Goal: Task Accomplishment & Management: Complete application form

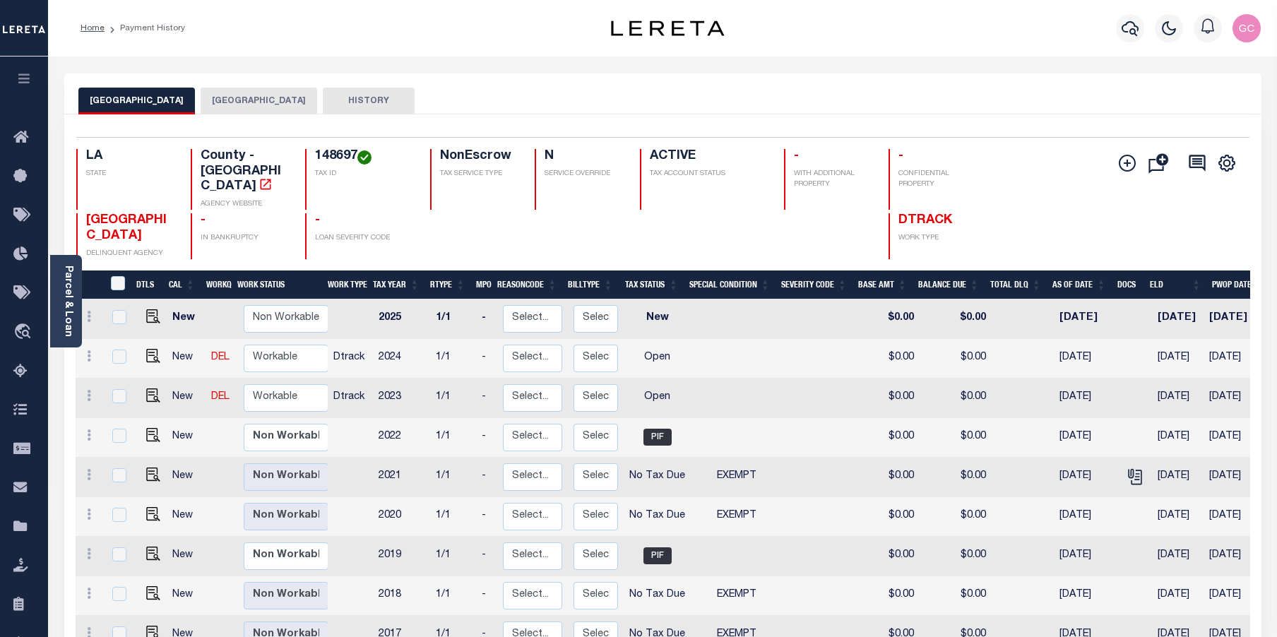
click at [22, 83] on icon "button" at bounding box center [24, 78] width 16 height 13
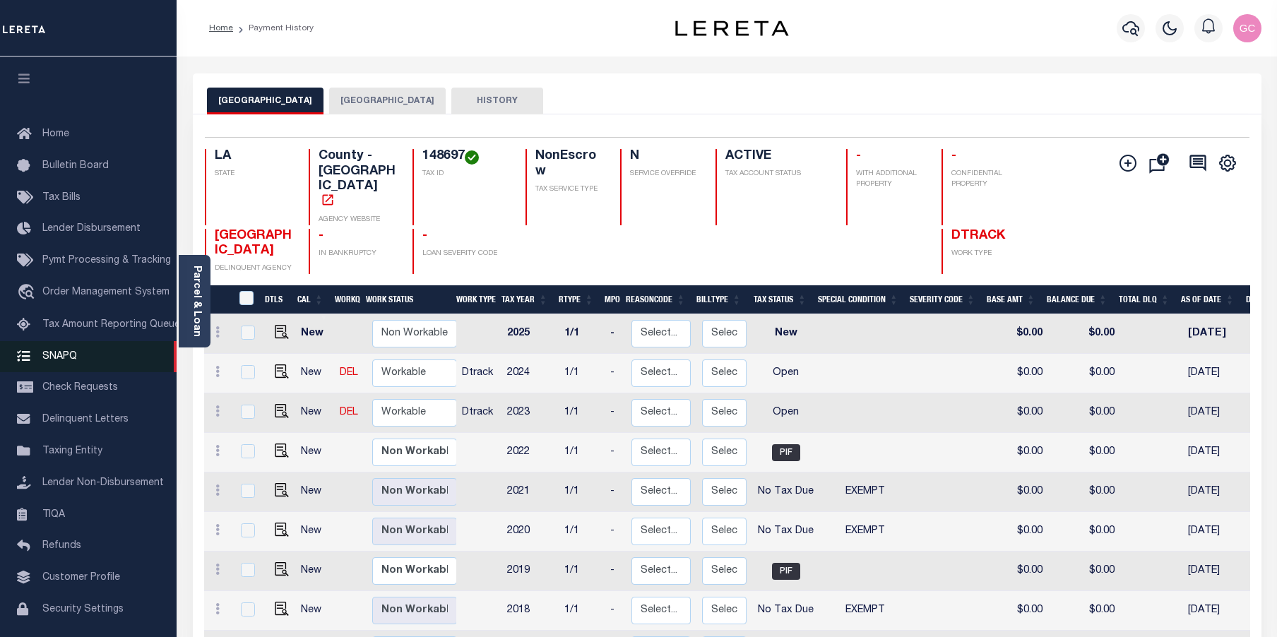
click at [67, 358] on span "SNAPQ" at bounding box center [59, 356] width 35 height 10
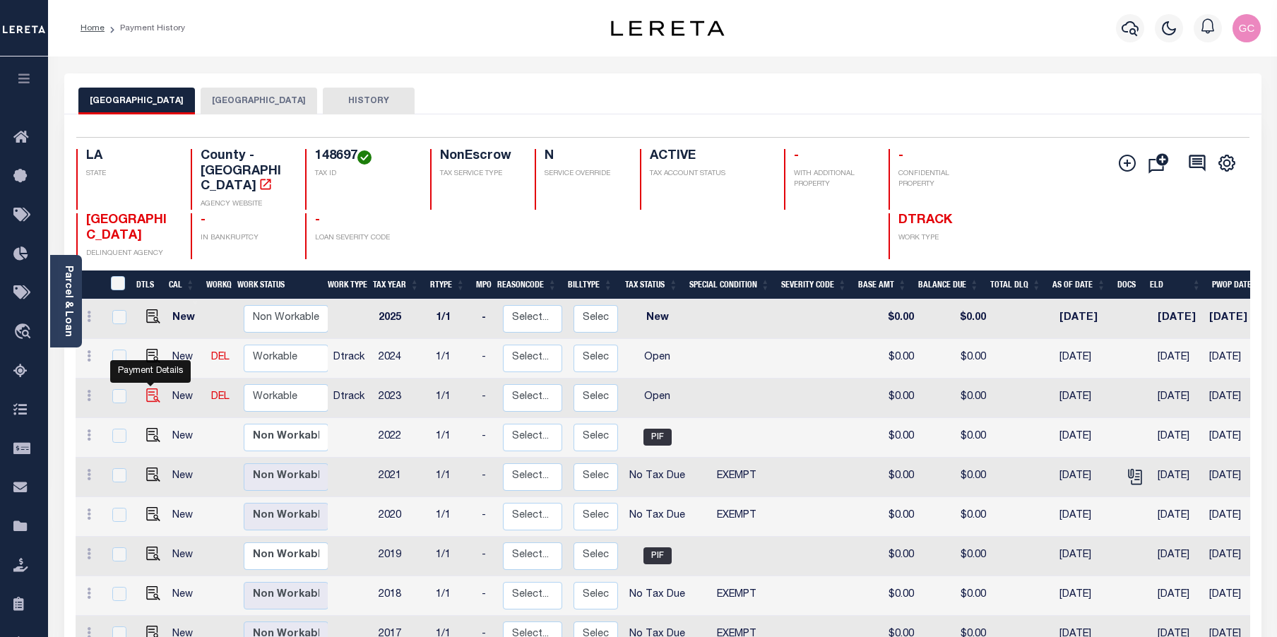
click at [151, 389] on img "" at bounding box center [153, 396] width 14 height 14
checkbox input "true"
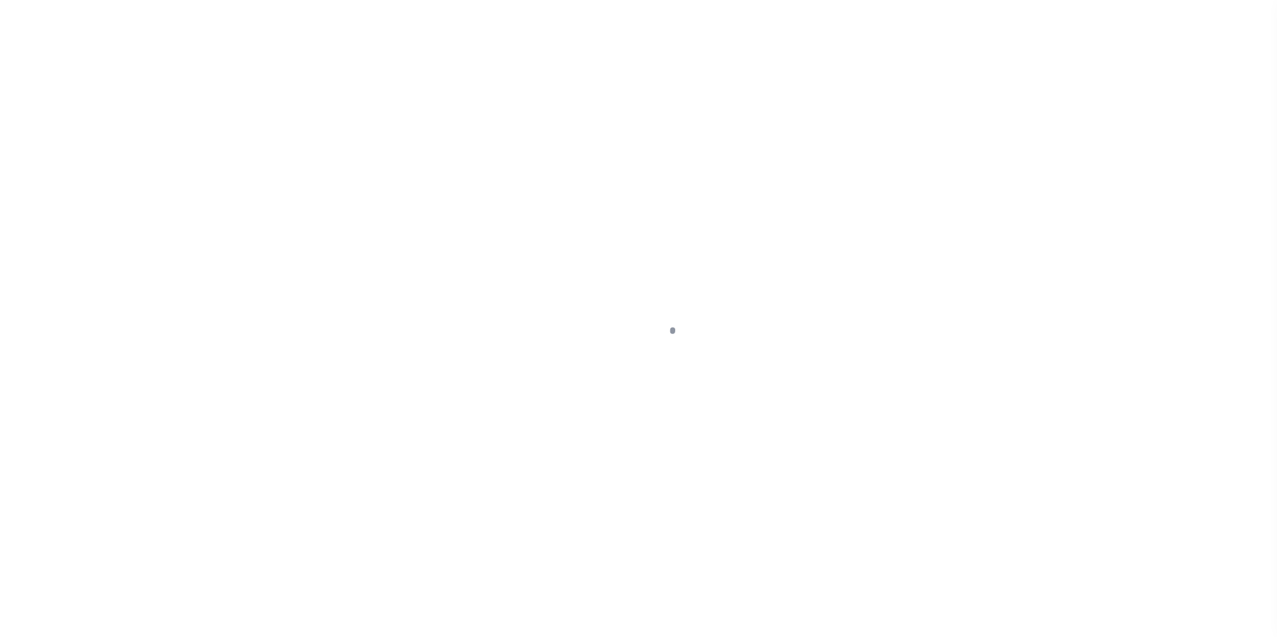
select select "OP2"
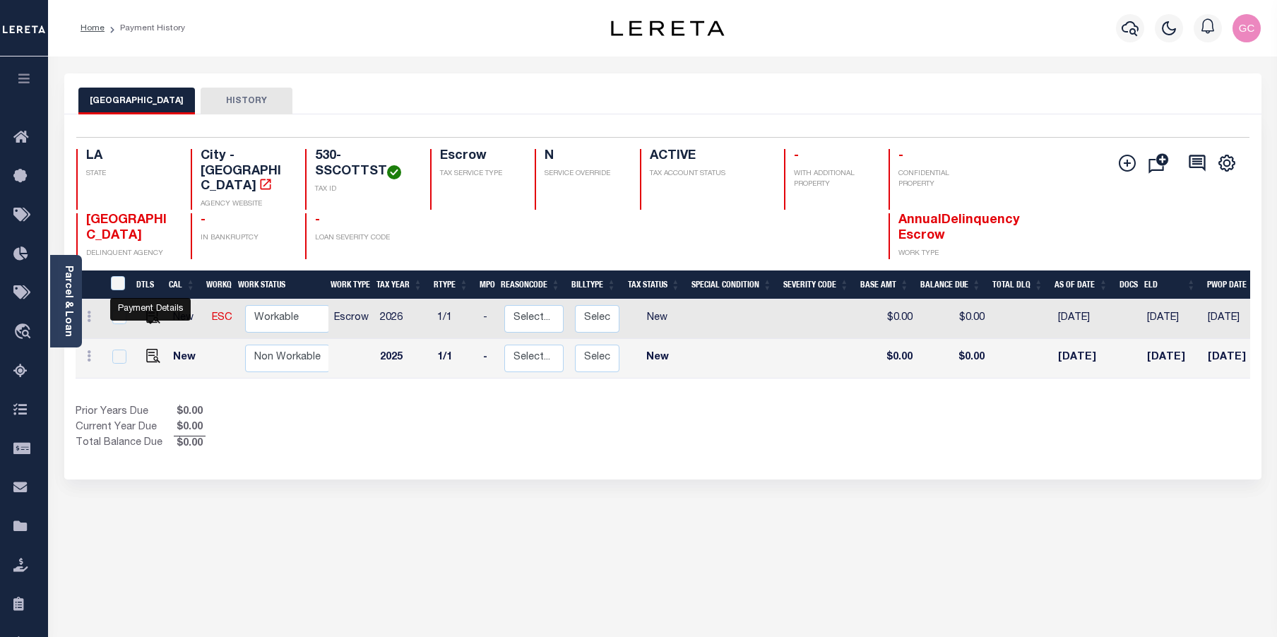
click at [151, 313] on body "Home Payment History Profile Sign out" at bounding box center [638, 442] width 1277 height 885
click at [150, 318] on img "" at bounding box center [153, 316] width 14 height 14
checkbox input "true"
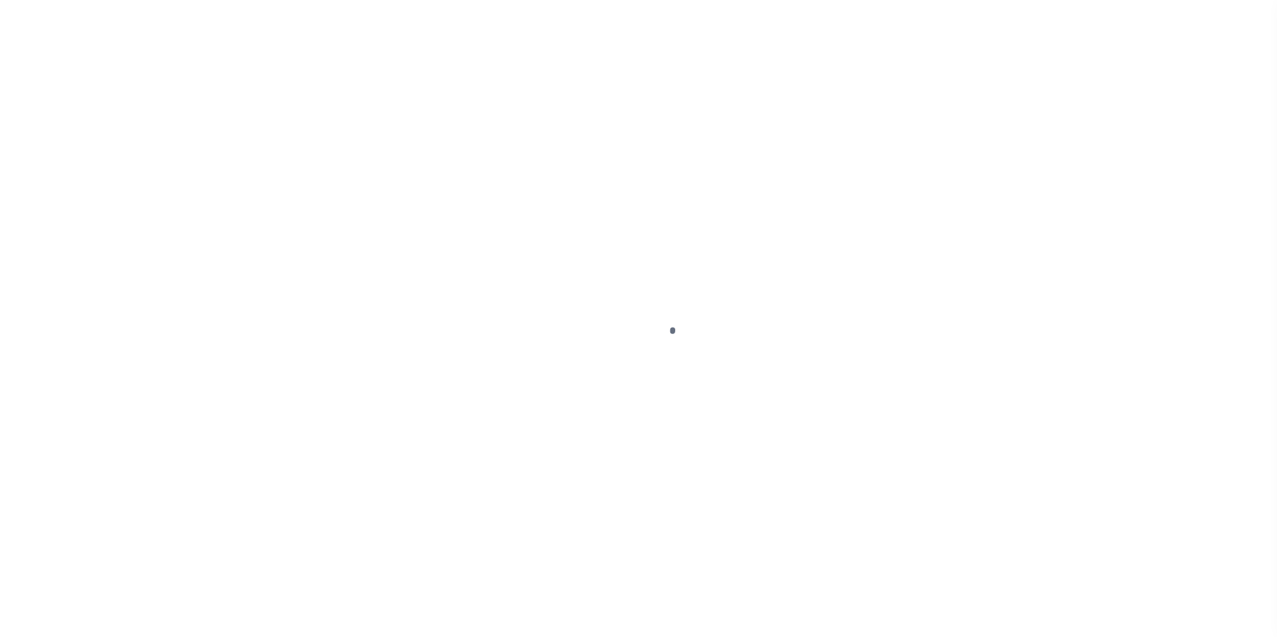
select select "NW2"
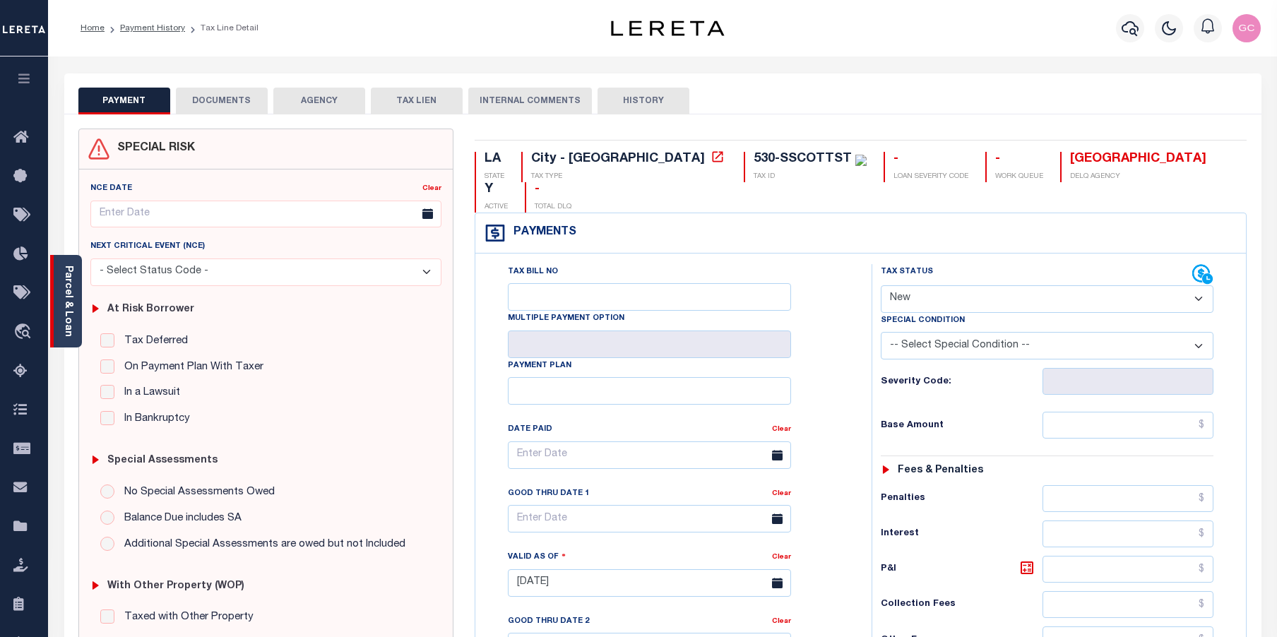
click at [69, 302] on link "Parcel & Loan" at bounding box center [68, 301] width 10 height 71
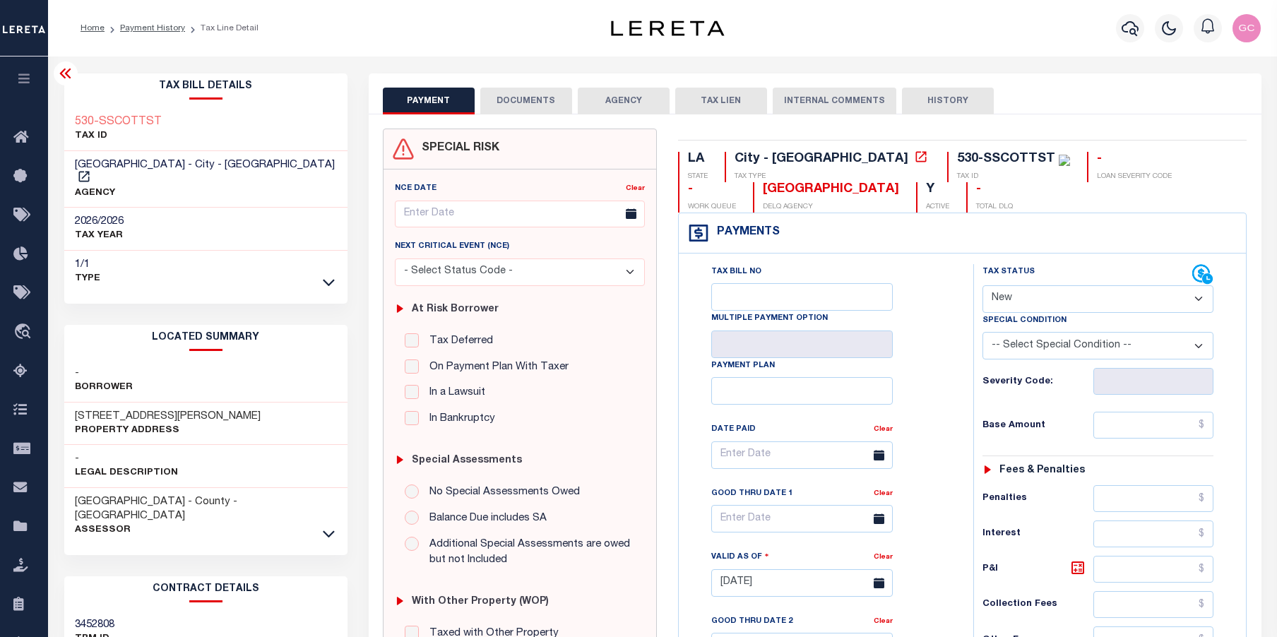
drag, startPoint x: 148, startPoint y: 28, endPoint x: 158, endPoint y: 15, distance: 16.1
click at [149, 25] on link "Payment History" at bounding box center [152, 28] width 65 height 8
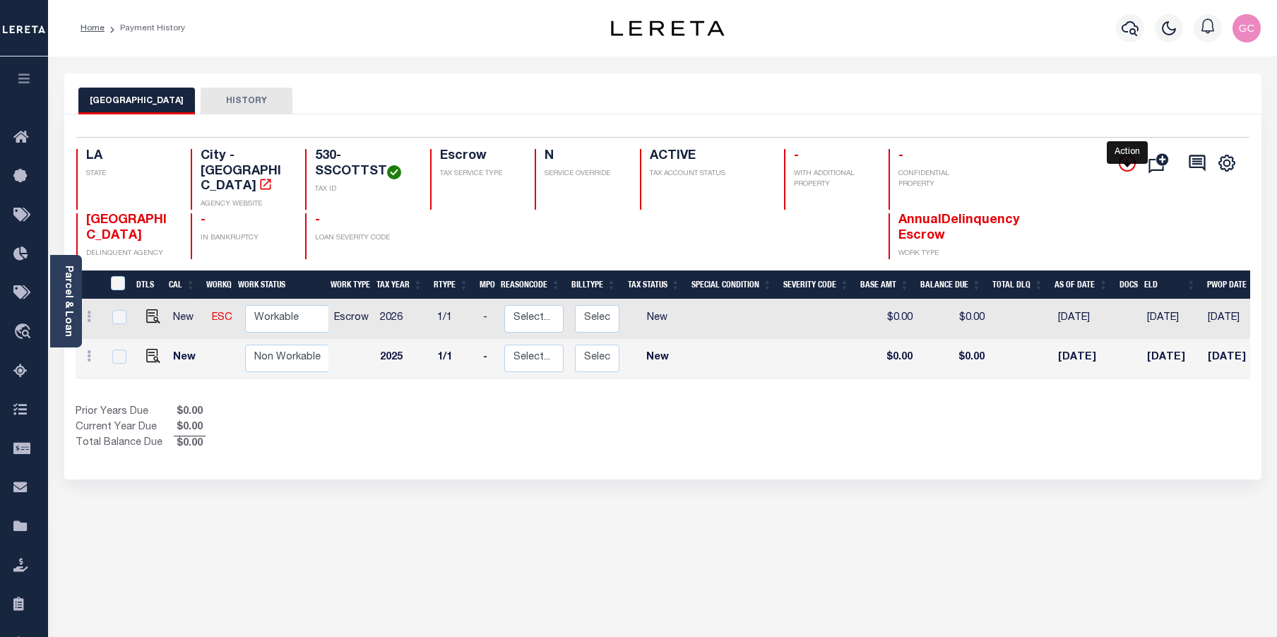
click at [1125, 161] on icon "" at bounding box center [1127, 163] width 17 height 17
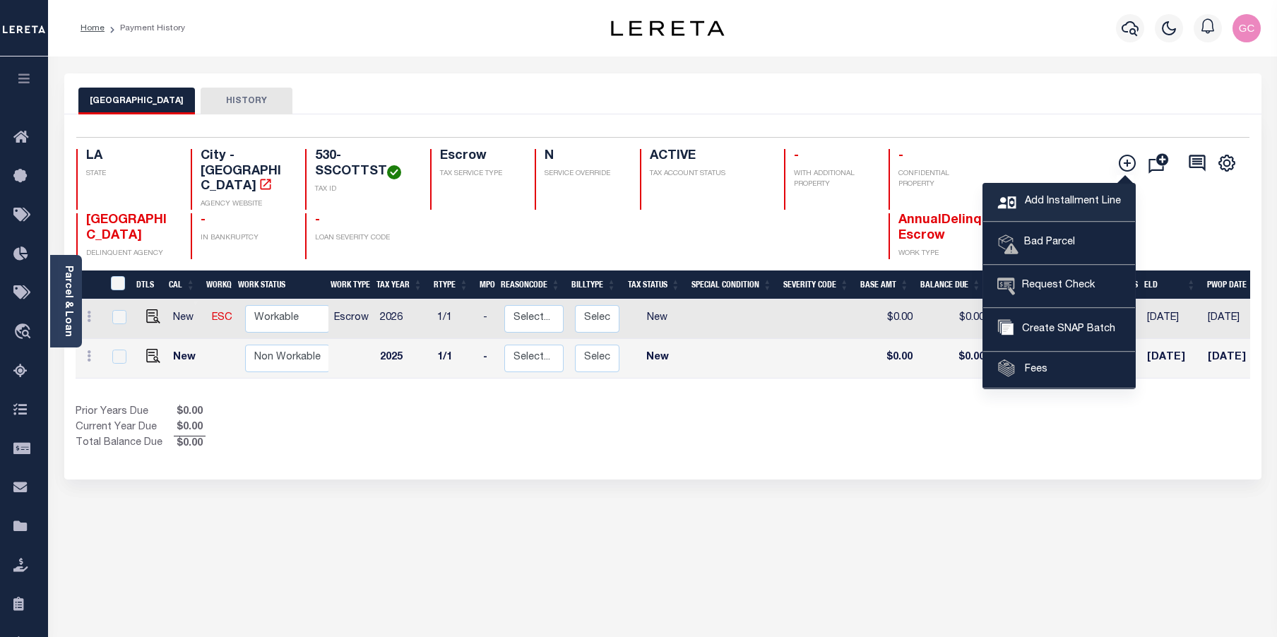
click at [1079, 208] on span "Add Installment Line" at bounding box center [1072, 202] width 100 height 16
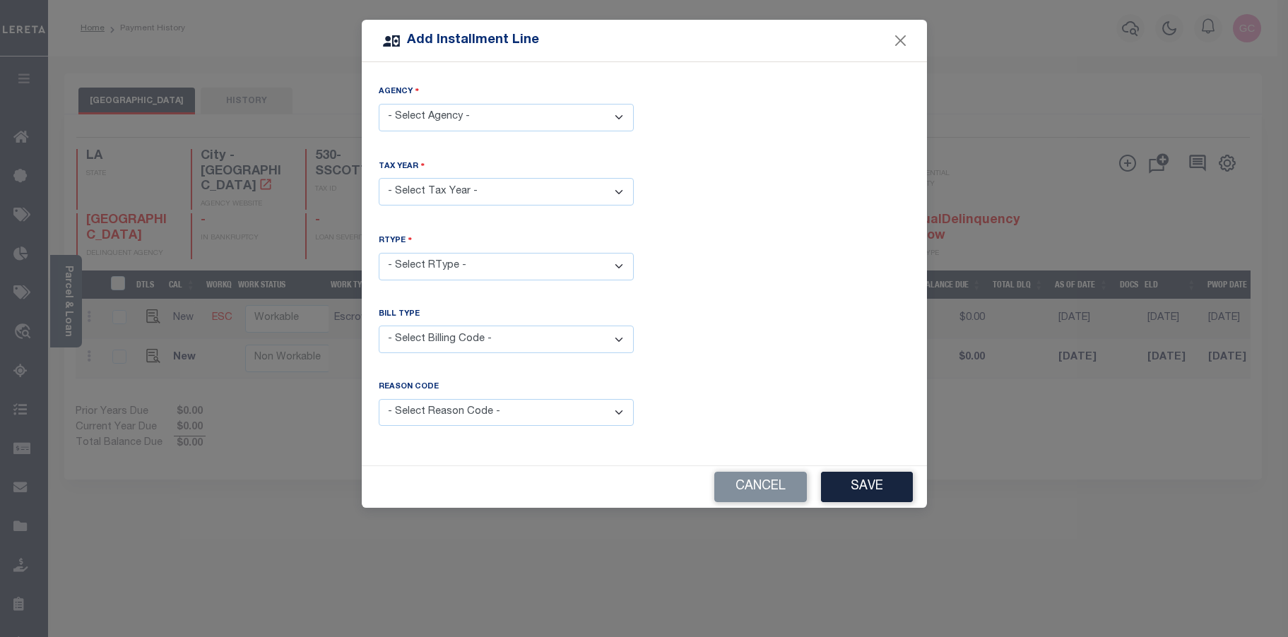
click at [621, 115] on select "- Select Agency - NEW ORLEANS CITY - City" at bounding box center [506, 118] width 255 height 28
select select "2207104000"
click at [379, 104] on select "- Select Agency - NEW ORLEANS CITY - City" at bounding box center [506, 118] width 255 height 28
click at [479, 190] on select "- Select Year - 2005 2006 2007 2008 2009 2010 2011 2012 2013 2014 2015 2016 201…" at bounding box center [506, 192] width 255 height 28
select select "2024"
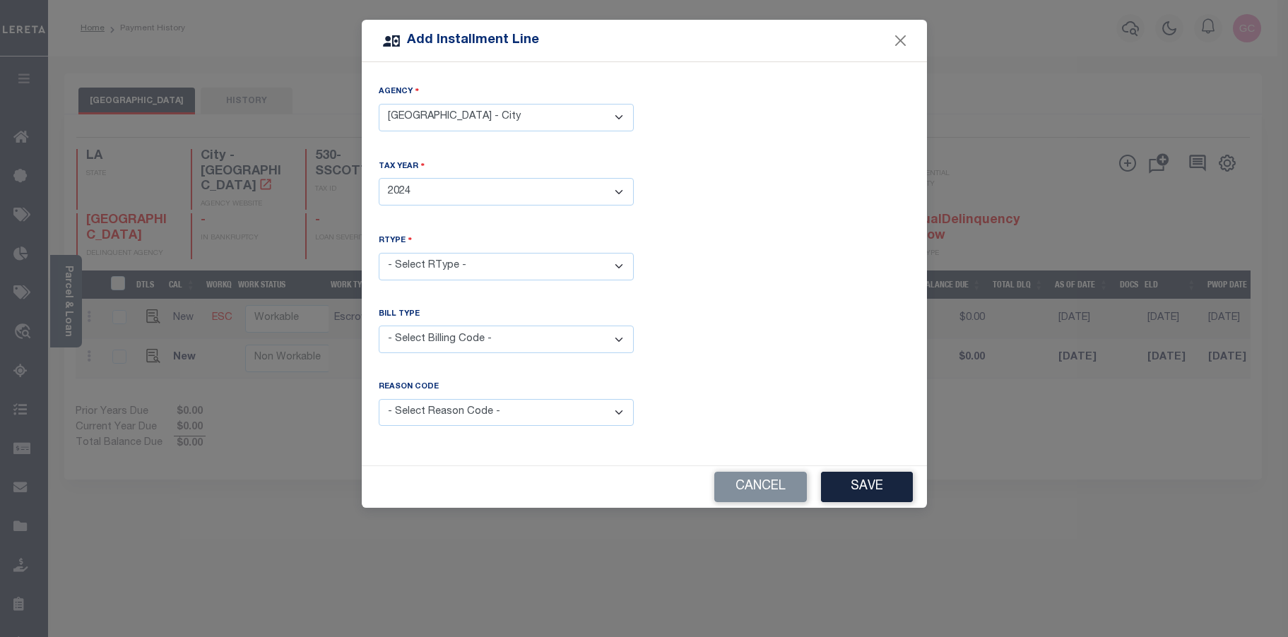
click at [379, 178] on select "- Select Year - 2005 2006 2007 2008 2009 2010 2011 2012 2013 2014 2015 2016 201…" at bounding box center [506, 192] width 255 height 28
click at [469, 261] on select "- Select RType - 1/1" at bounding box center [506, 267] width 255 height 28
select select "0"
click at [379, 253] on select "- Select RType - 1/1" at bounding box center [506, 267] width 255 height 28
click at [473, 331] on select "- Select Billing Code - Regular Delinquent Supplemental Corrected/Adjusted Bill…" at bounding box center [506, 340] width 255 height 28
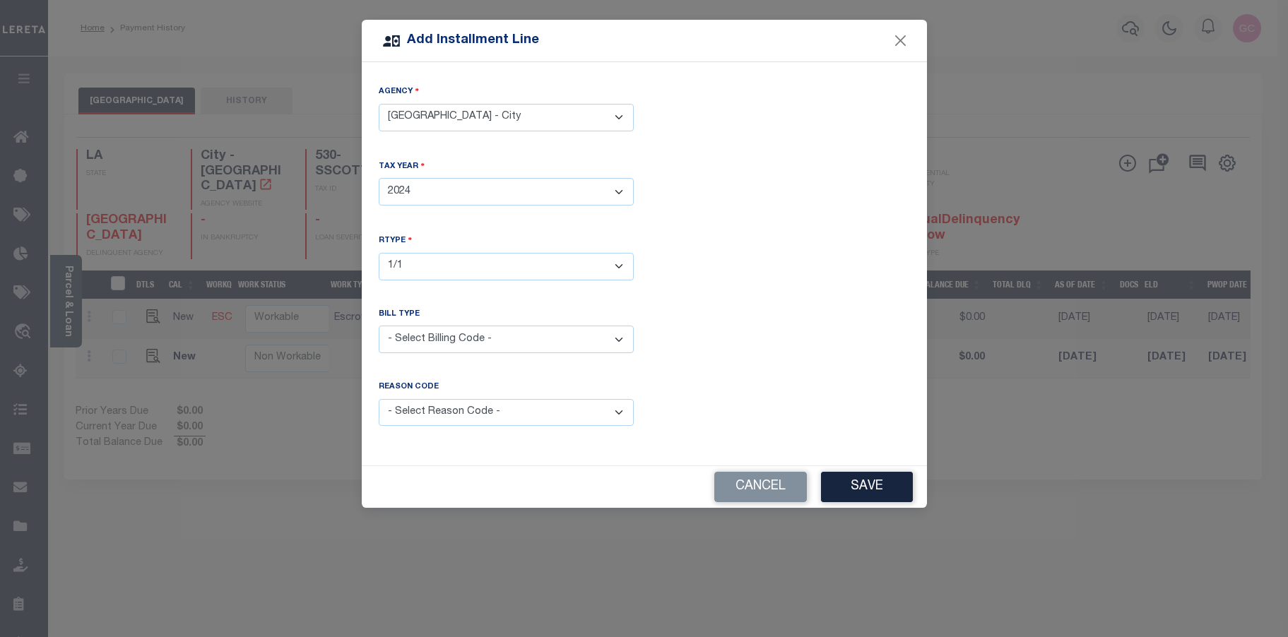
select select "2"
click at [379, 326] on select "- Select Billing Code - Regular Delinquent Supplemental Corrected/Adjusted Bill…" at bounding box center [506, 340] width 255 height 28
click at [475, 408] on select "- Select Reason Code - Payment Reversal Taxable Value Change Assessment Change …" at bounding box center [506, 413] width 255 height 28
select select "6"
click at [379, 399] on select "- Select Reason Code - Payment Reversal Taxable Value Change Assessment Change …" at bounding box center [506, 413] width 255 height 28
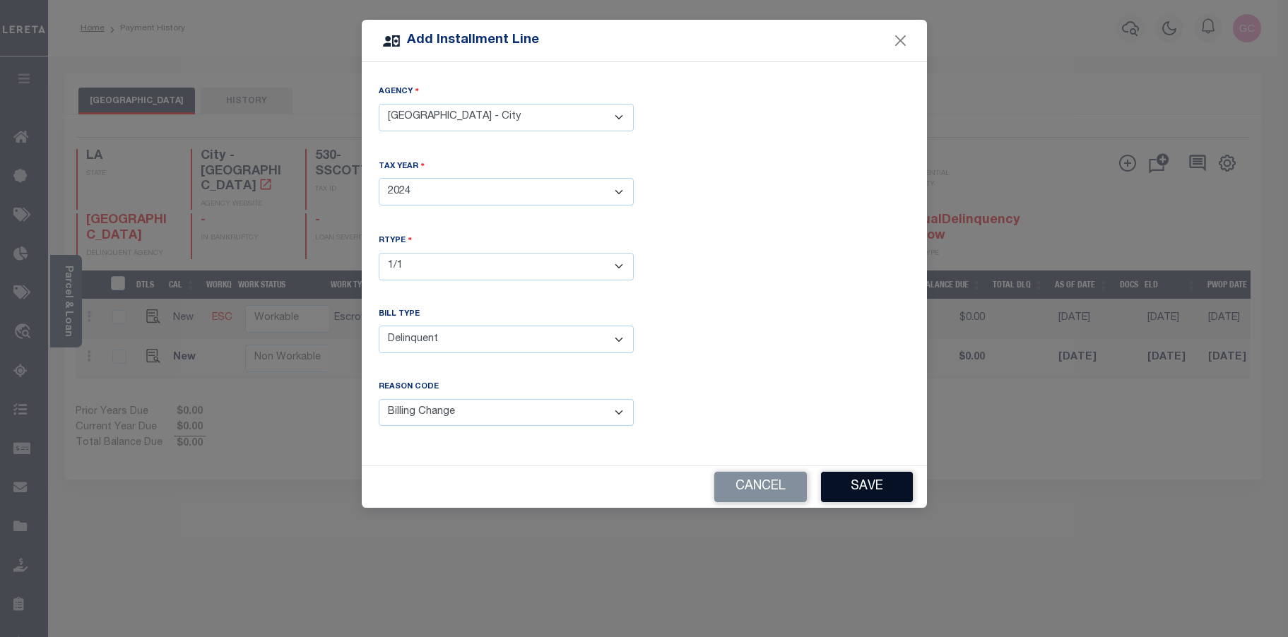
click at [871, 488] on button "Save" at bounding box center [867, 487] width 92 height 30
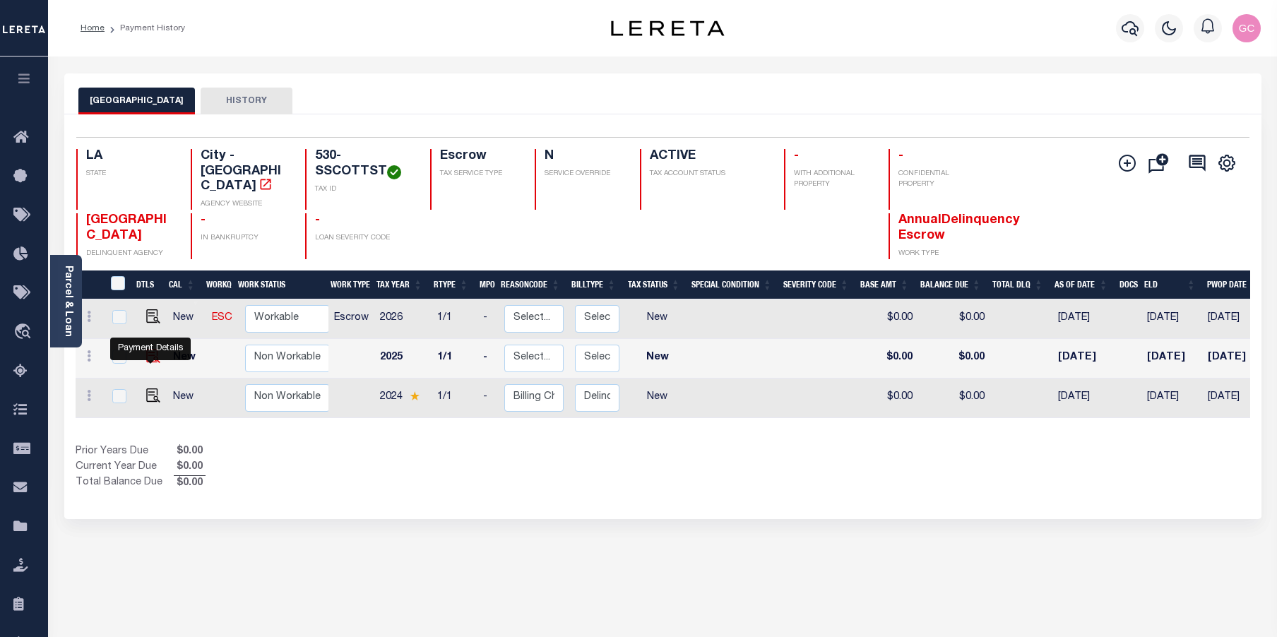
click at [152, 361] on img at bounding box center [153, 356] width 14 height 14
checkbox input "true"
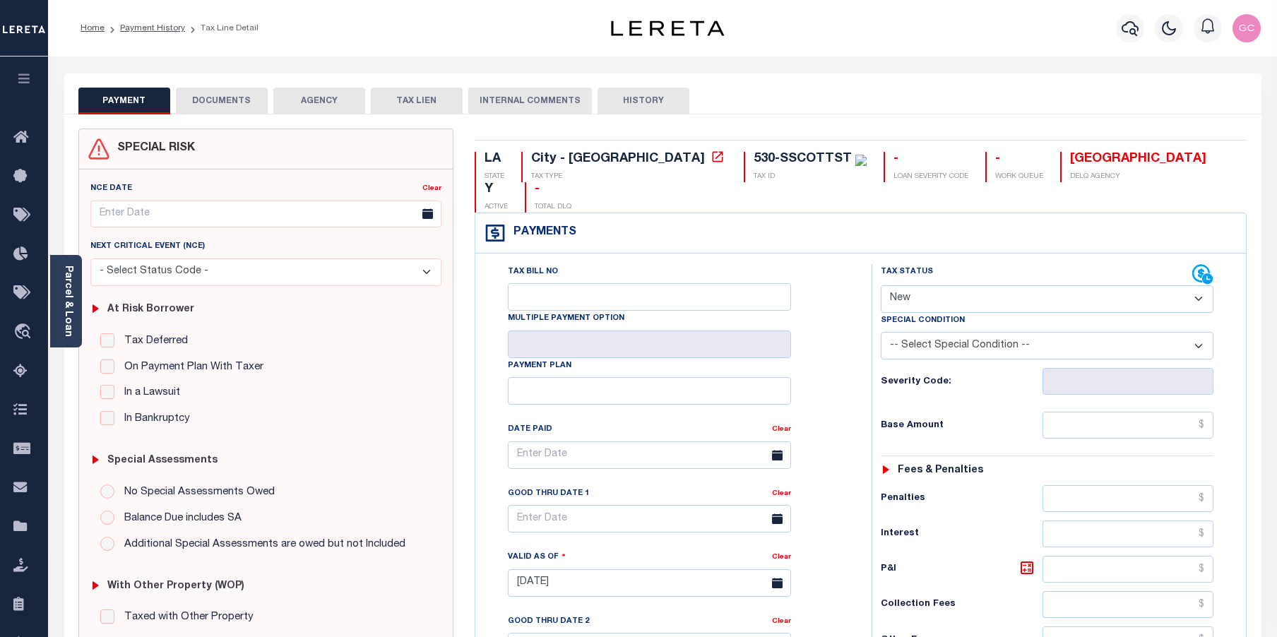
click at [868, 98] on div "PAYMENT DOCUMENTS AGENCY DELINQUENT PAYEE TAX LIEN HISTORY" at bounding box center [662, 101] width 1169 height 26
click at [20, 88] on button "button" at bounding box center [24, 81] width 48 height 48
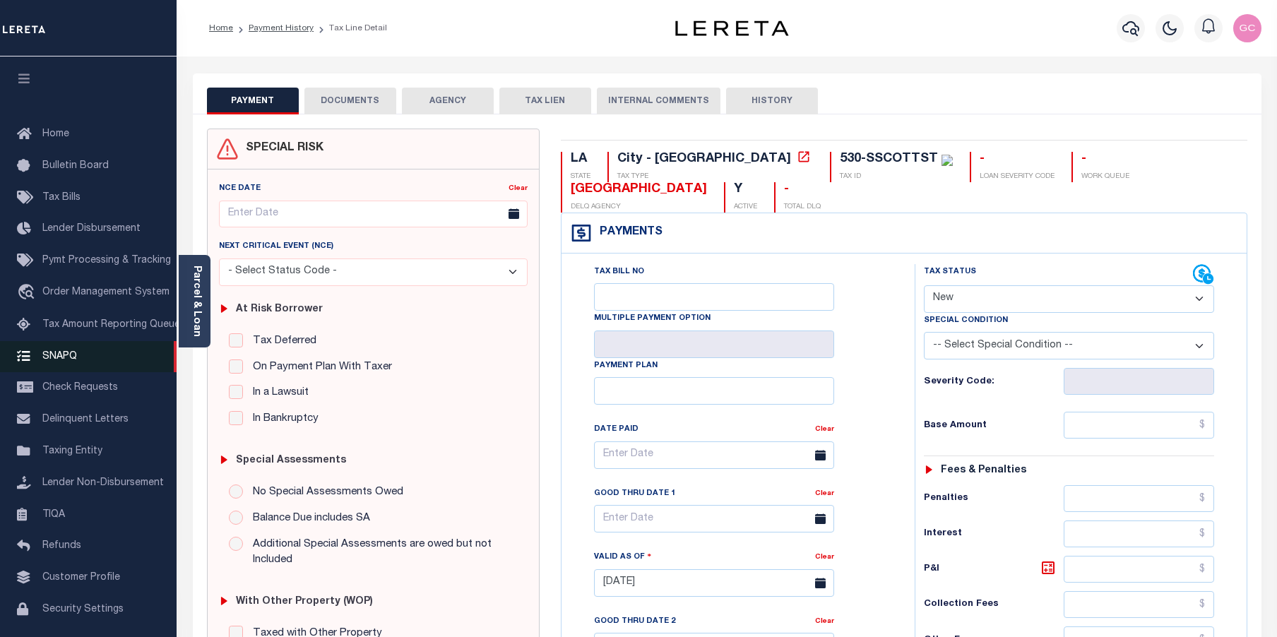
click at [67, 368] on link "SNAPQ" at bounding box center [88, 357] width 177 height 32
click at [196, 291] on link "Parcel & Loan" at bounding box center [196, 301] width 10 height 71
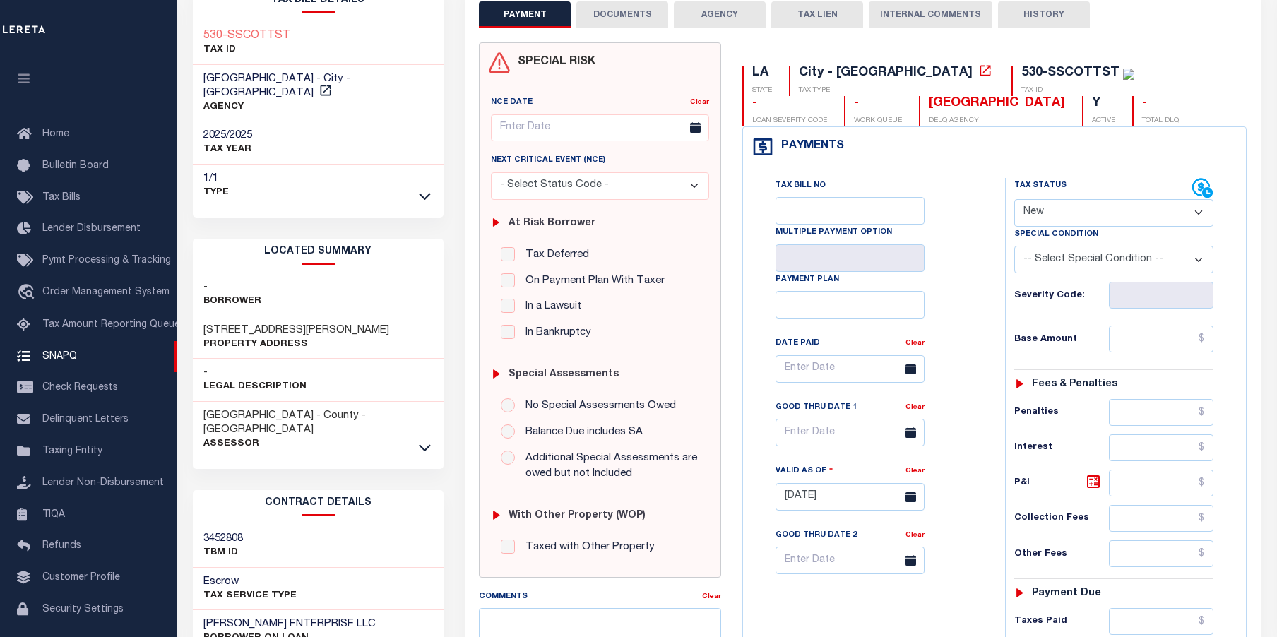
scroll to position [141, 0]
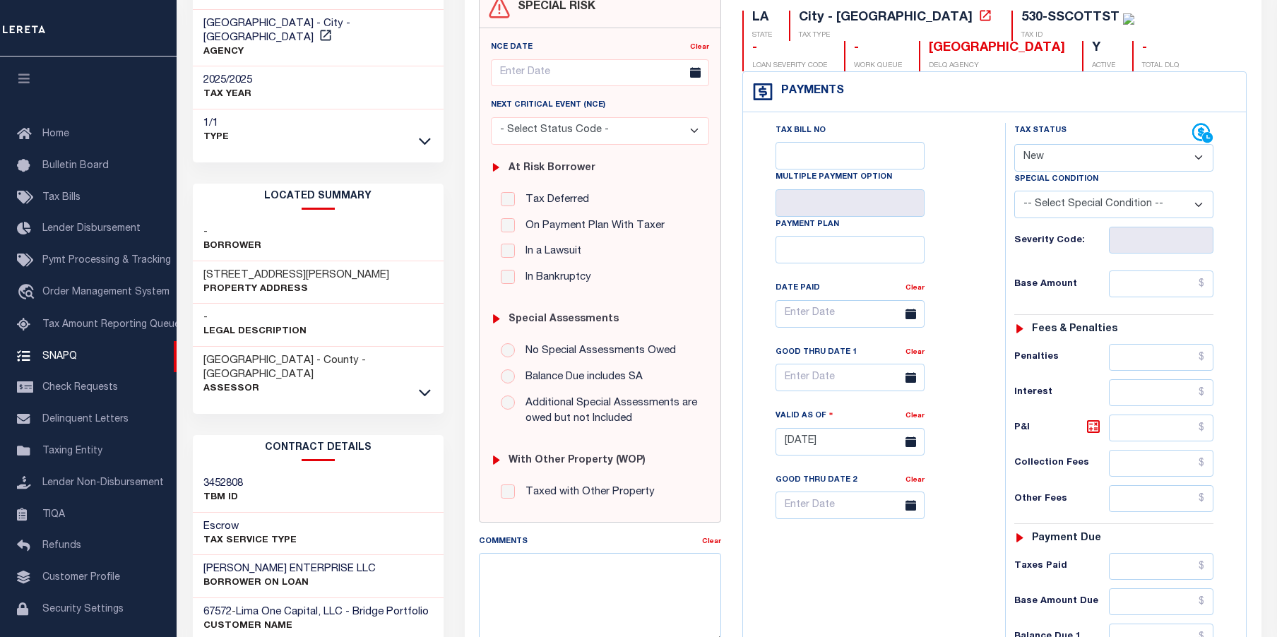
click at [1202, 163] on select "- Select Status Code - Open Due/Unpaid Paid Incomplete No Tax Due Internal Refu…" at bounding box center [1114, 158] width 199 height 28
click at [1164, 153] on select "- Select Status Code - Open Due/Unpaid Paid Incomplete No Tax Due Internal Refu…" at bounding box center [1114, 158] width 199 height 28
select select "DUE"
click at [1015, 145] on select "- Select Status Code - Open Due/Unpaid Paid Incomplete No Tax Due Internal Refu…" at bounding box center [1114, 158] width 199 height 28
type input "[DATE]"
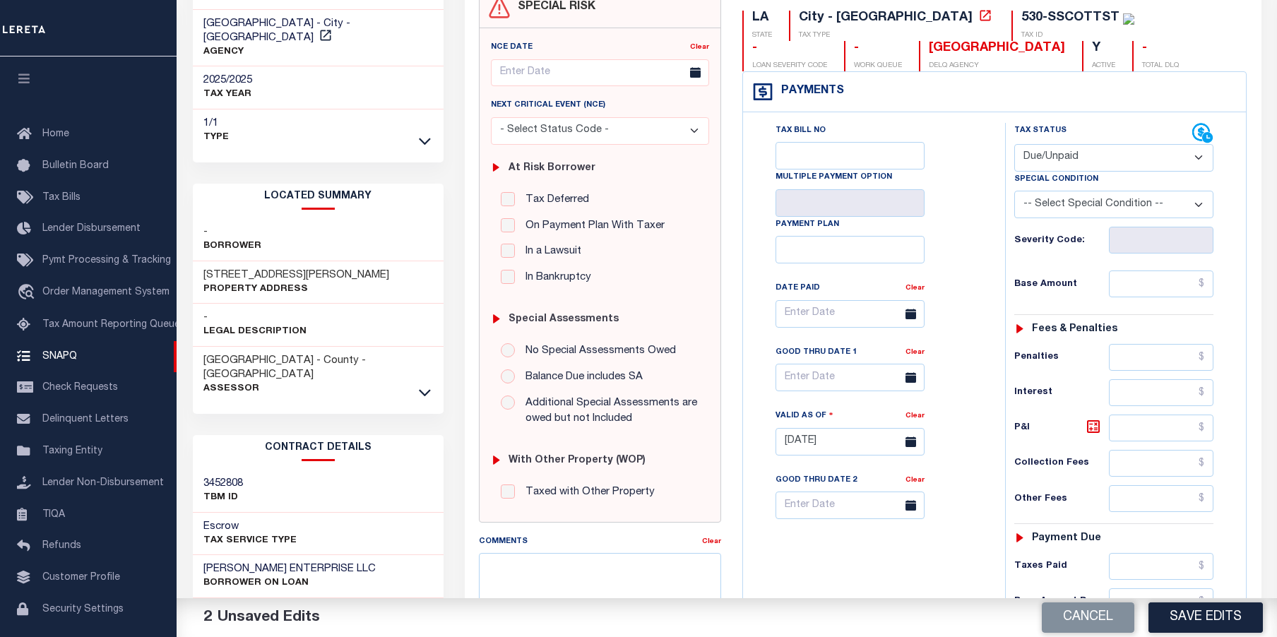
click at [1140, 205] on select "-- Select Special Condition -- 3RD PARTY TAX LIEN AGENCY TAX LIEN (A.K.A Inside…" at bounding box center [1114, 205] width 199 height 28
select select "20"
click at [1015, 192] on select "-- Select Special Condition -- 3RD PARTY TAX LIEN AGENCY TAX LIEN (A.K.A Inside…" at bounding box center [1114, 205] width 199 height 28
drag, startPoint x: 926, startPoint y: 565, endPoint x: 945, endPoint y: 564, distance: 19.8
click at [926, 565] on div "Tax Bill No Multiple Payment Option Payment Plan Clear" at bounding box center [871, 435] width 248 height 624
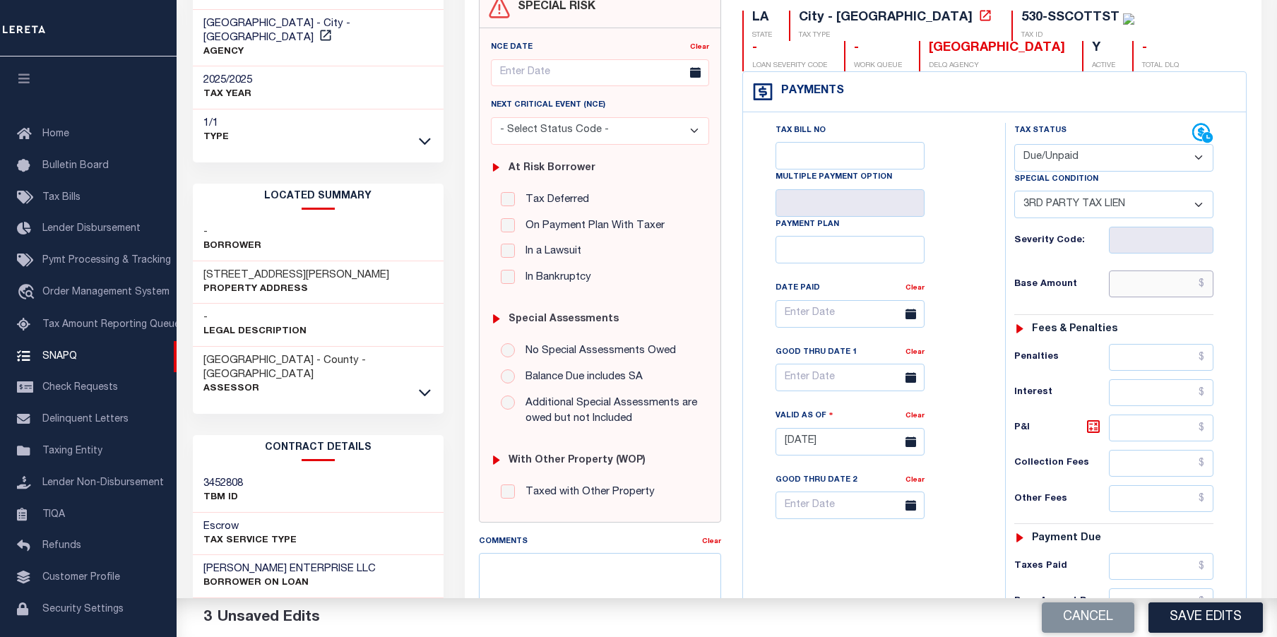
click at [1131, 278] on input "text" at bounding box center [1161, 284] width 105 height 27
type input "$2,634.17"
click at [969, 94] on div "Payments Warning! Search Status is not "Completed", amounts can not be keyed." at bounding box center [995, 92] width 504 height 40
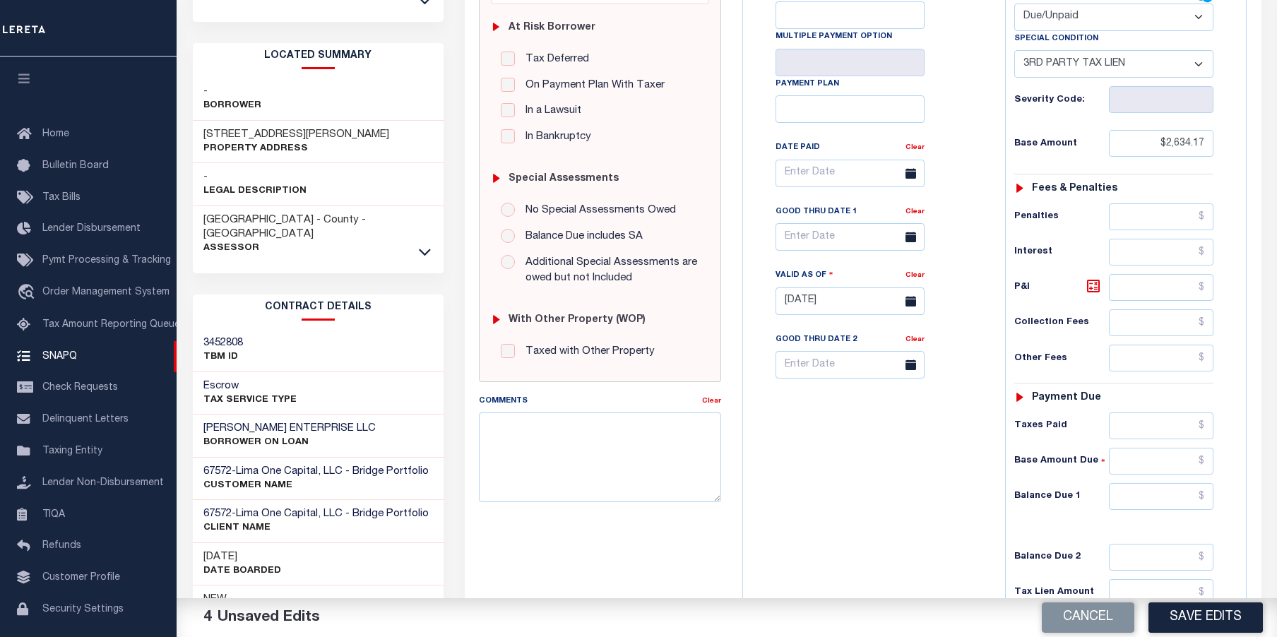
scroll to position [283, 0]
click at [1148, 496] on input "text" at bounding box center [1161, 496] width 105 height 27
type input "$3,163.90"
click at [1085, 284] on icon at bounding box center [1093, 285] width 17 height 17
type input "$529.73"
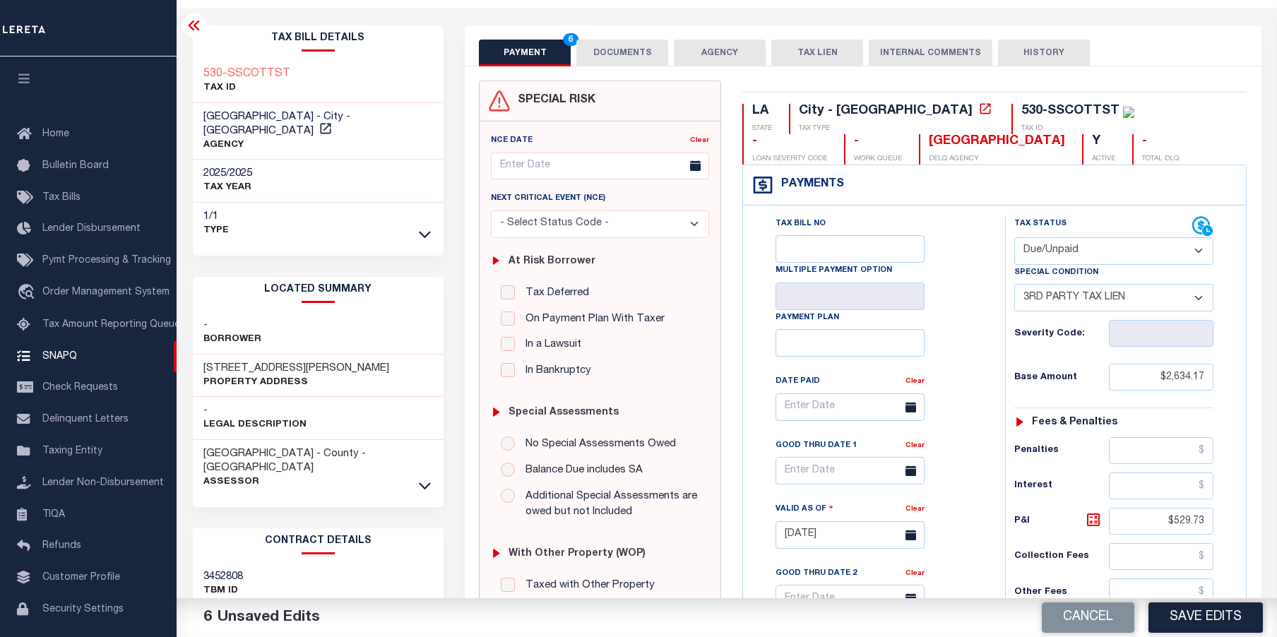
scroll to position [0, 0]
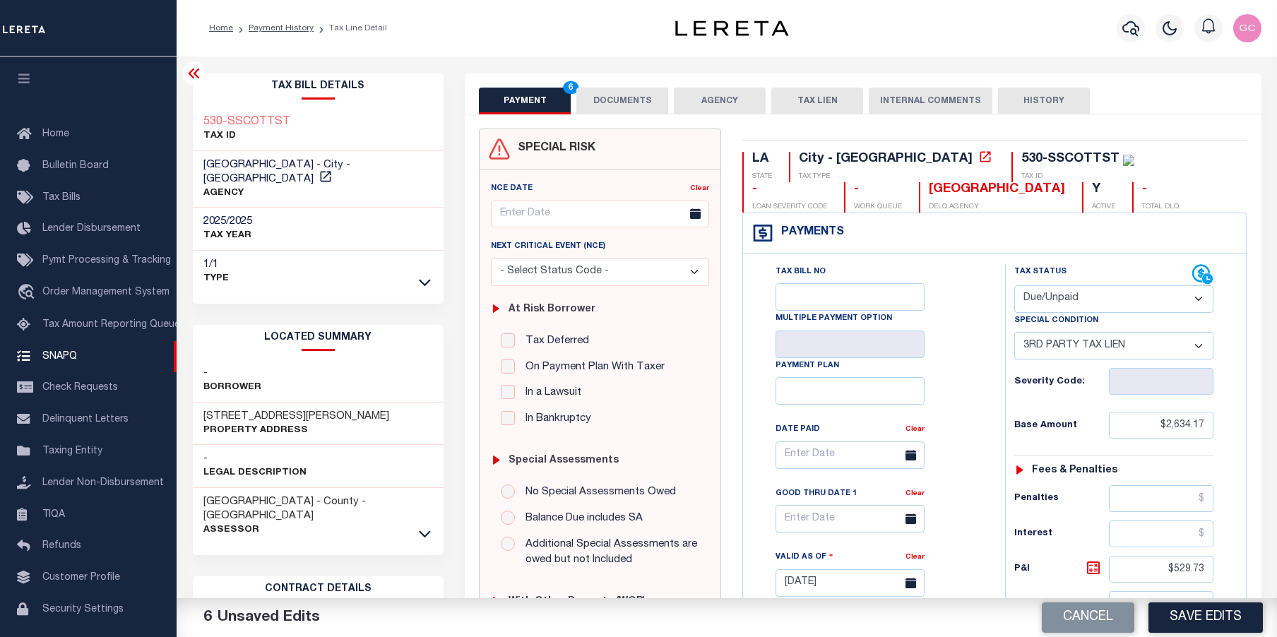
click at [606, 100] on button "DOCUMENTS" at bounding box center [623, 101] width 92 height 27
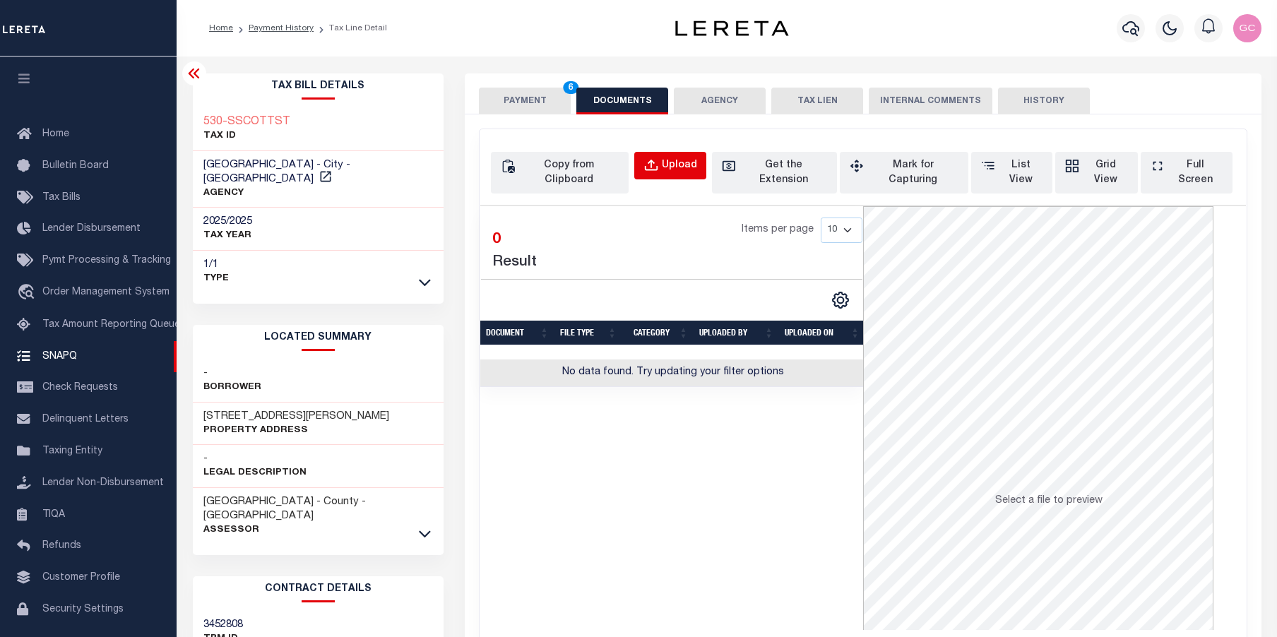
click at [697, 166] on div "Upload" at bounding box center [679, 166] width 35 height 16
select select "POP"
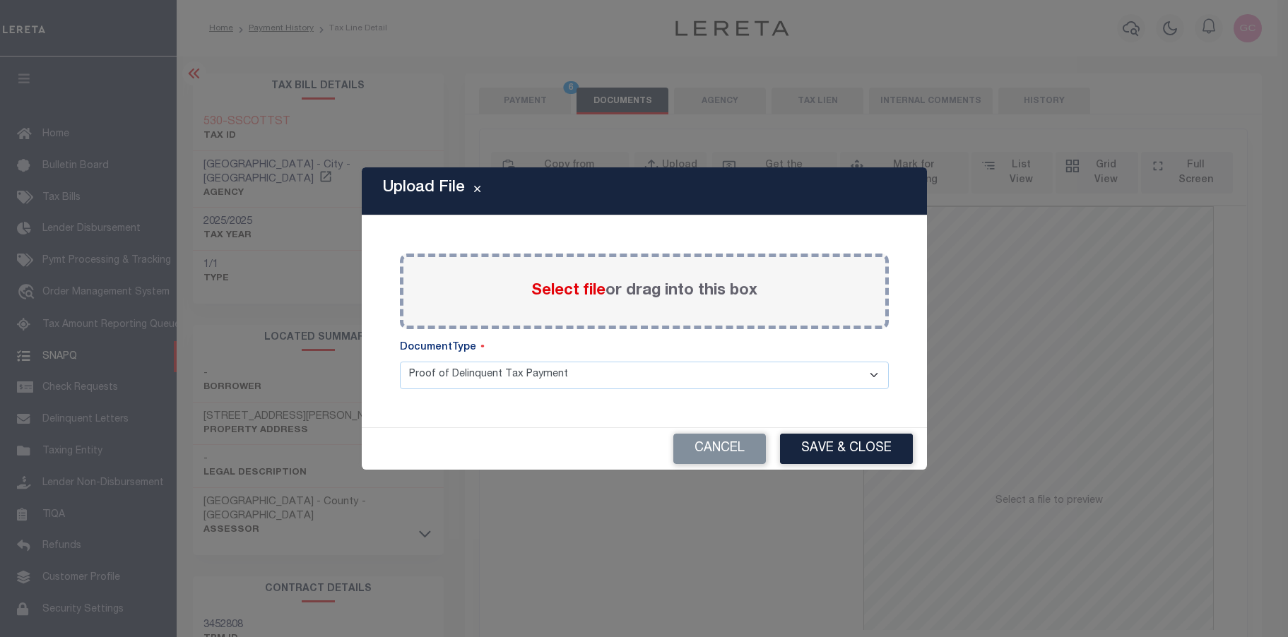
click at [555, 295] on span "Select file" at bounding box center [568, 291] width 74 height 16
click at [0, 0] on input "Select file or drag into this box" at bounding box center [0, 0] width 0 height 0
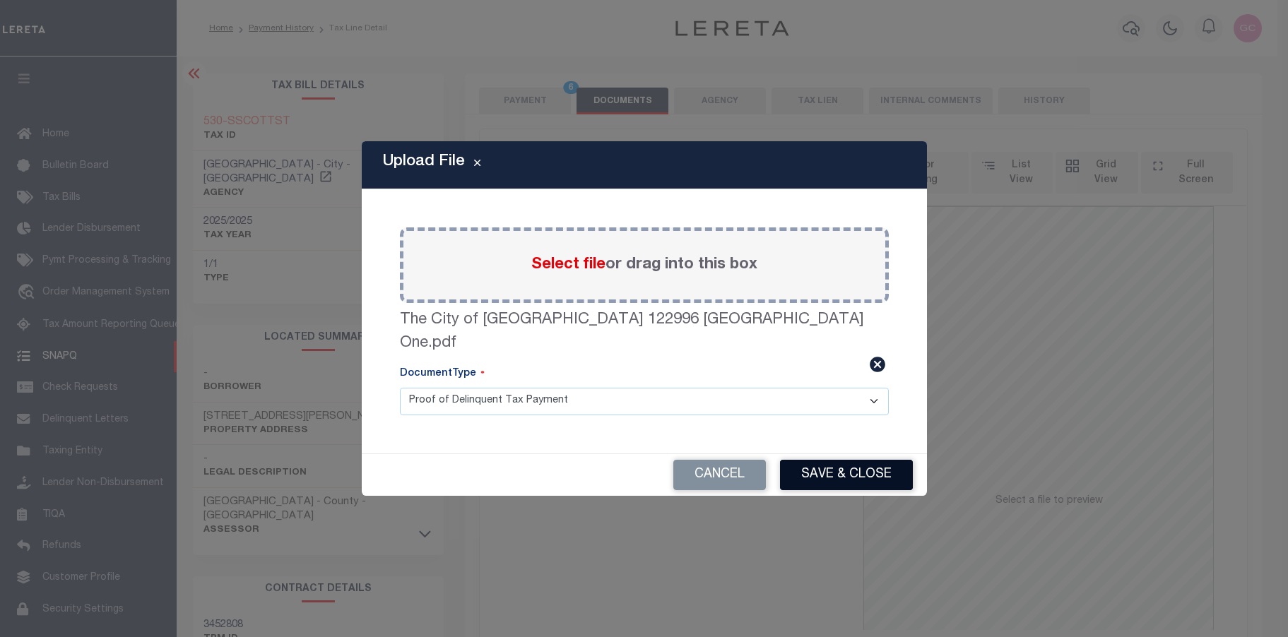
click at [880, 461] on button "Save & Close" at bounding box center [846, 475] width 133 height 30
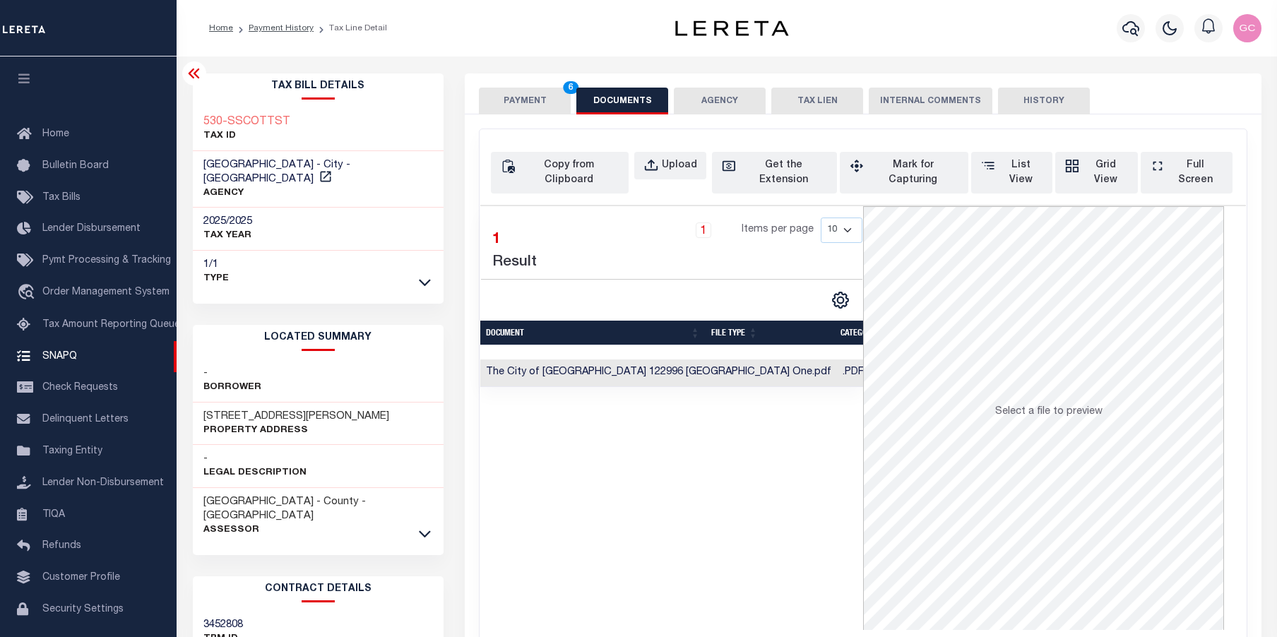
click at [528, 105] on button "PAYMENT 6" at bounding box center [525, 101] width 92 height 27
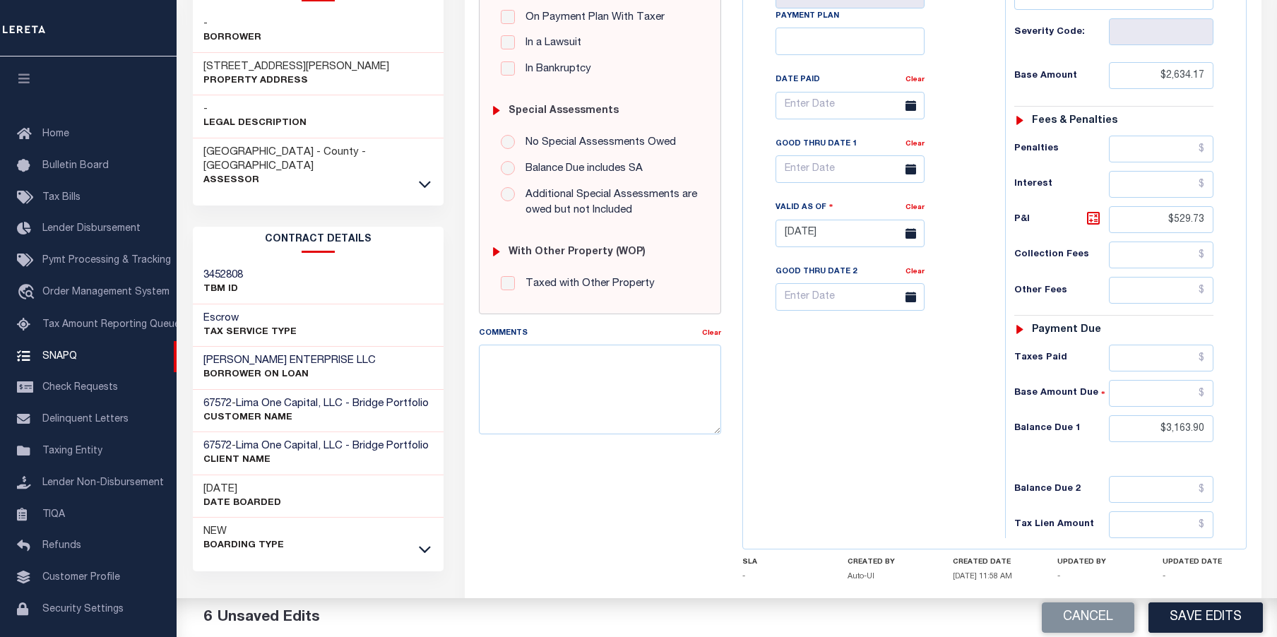
scroll to position [353, 0]
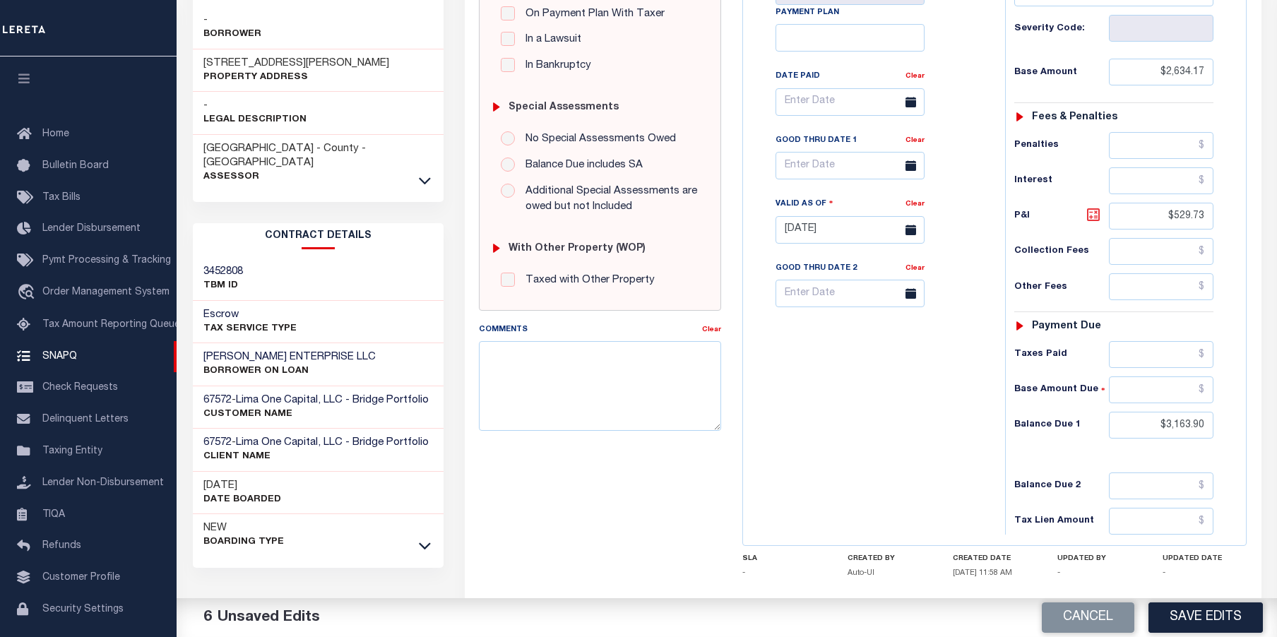
click at [1093, 216] on icon at bounding box center [1093, 214] width 17 height 17
click at [839, 172] on input "text" at bounding box center [850, 166] width 149 height 28
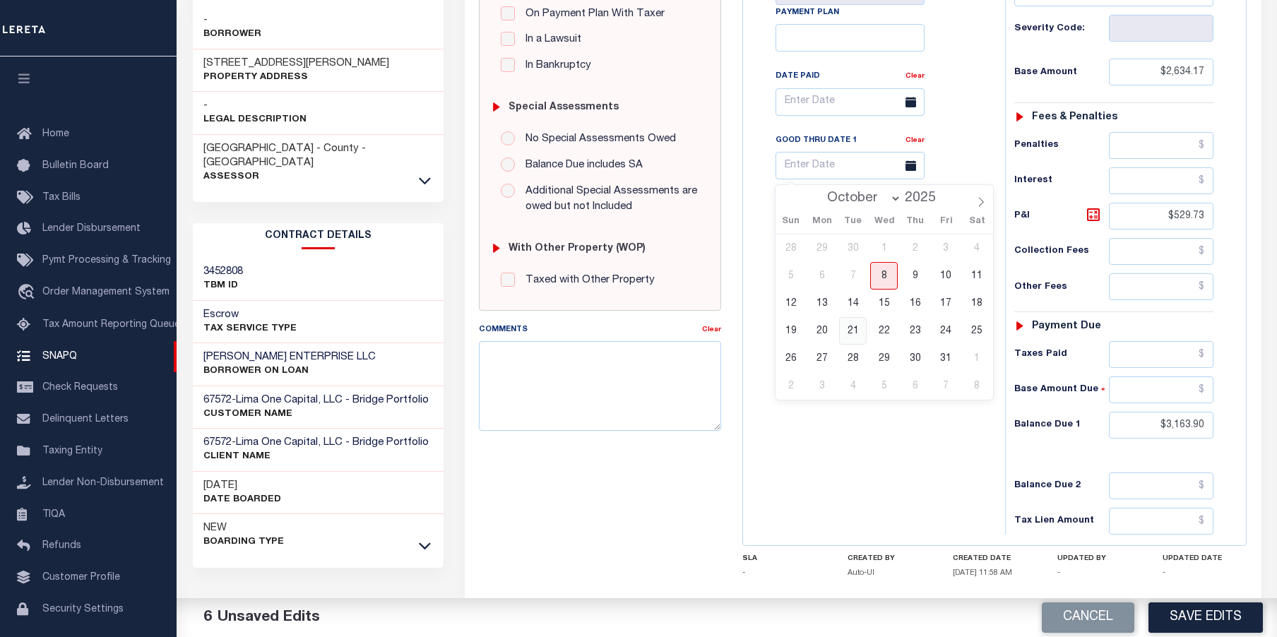
click at [850, 335] on span "21" at bounding box center [853, 331] width 28 height 28
type input "[DATE]"
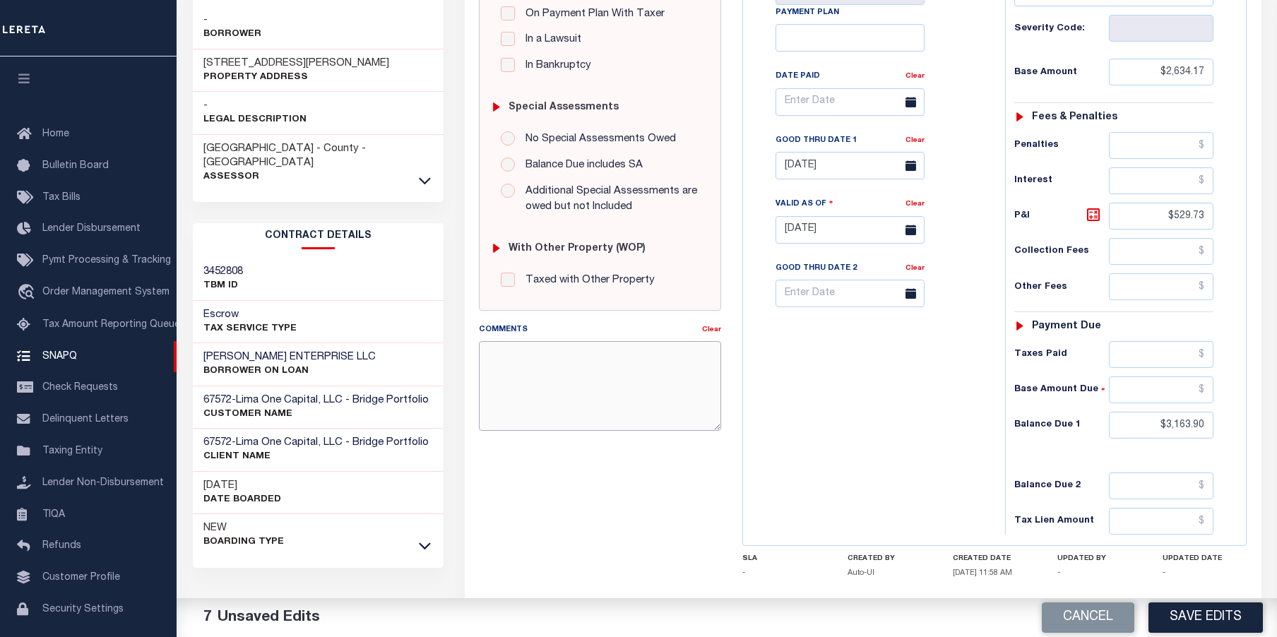
click at [533, 364] on textarea "Comments" at bounding box center [600, 385] width 242 height 89
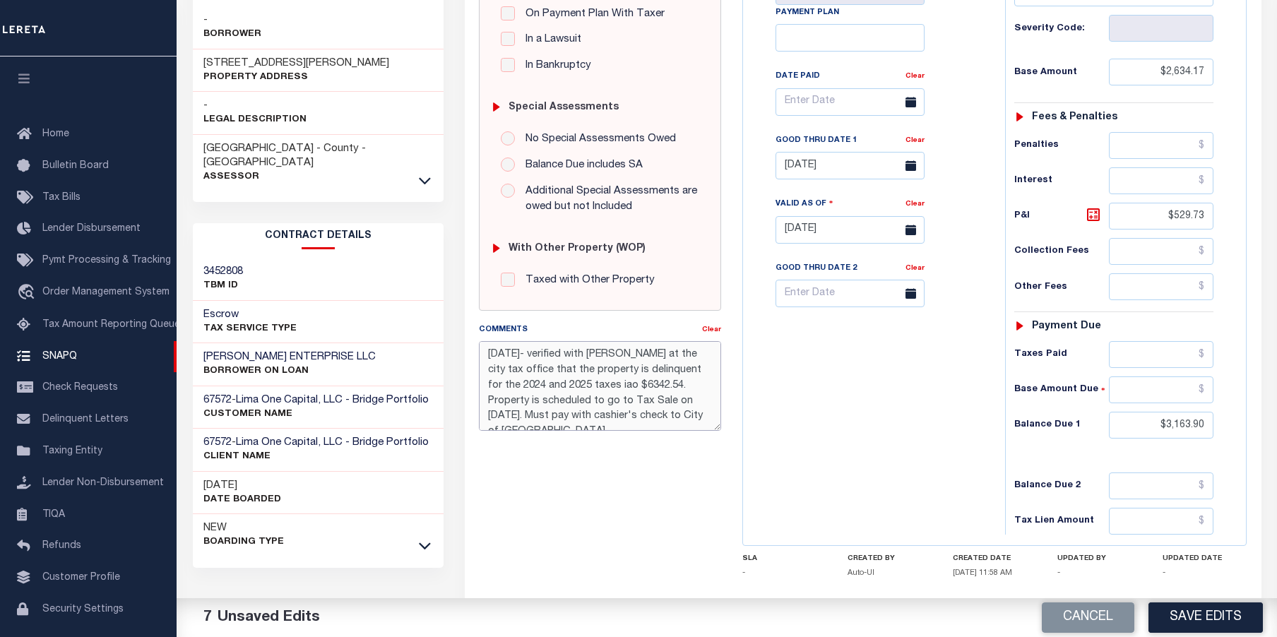
scroll to position [8, 0]
click at [567, 423] on textarea "10/8/2025- verified with Jeremy at the city tax office that the property is del…" at bounding box center [600, 385] width 242 height 89
paste textarea "Bureau of the Treasury 1300 Perdido St. Rm. 1W40 New Orleans, La. 70112"
click at [1094, 218] on icon at bounding box center [1093, 214] width 17 height 17
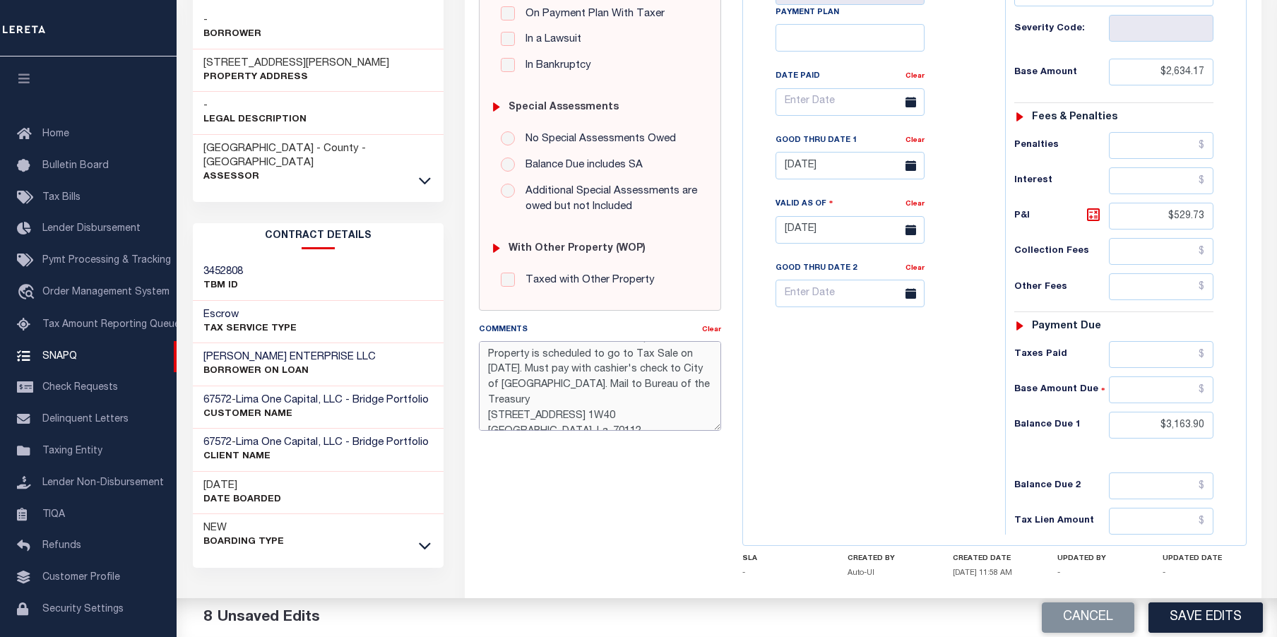
click at [634, 401] on textarea "10/8/2025- verified with Jeremy at the city tax office that the property is del…" at bounding box center [600, 385] width 242 height 89
click at [558, 412] on textarea "10/8/2025- verified with Jeremy at the city tax office that the property is del…" at bounding box center [600, 385] width 242 height 89
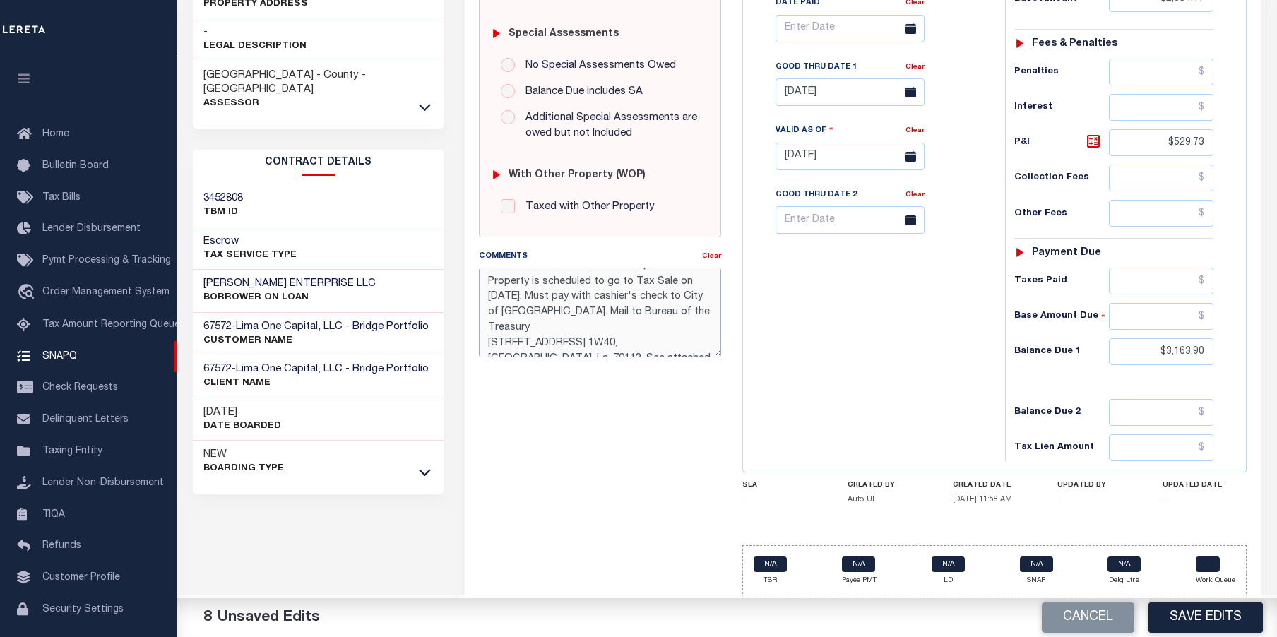
scroll to position [0, 0]
drag, startPoint x: 680, startPoint y: 338, endPoint x: 408, endPoint y: 221, distance: 296.2
click at [408, 221] on div "Parcel & Loan Tax Bill Details 530-SSCOTTST TAX ID AGENCY 1/1" at bounding box center [727, 134] width 1090 height 1008
click at [685, 338] on textarea "10/8/2025- verified with Jeremy at the city tax office that the property is del…" at bounding box center [600, 312] width 242 height 89
click at [629, 319] on textarea "10/8/2025- verified with Jeremy at the city tax office that the property is del…" at bounding box center [600, 312] width 242 height 89
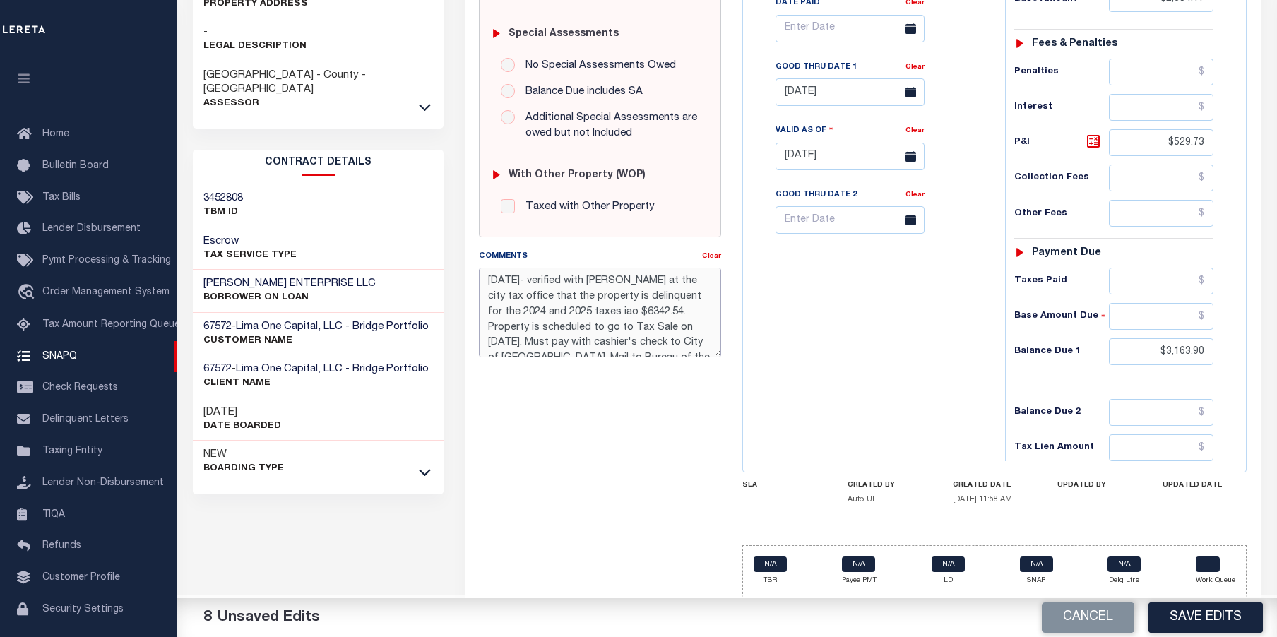
click at [707, 324] on textarea "10/8/2025- verified with Jeremy at the city tax office that the property is del…" at bounding box center [600, 312] width 242 height 89
drag, startPoint x: 646, startPoint y: 340, endPoint x: 468, endPoint y: 220, distance: 215.0
click at [468, 220] on div "SPECIAL RISK NCE Date Clear" at bounding box center [863, 154] width 796 height 933
type textarea "10/8/2025- verified with Jeremy at the city tax office that the property is del…"
click at [1224, 617] on button "Save Edits" at bounding box center [1206, 618] width 114 height 30
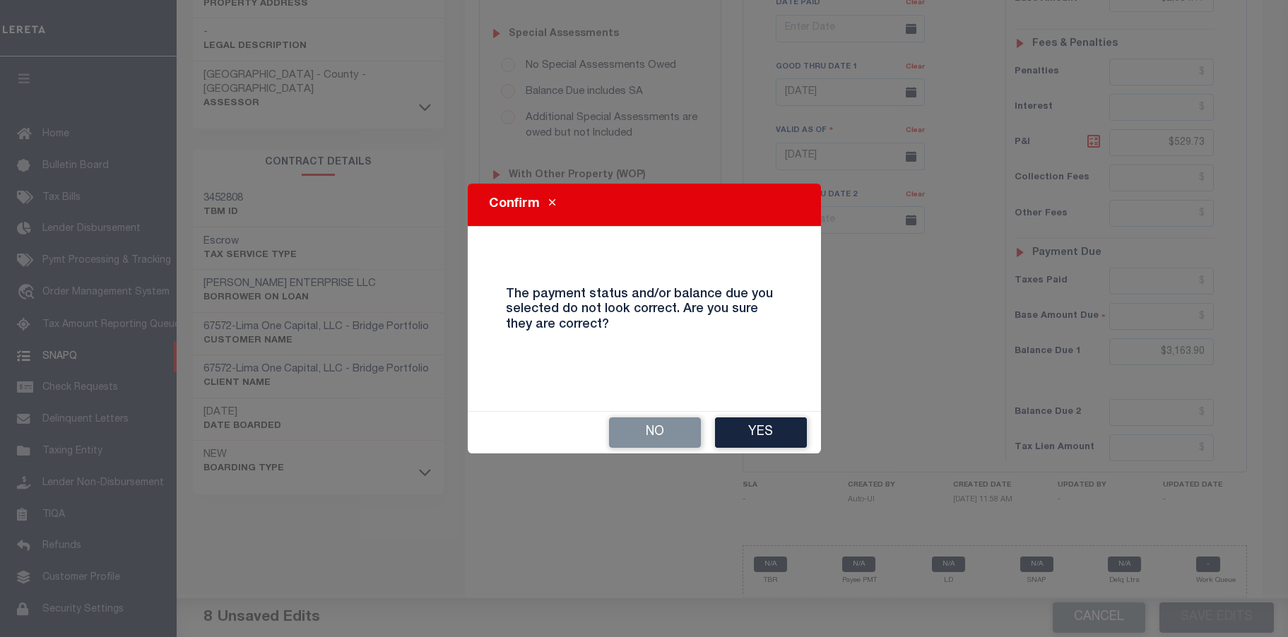
click at [762, 420] on button "Yes" at bounding box center [761, 433] width 92 height 30
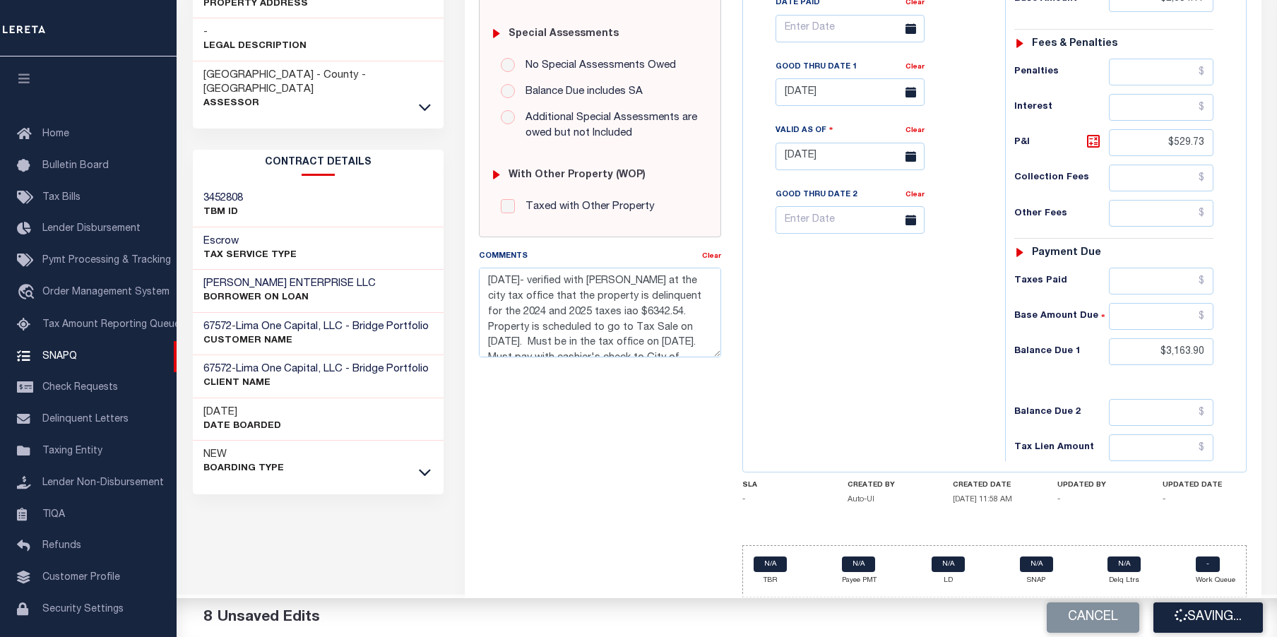
checkbox input "false"
type textarea "10/8/2025- verified with Jeremy at the city tax office that the property is del…"
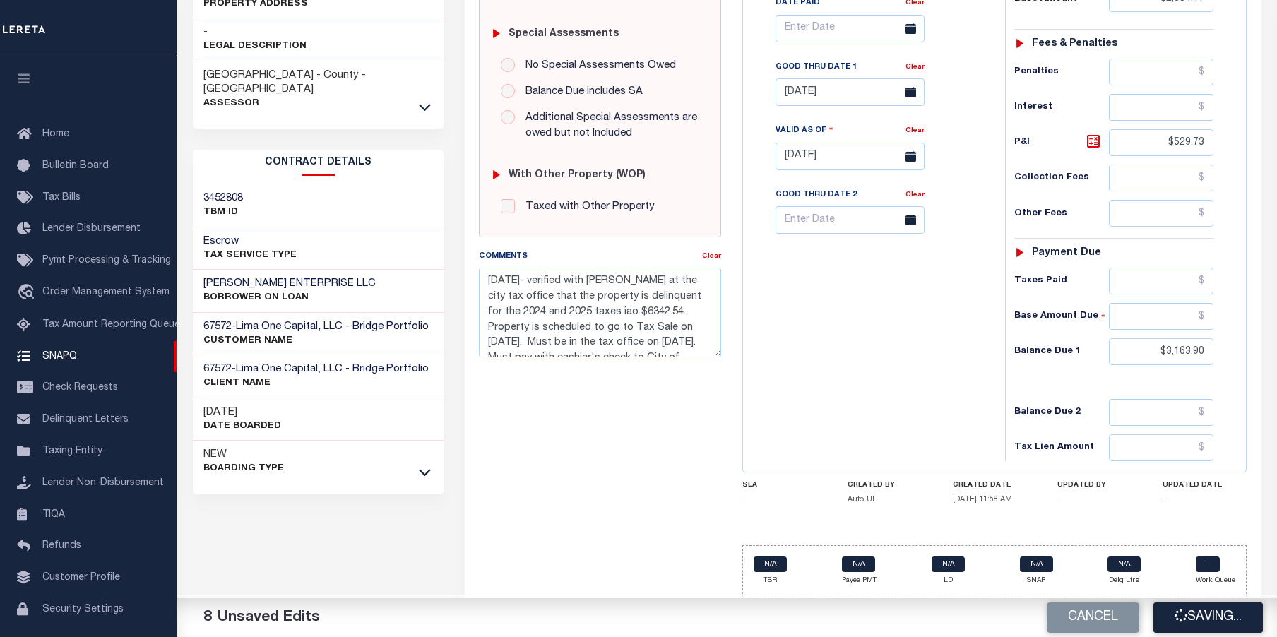
type input "0"
type input "$2,634.17"
type input "$529.73"
type input "$3,163.9"
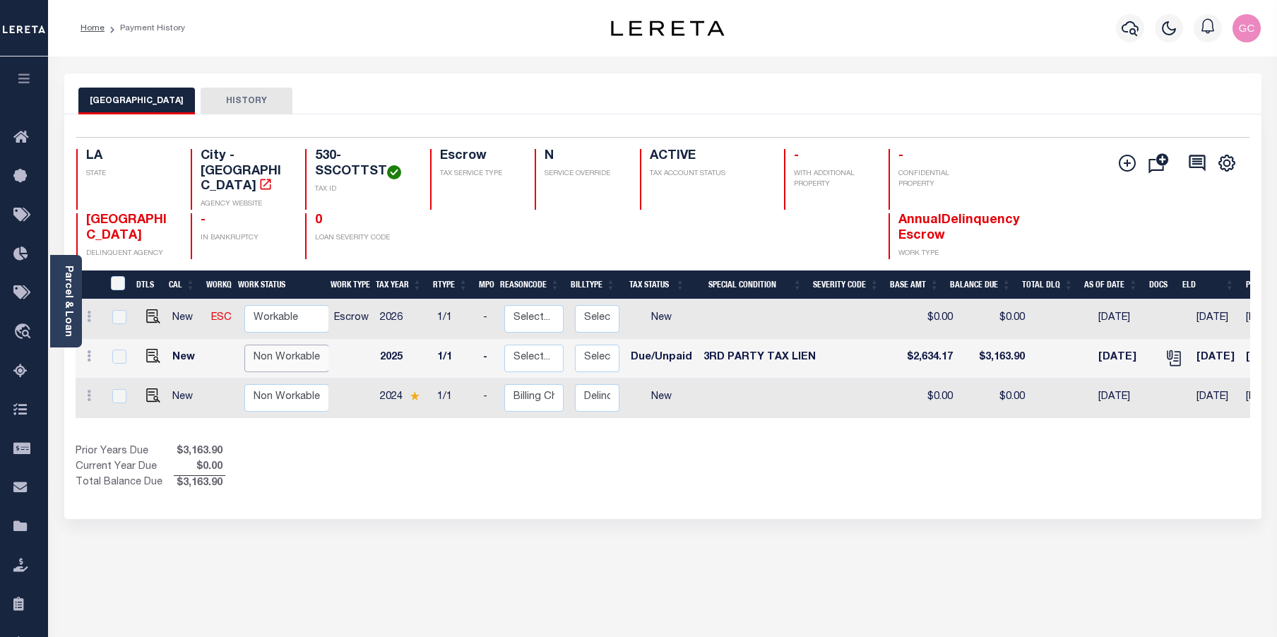
click at [276, 361] on select "Non Workable Workable" at bounding box center [286, 359] width 85 height 28
checkbox input "true"
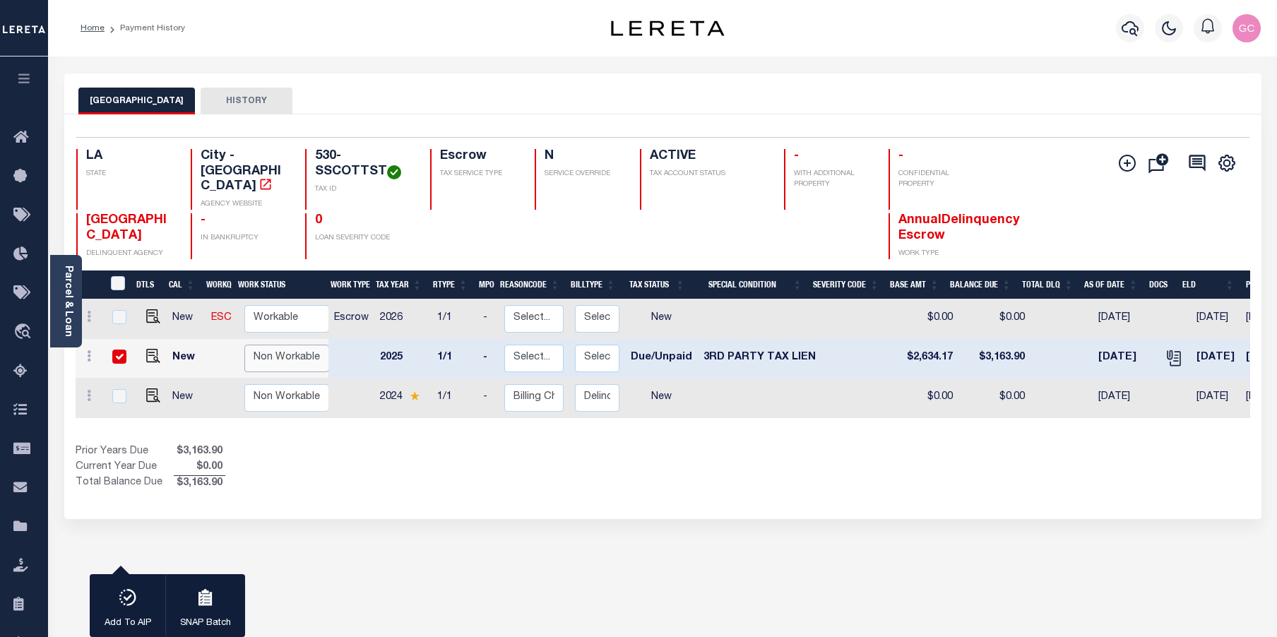
click at [244, 346] on select "Non Workable Workable" at bounding box center [286, 359] width 85 height 28
checkbox input "false"
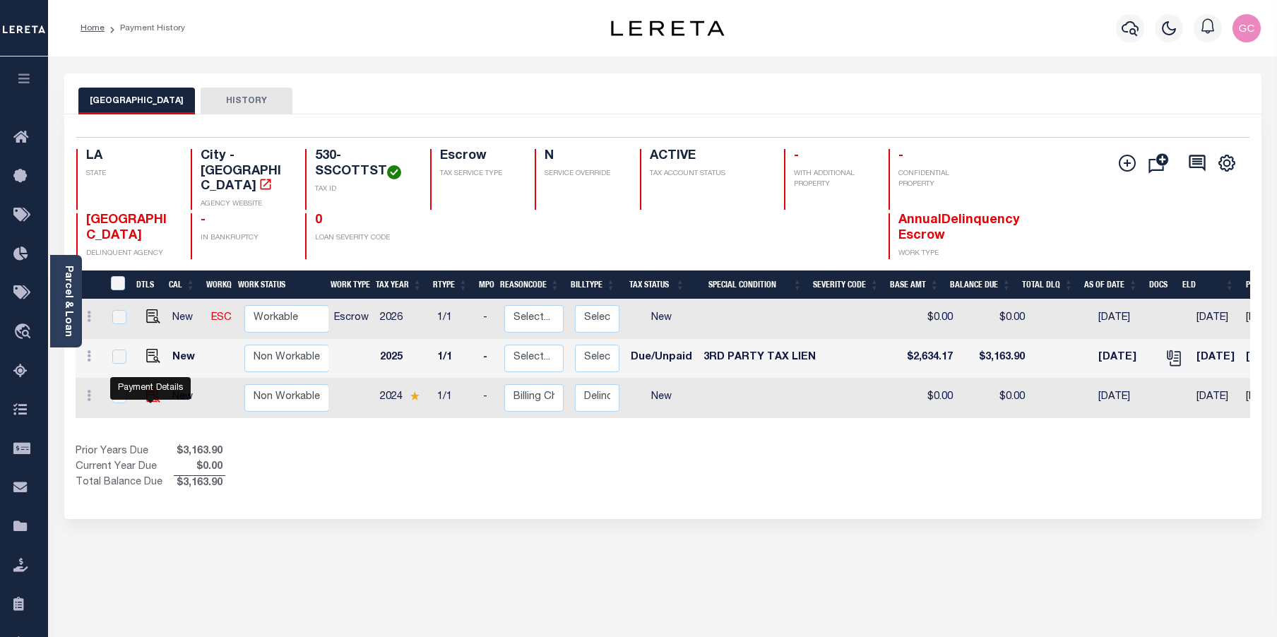
click at [149, 401] on img "" at bounding box center [153, 396] width 14 height 14
checkbox input "true"
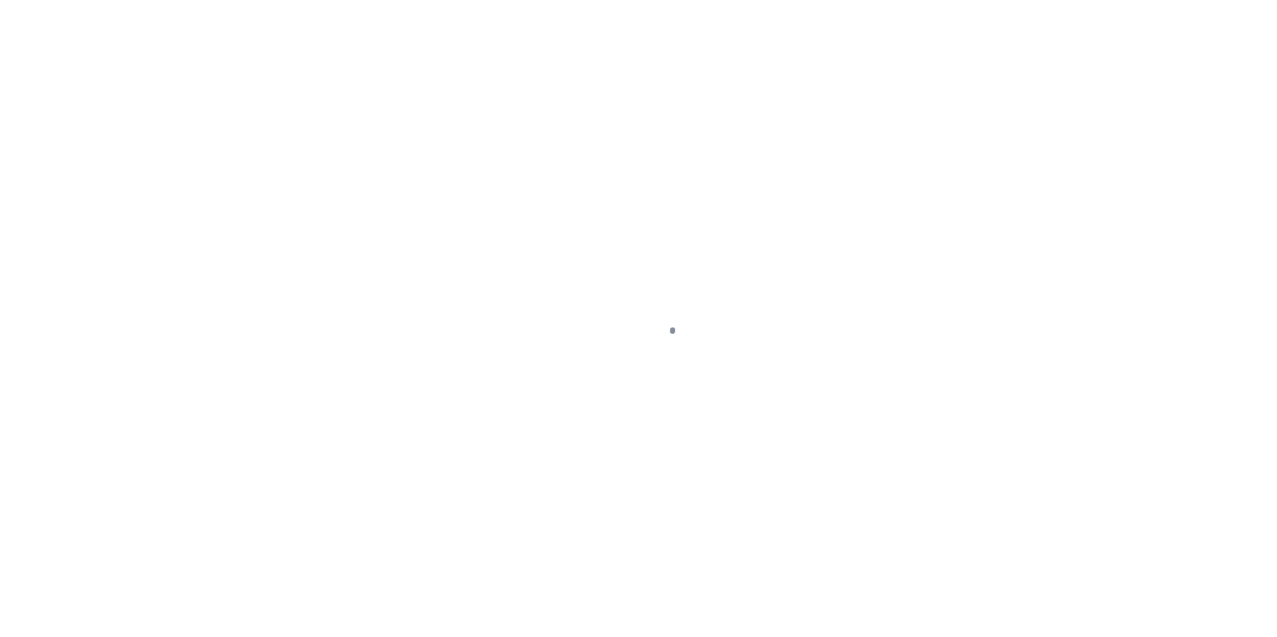
select select "NW2"
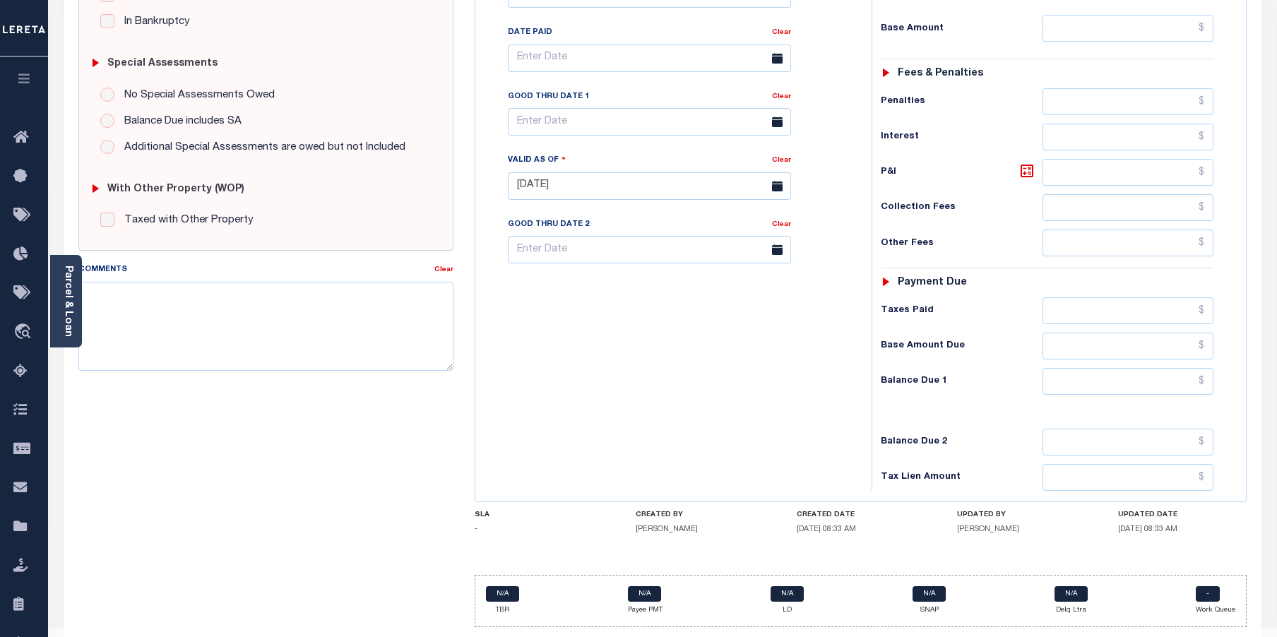
scroll to position [403, 0]
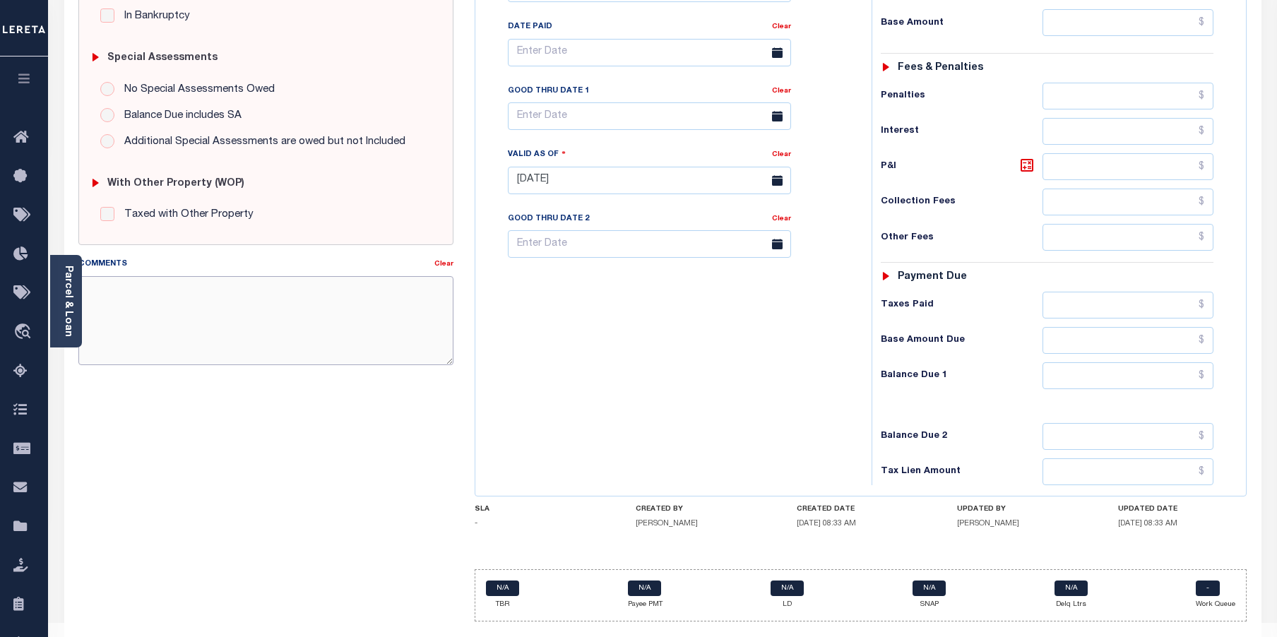
click at [228, 297] on textarea "Comments" at bounding box center [266, 320] width 376 height 89
paste textarea "10/8/2025- verified with Jeremy at the city tax office that the property is del…"
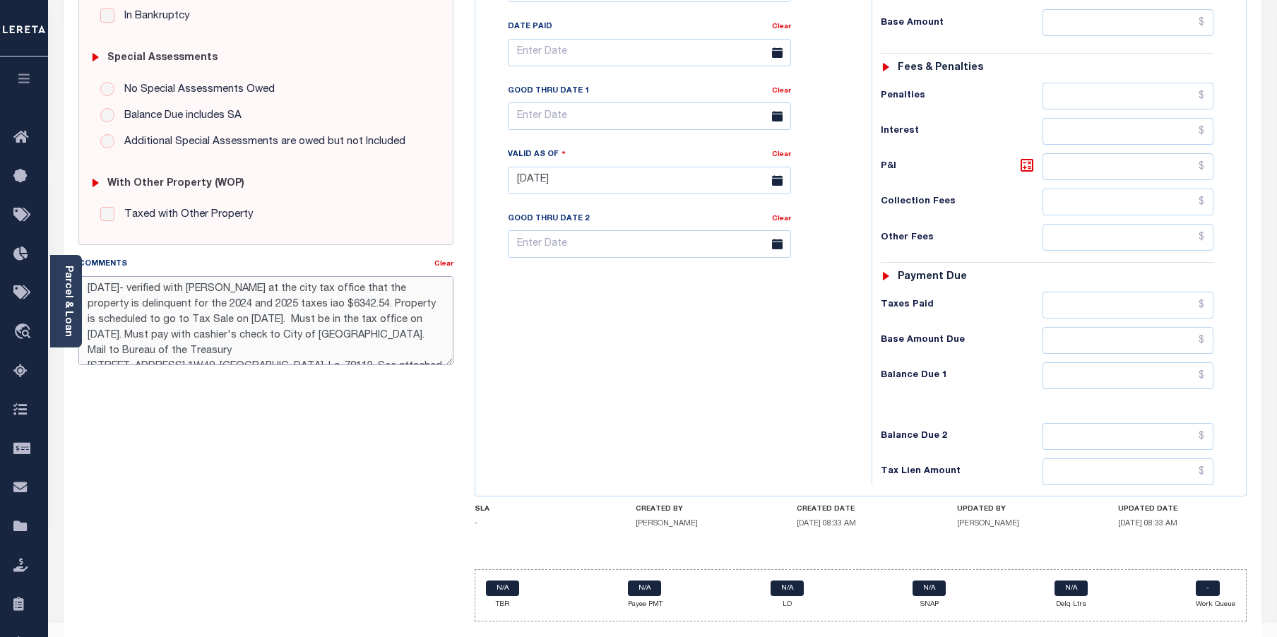
scroll to position [24, 0]
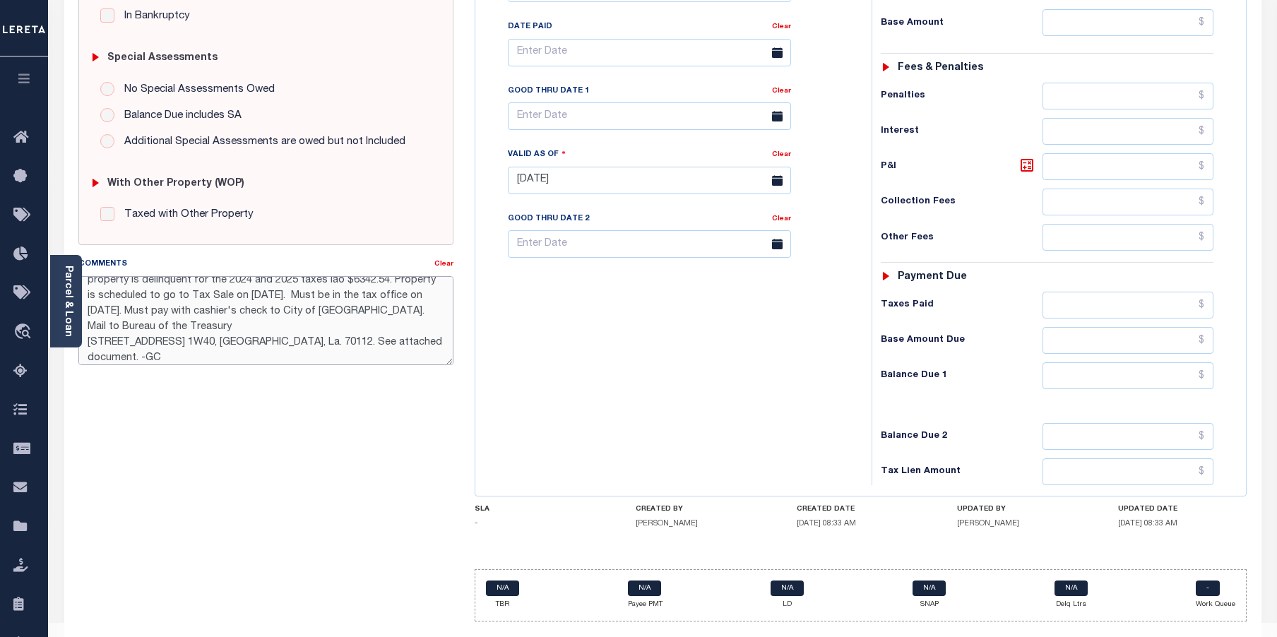
type textarea "10/8/2025- verified with Jeremy at the city tax office that the property is del…"
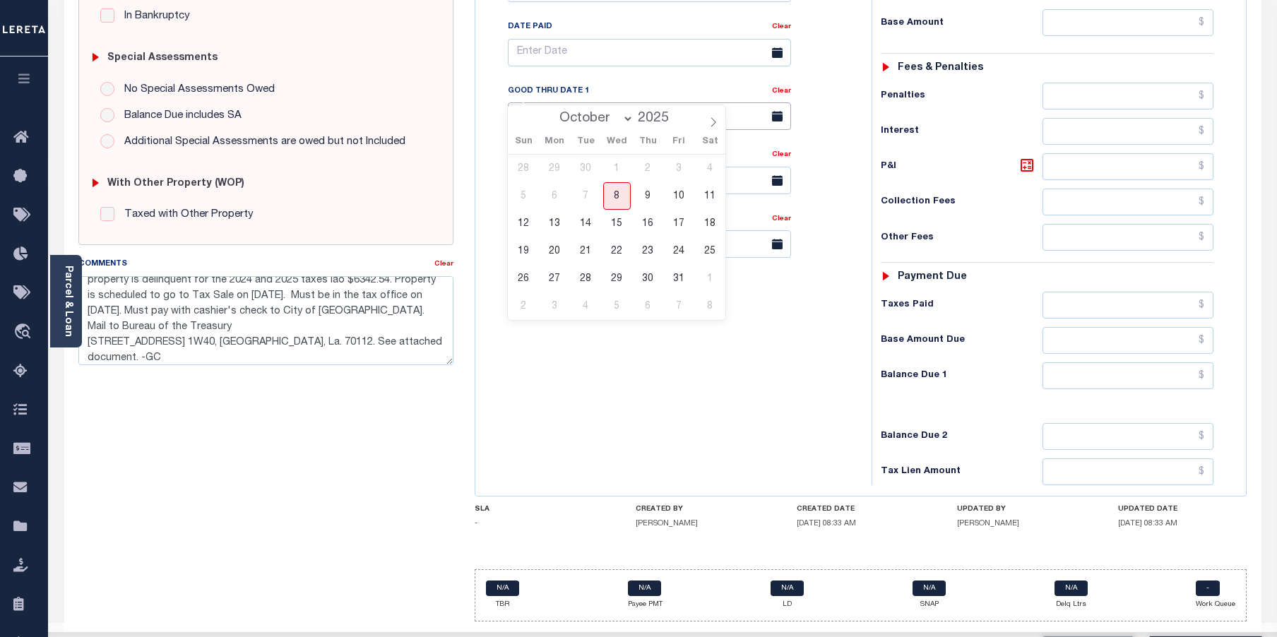
click at [580, 102] on input "text" at bounding box center [649, 116] width 283 height 28
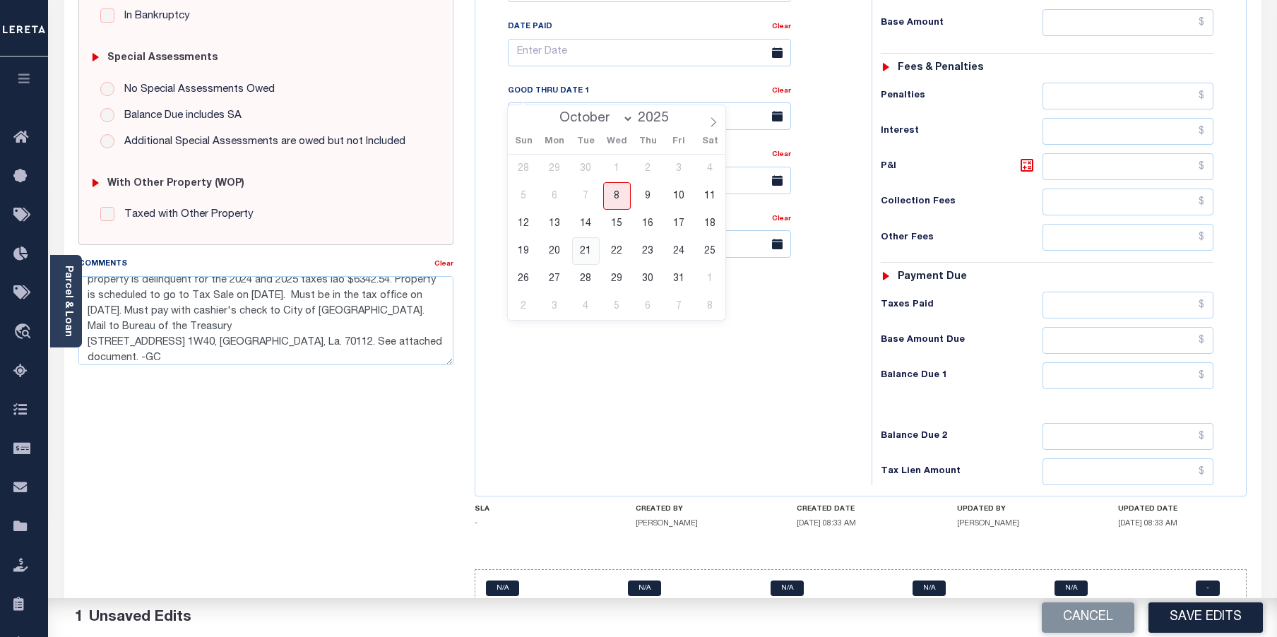
click at [590, 253] on span "21" at bounding box center [586, 251] width 28 height 28
type input "10/21/2025"
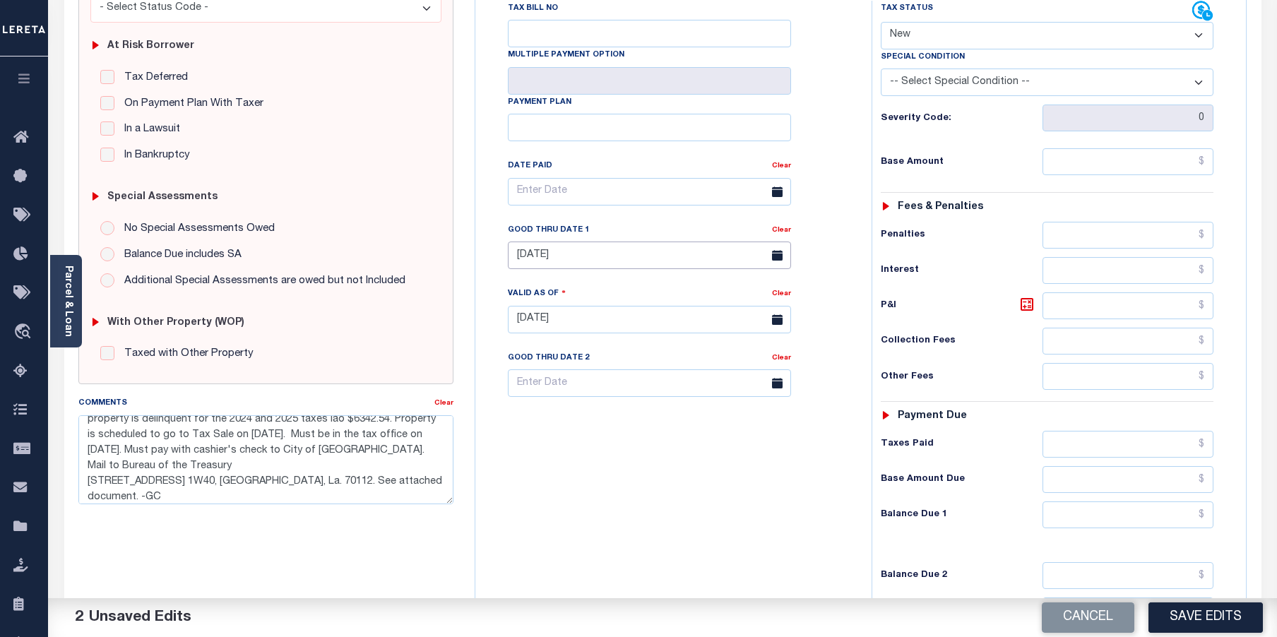
scroll to position [191, 0]
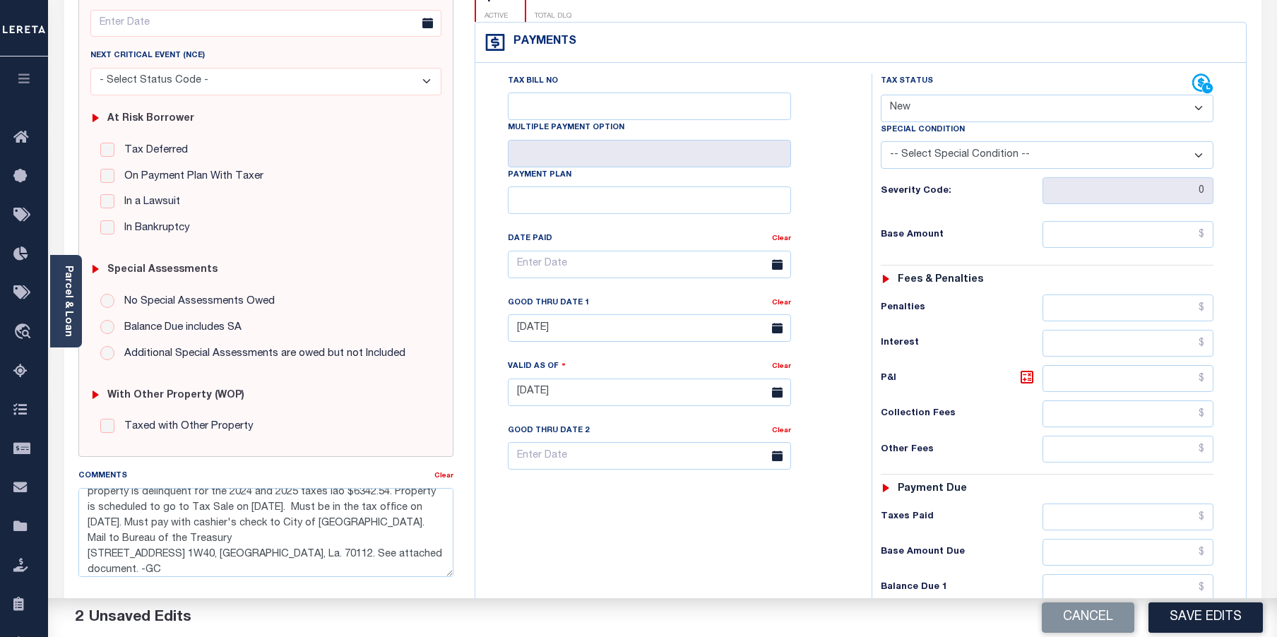
click at [1026, 95] on select "- Select Status Code - Open Due/Unpaid Paid Incomplete No Tax Due Internal Refu…" at bounding box center [1047, 109] width 333 height 28
select select "DUE"
click at [881, 95] on select "- Select Status Code - Open Due/Unpaid Paid Incomplete No Tax Due Internal Refu…" at bounding box center [1047, 109] width 333 height 28
click at [1134, 141] on select "-- Select Special Condition -- 3RD PARTY TAX LIEN AGENCY TAX LIEN (A.K.A Inside…" at bounding box center [1047, 155] width 333 height 28
select select "20"
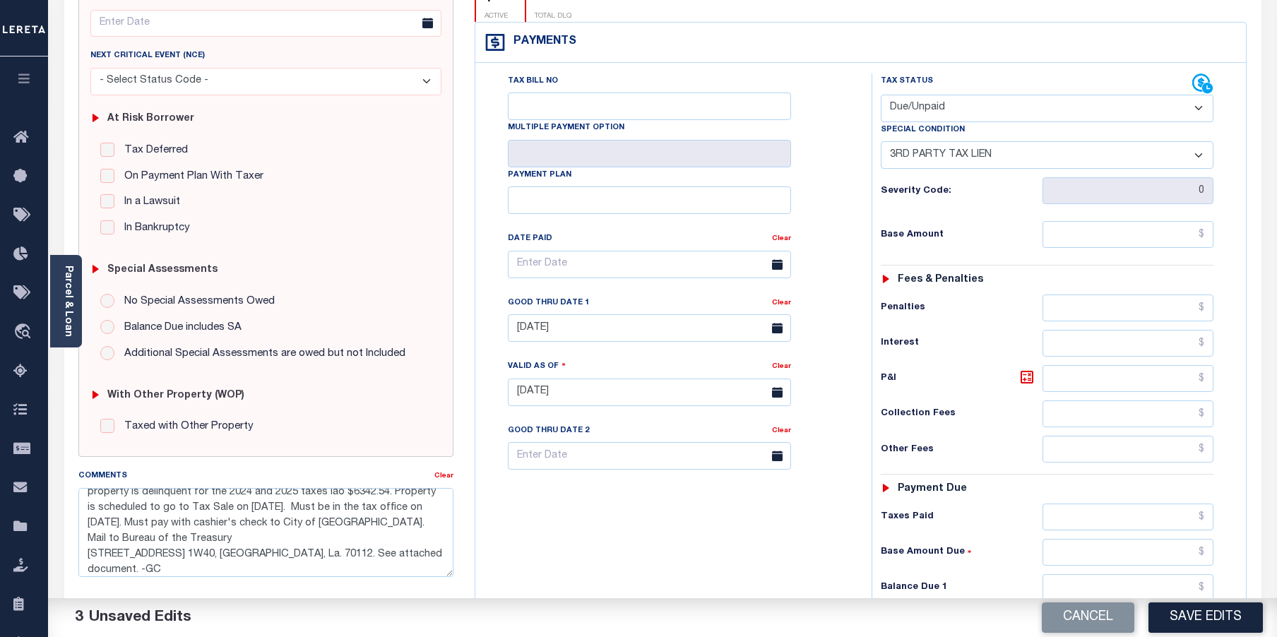
click at [881, 141] on select "-- Select Special Condition -- 3RD PARTY TAX LIEN AGENCY TAX LIEN (A.K.A Inside…" at bounding box center [1047, 155] width 333 height 28
click at [1073, 221] on input "text" at bounding box center [1129, 234] width 172 height 27
type input "$2,671.13"
click at [1100, 574] on input "text" at bounding box center [1129, 587] width 172 height 27
type input "$3,178.64"
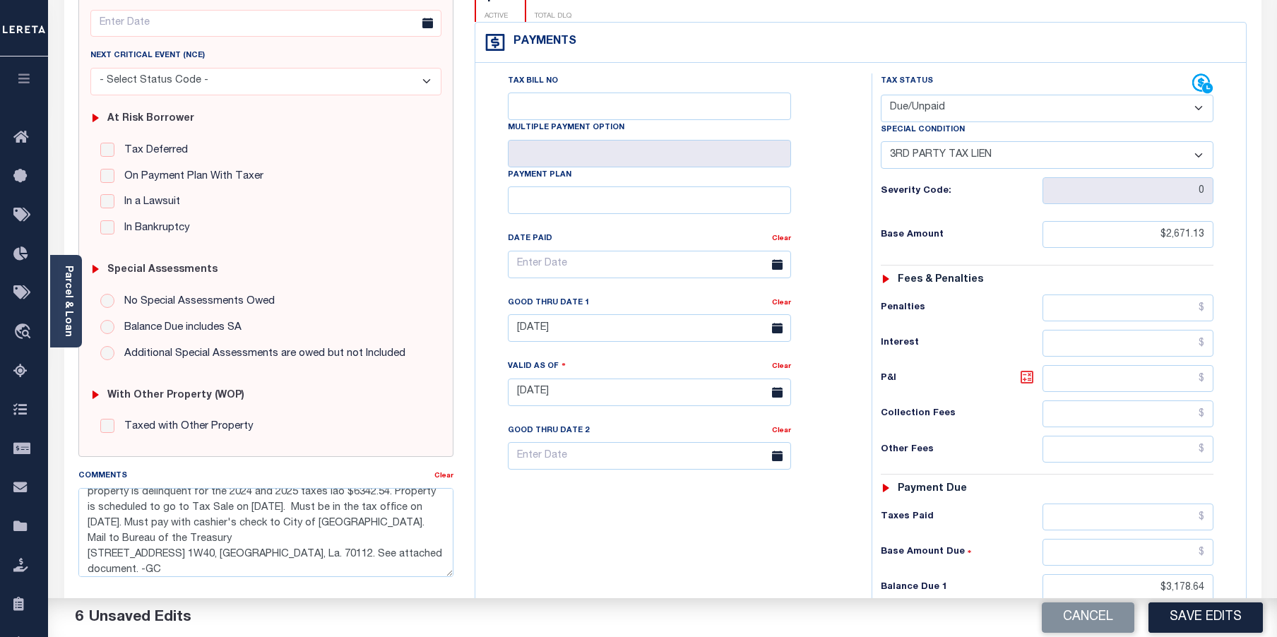
click at [1029, 369] on icon at bounding box center [1027, 377] width 17 height 17
type input "$507.51"
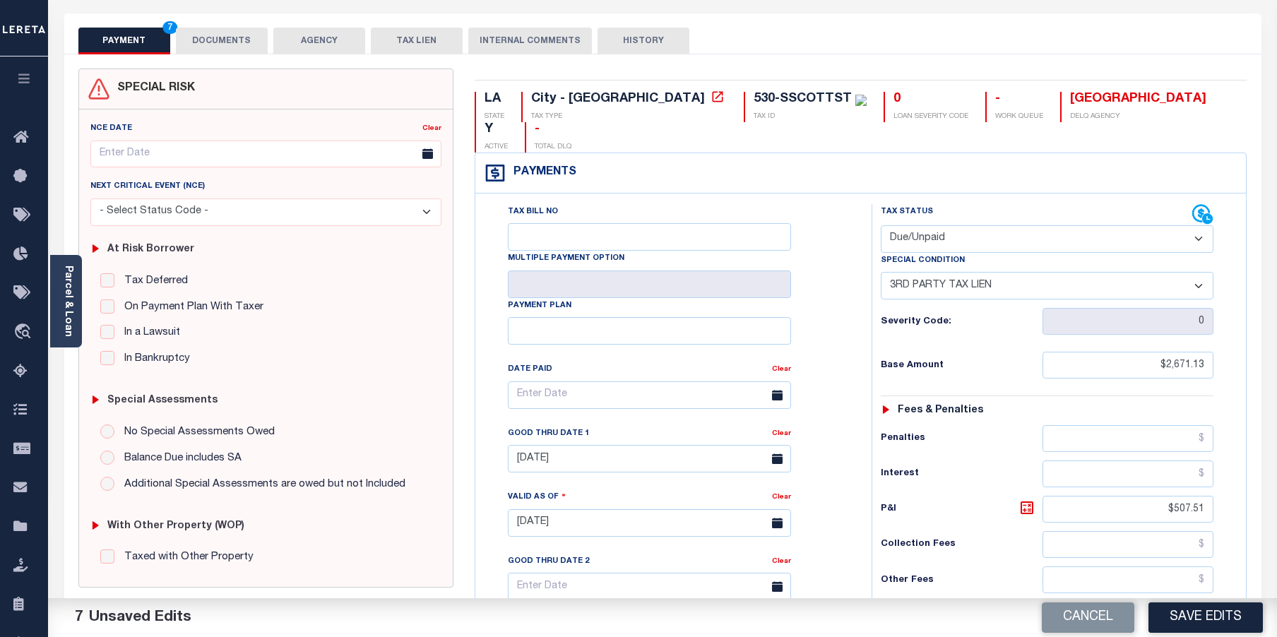
scroll to position [0, 0]
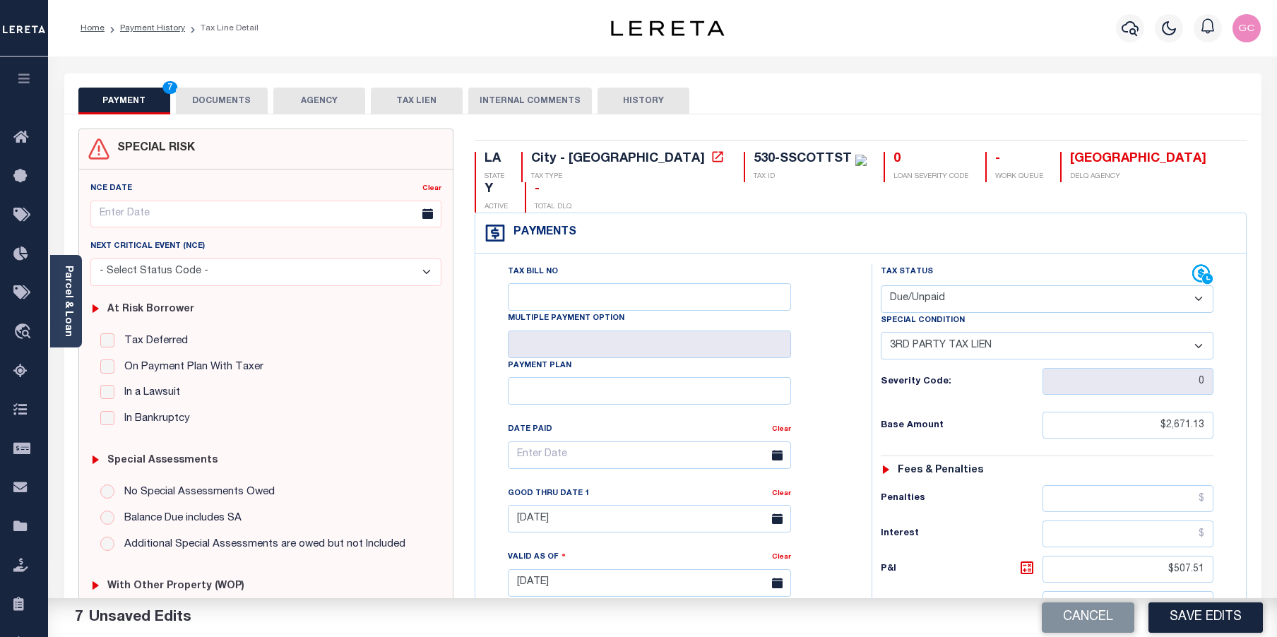
click at [244, 95] on button "DOCUMENTS" at bounding box center [222, 101] width 92 height 27
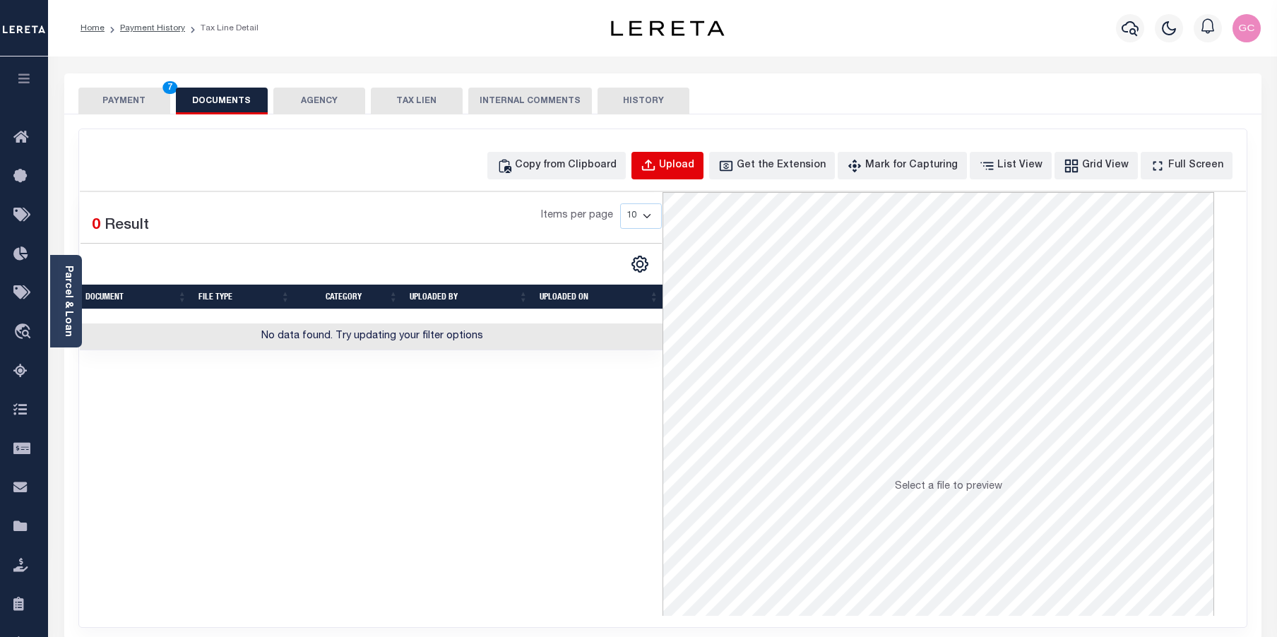
click at [695, 166] on div "Upload" at bounding box center [676, 166] width 35 height 16
select select "POP"
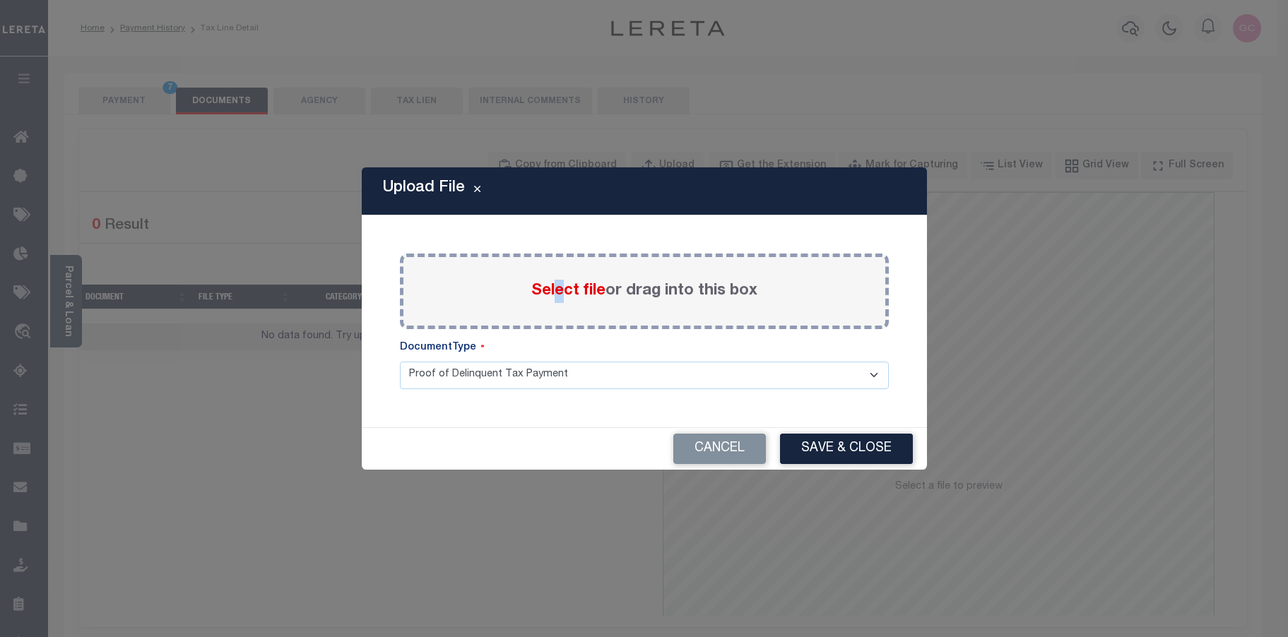
click at [557, 294] on span "Select file" at bounding box center [568, 291] width 74 height 16
click at [581, 292] on span "Select file" at bounding box center [568, 291] width 74 height 16
click at [0, 0] on input "Select file or drag into this box" at bounding box center [0, 0] width 0 height 0
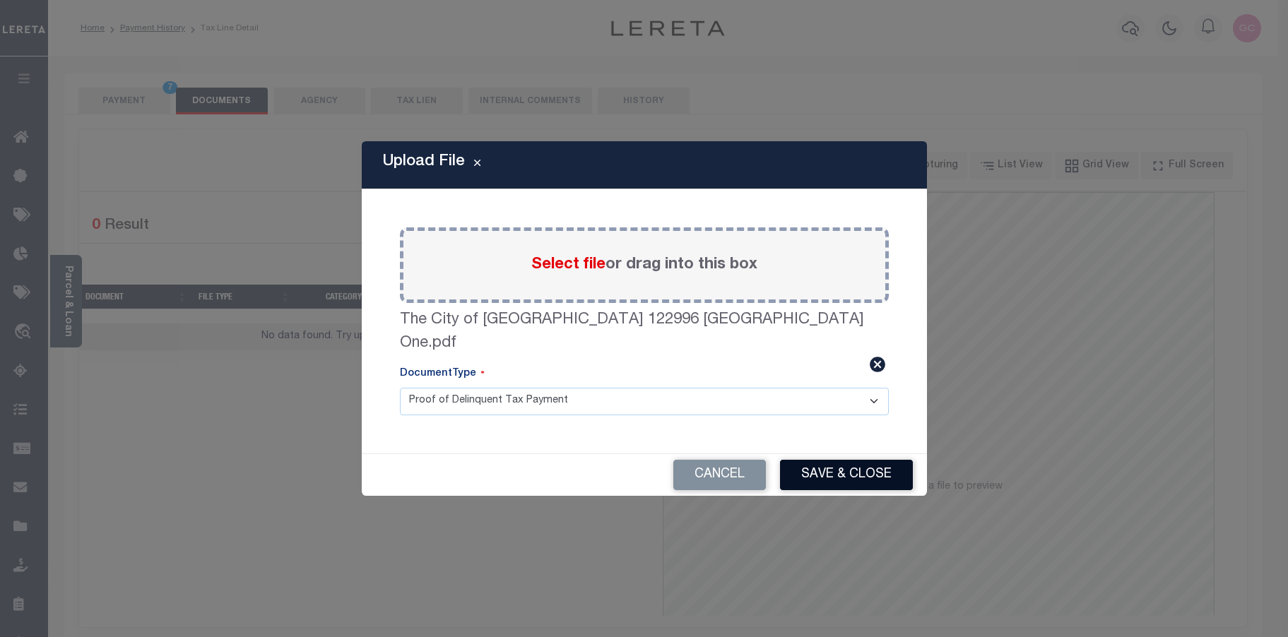
click at [846, 460] on button "Save & Close" at bounding box center [846, 475] width 133 height 30
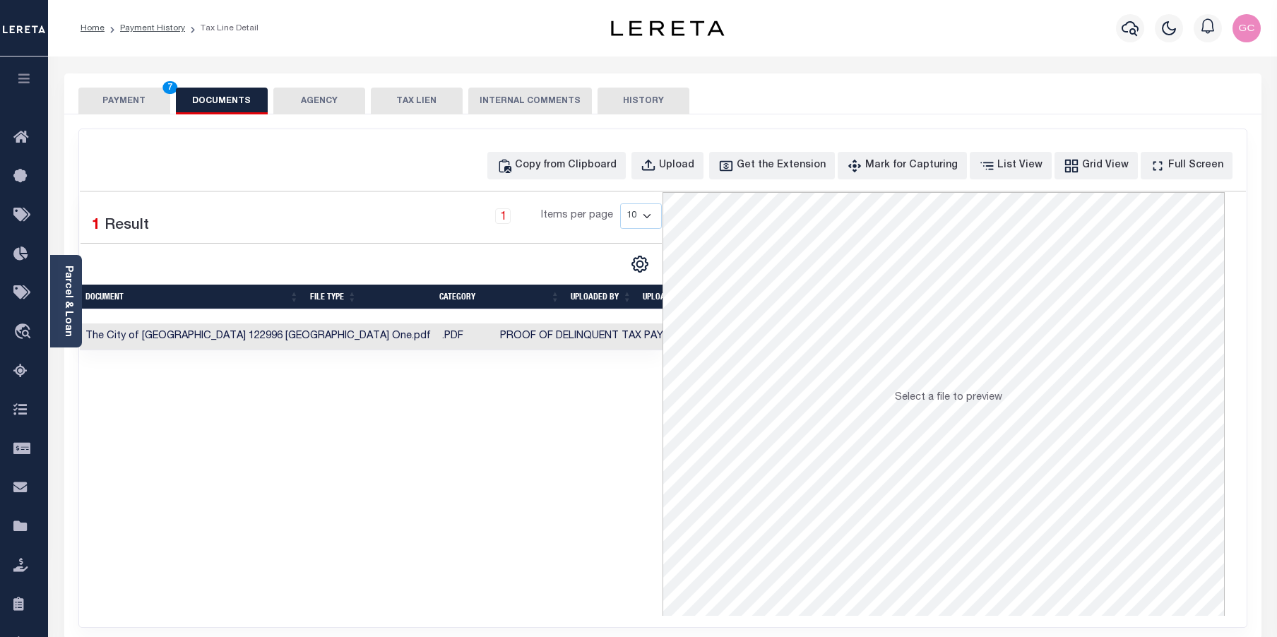
drag, startPoint x: 116, startPoint y: 102, endPoint x: 255, endPoint y: 117, distance: 140.1
click at [116, 102] on button "PAYMENT 7" at bounding box center [124, 101] width 92 height 27
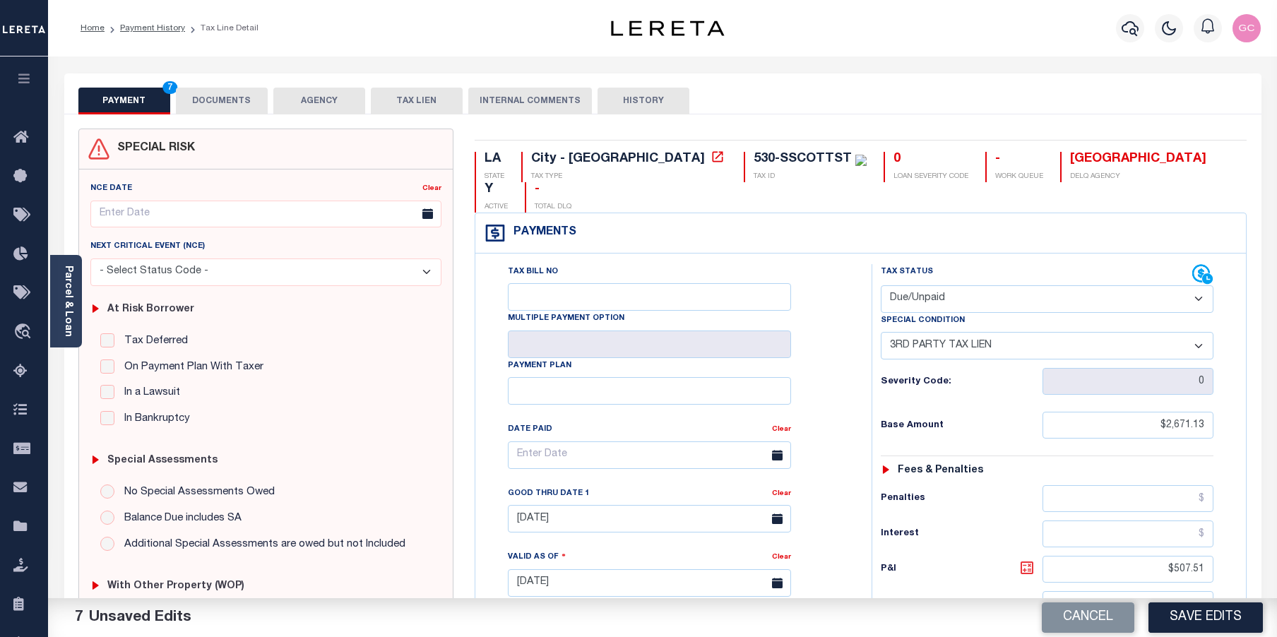
click at [1024, 564] on icon at bounding box center [1027, 568] width 8 height 8
click at [1224, 621] on button "Save Edits" at bounding box center [1206, 618] width 114 height 30
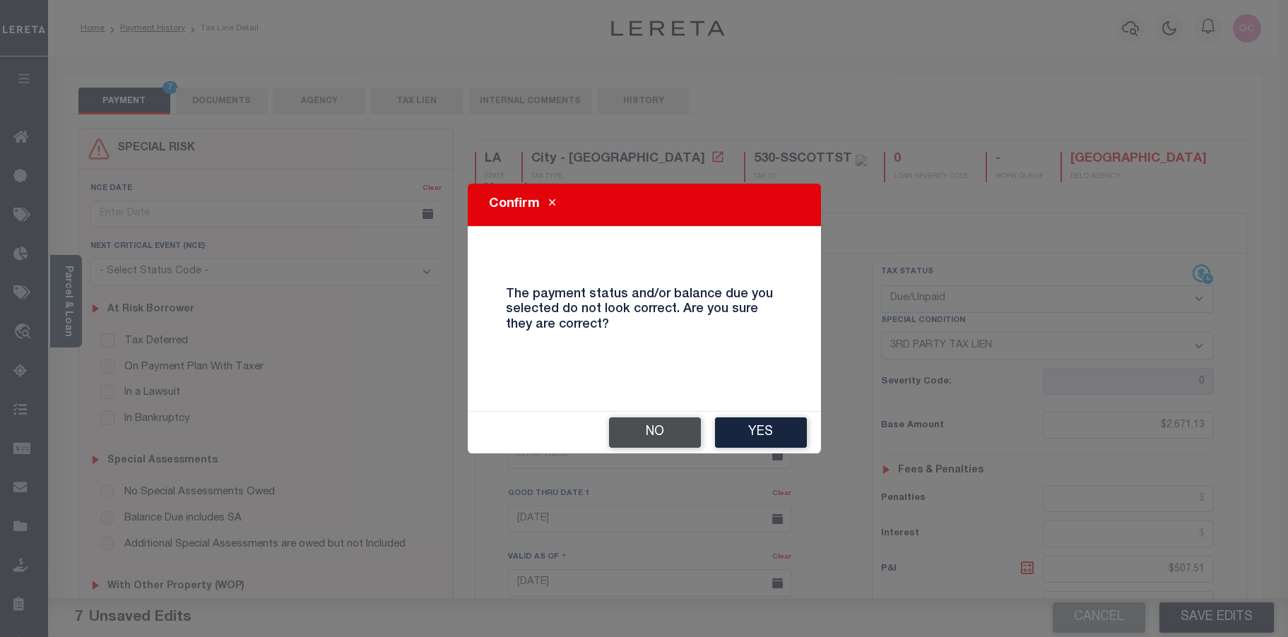
click at [660, 430] on button "No" at bounding box center [655, 433] width 92 height 30
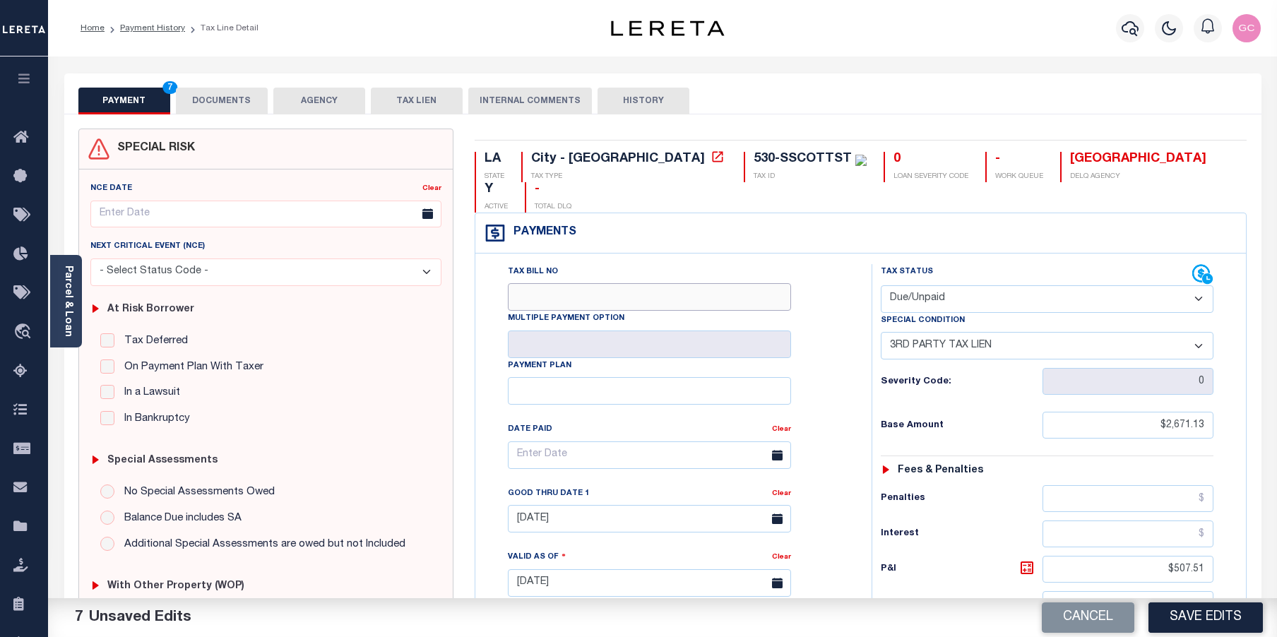
click at [549, 283] on input "Tax Bill No" at bounding box center [649, 297] width 283 height 28
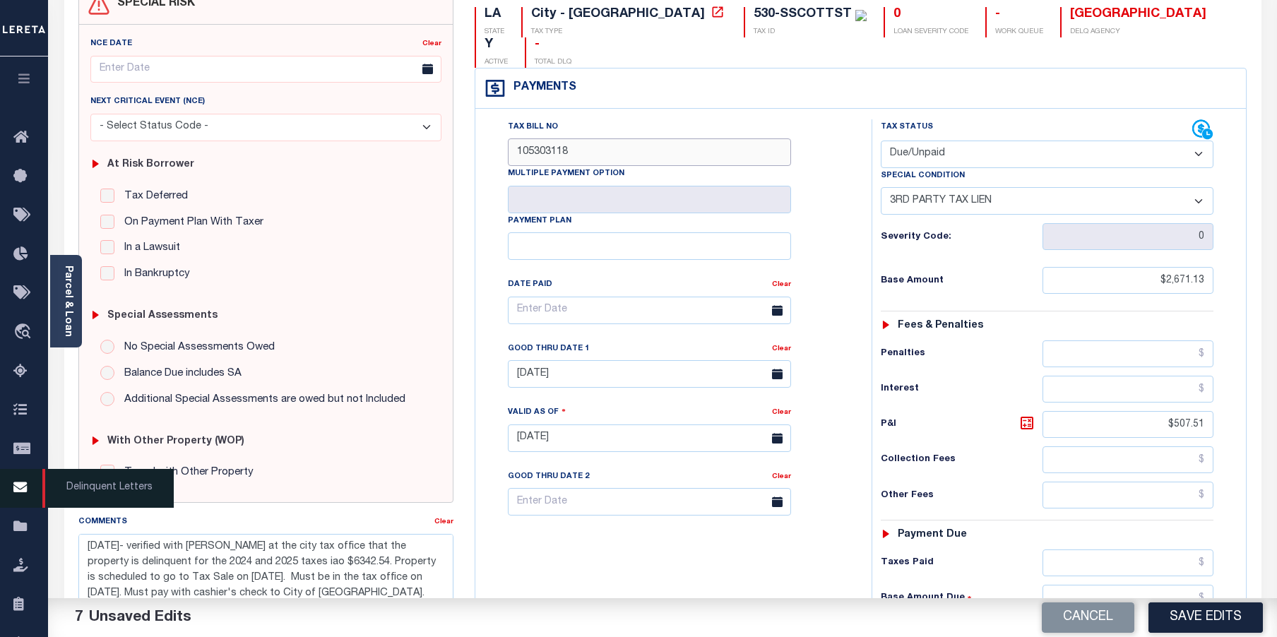
scroll to position [141, 0]
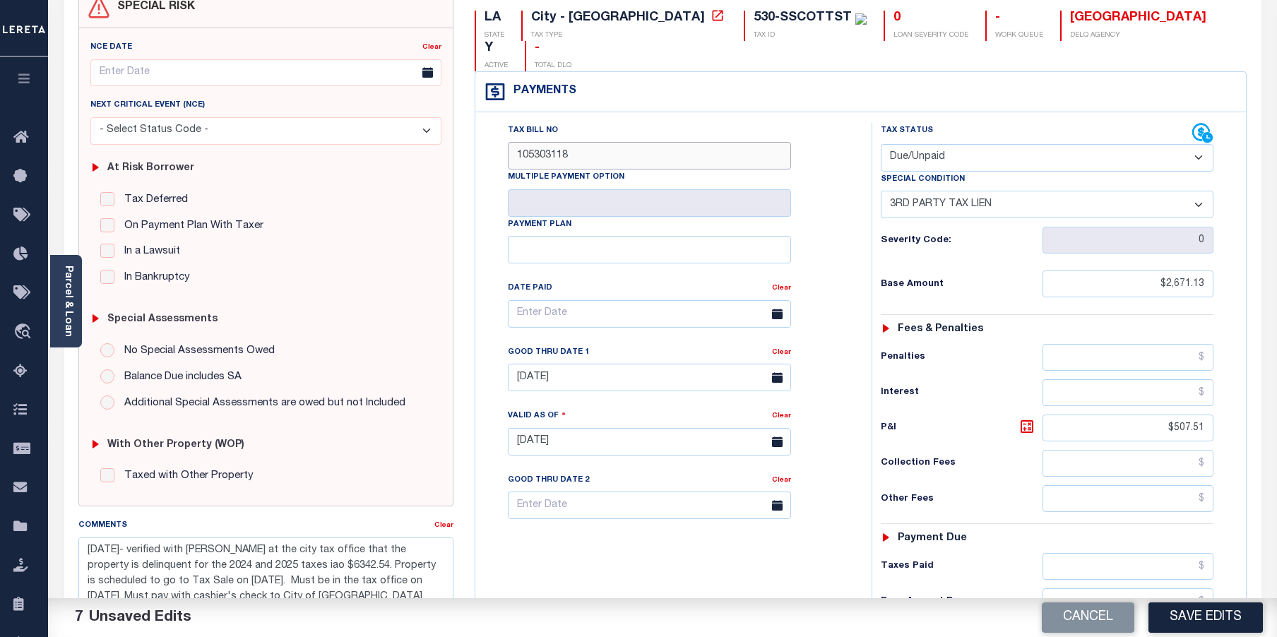
type input "105303118"
click at [85, 544] on textarea "10/8/2025- verified with Jeremy at the city tax office that the property is del…" at bounding box center [266, 582] width 376 height 89
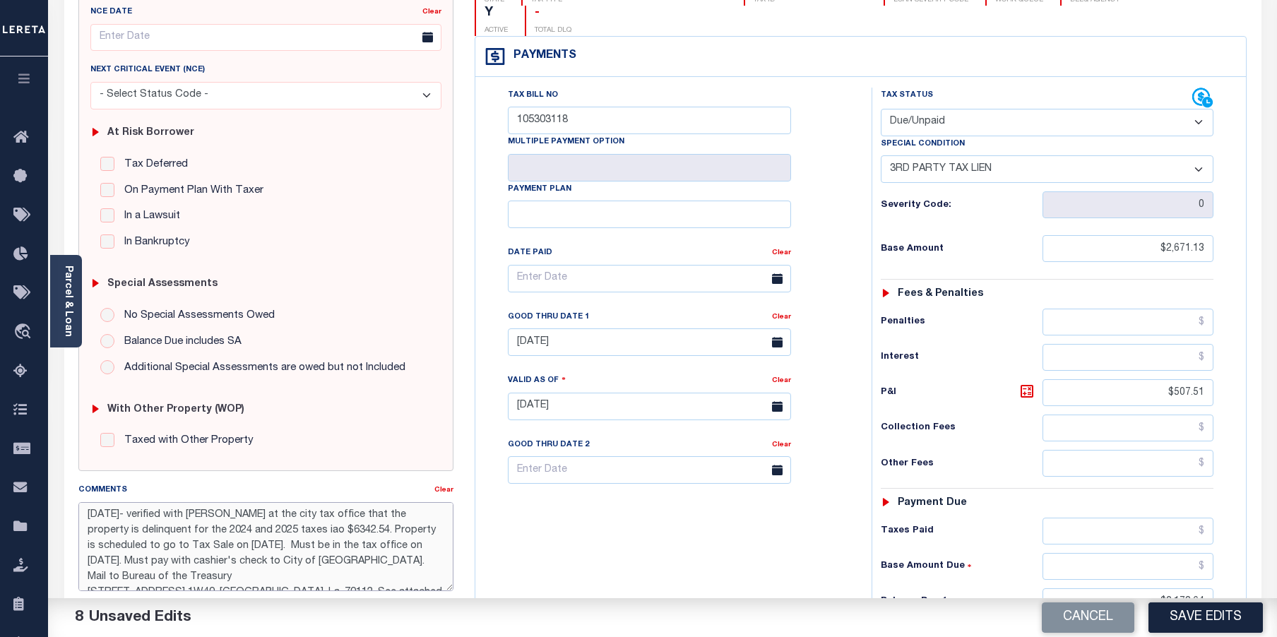
scroll to position [212, 0]
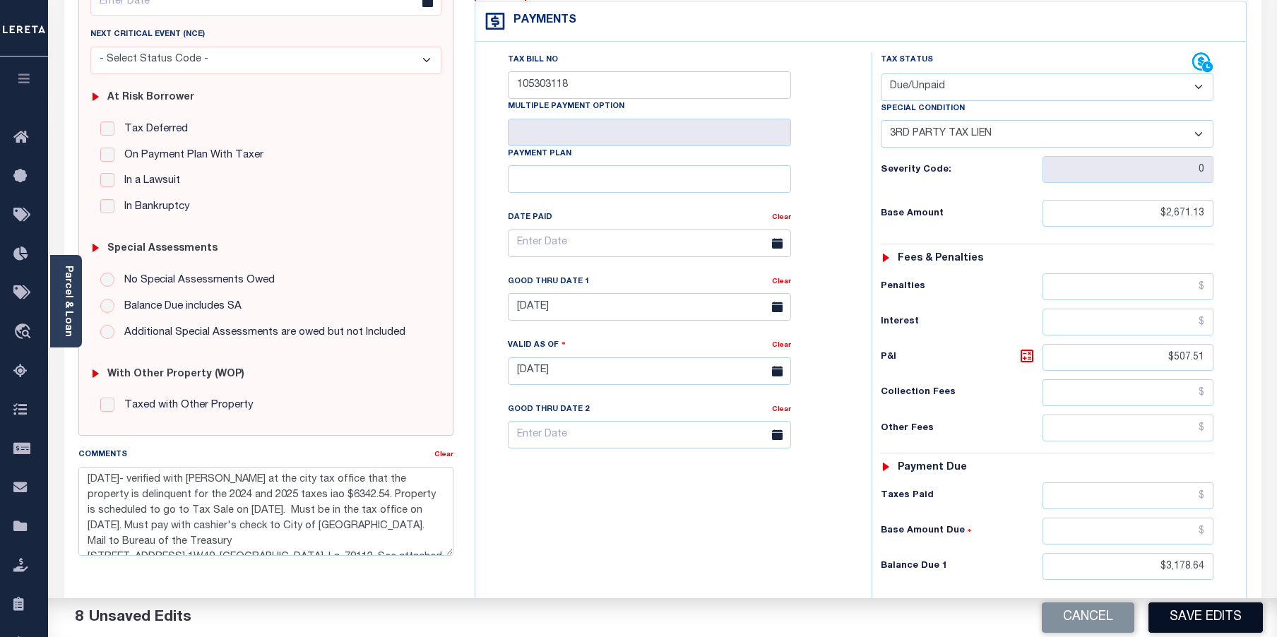
click at [1205, 623] on button "Save Edits" at bounding box center [1206, 618] width 114 height 30
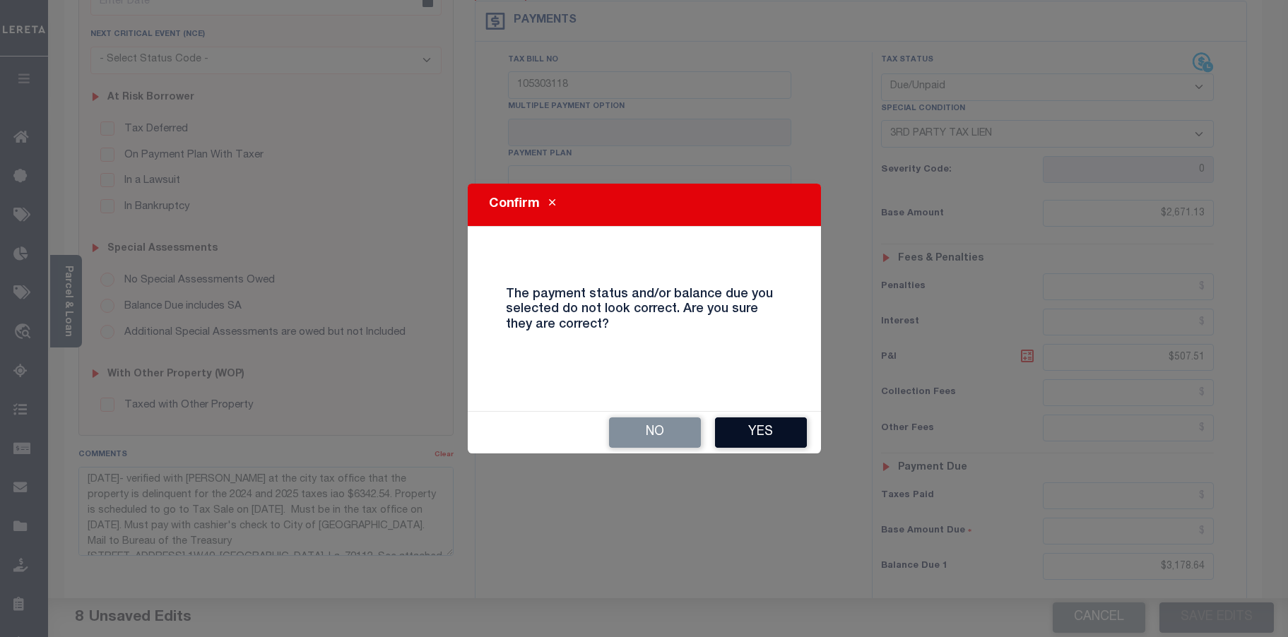
click at [764, 427] on button "Yes" at bounding box center [761, 433] width 92 height 30
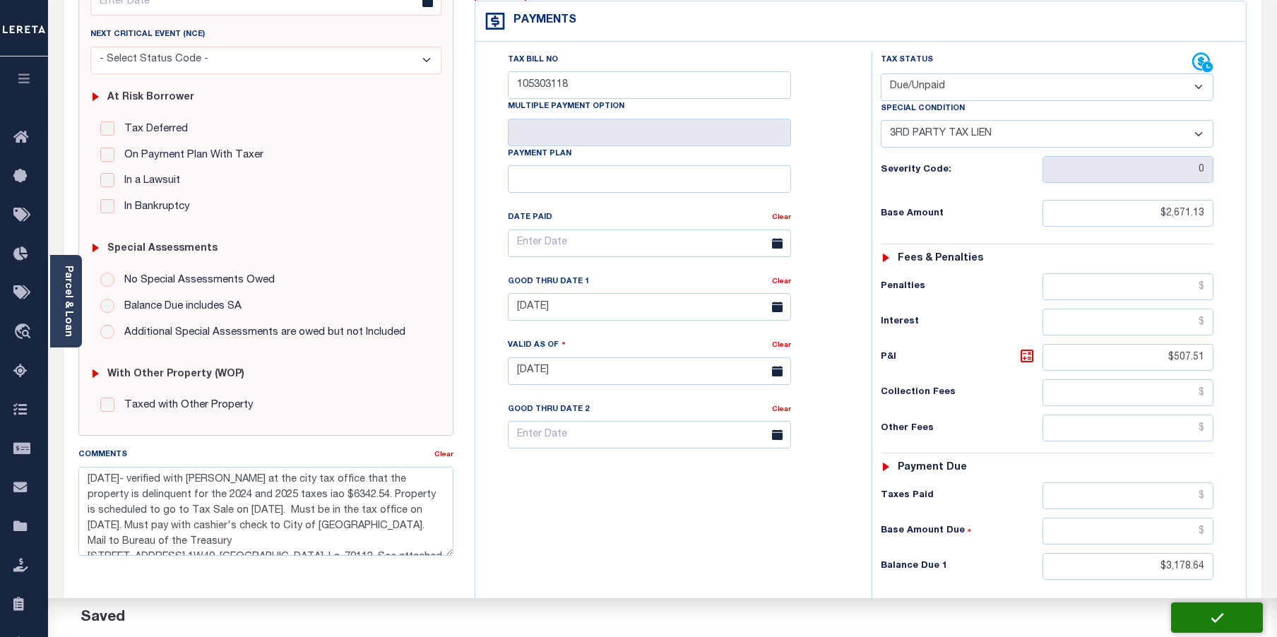
checkbox input "false"
type textarea "10/8/2025- verified with Jeremy at the city tax office that the property is del…"
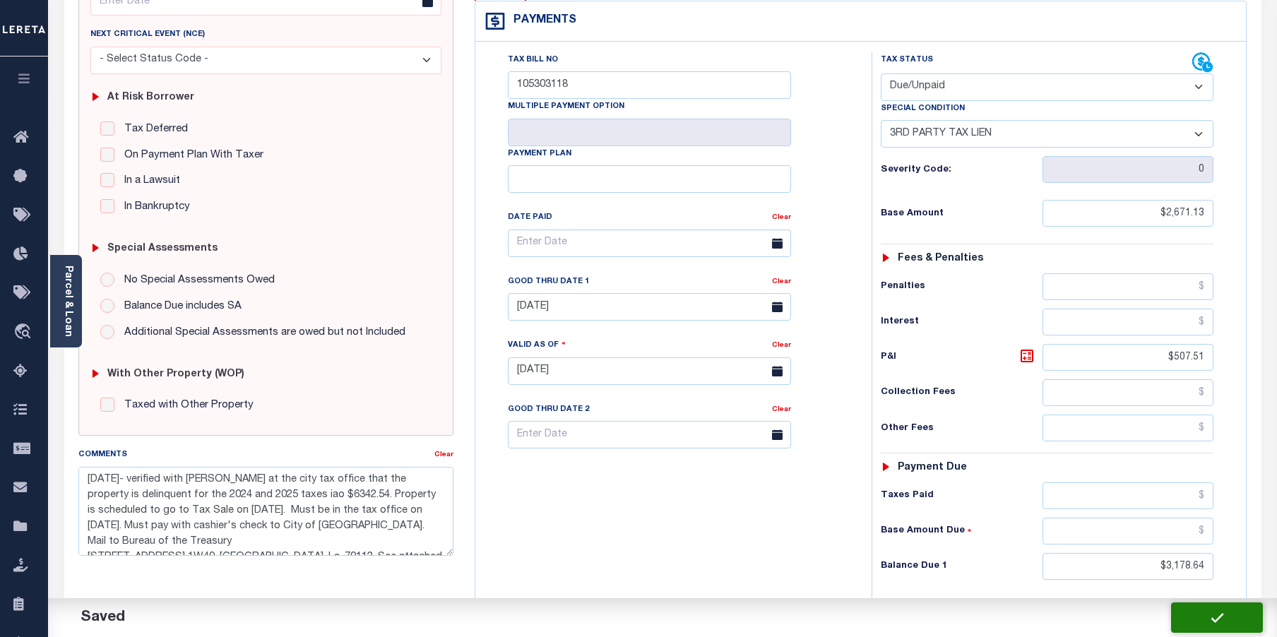
type input "$2,671.13"
type input "$507.51"
type input "$3,178.64"
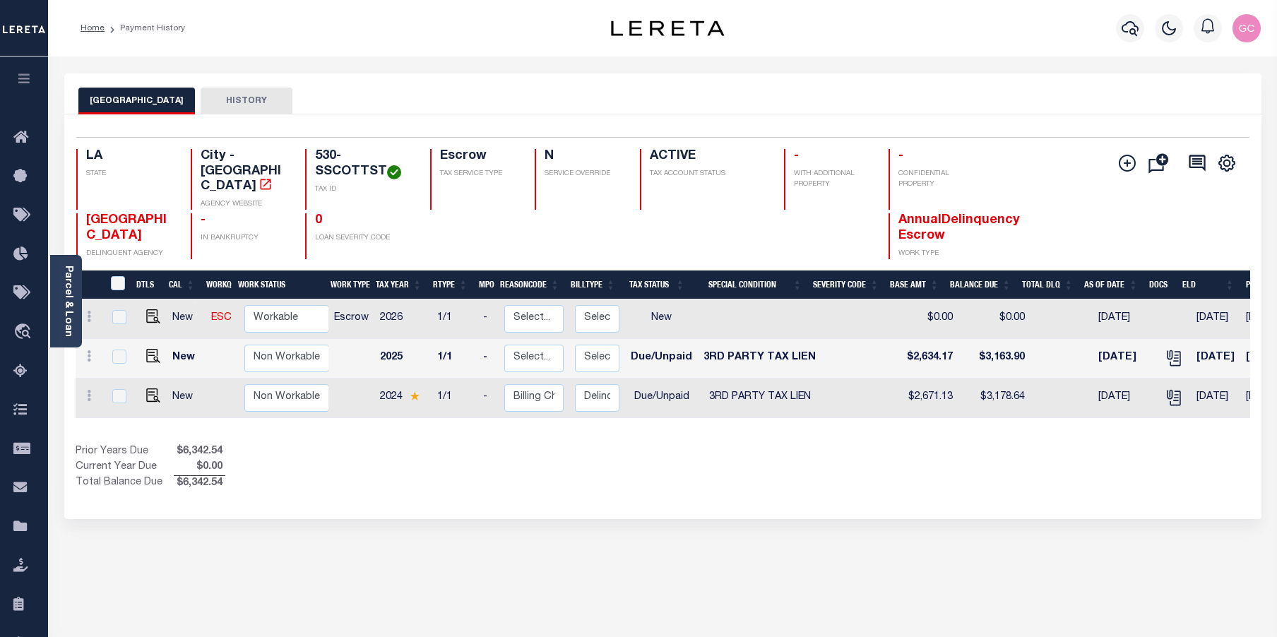
click at [23, 77] on icon "button" at bounding box center [24, 78] width 16 height 13
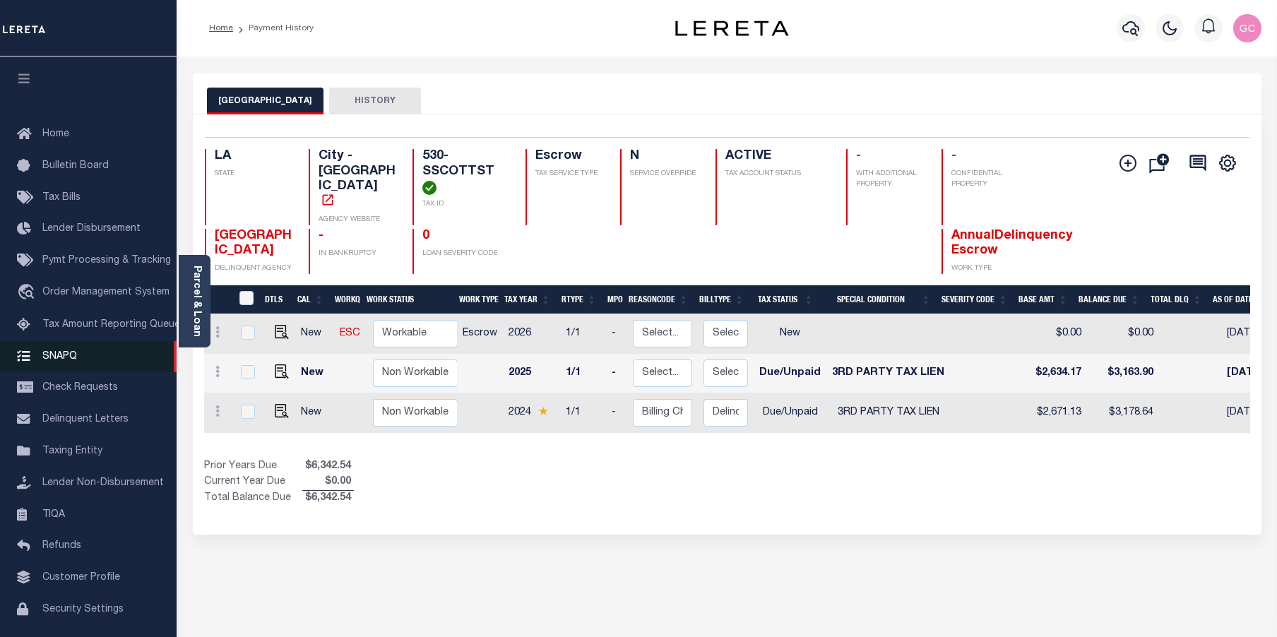
click at [57, 361] on span "SNAPQ" at bounding box center [59, 356] width 35 height 10
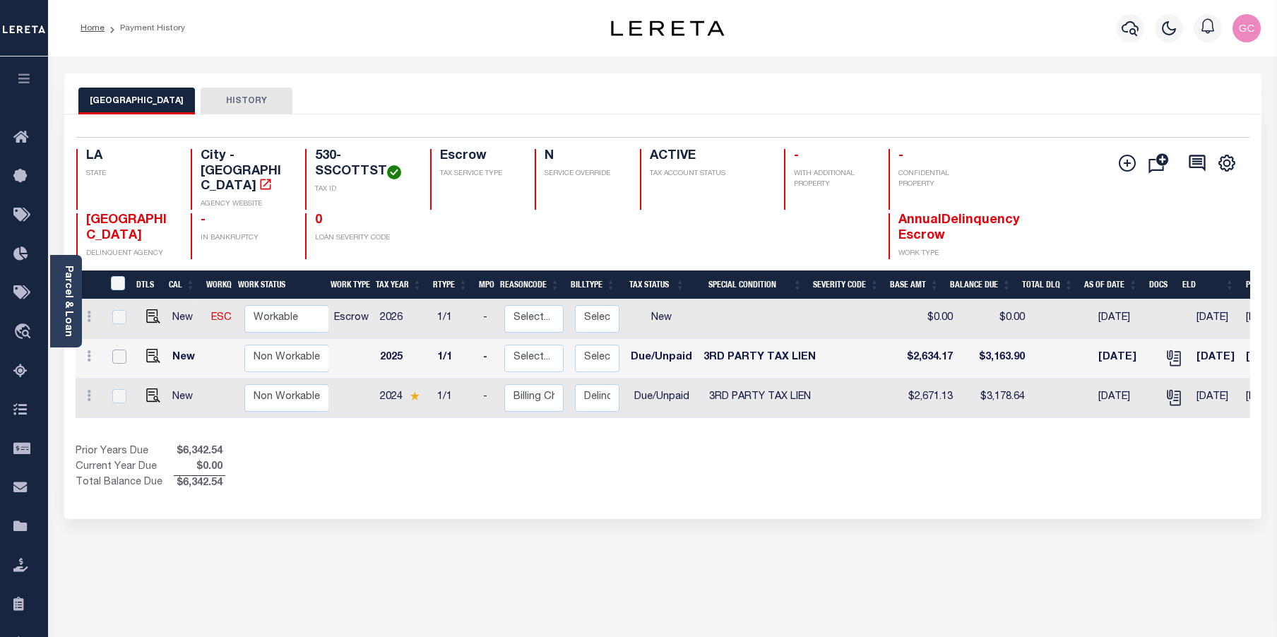
click at [119, 356] on input "checkbox" at bounding box center [119, 357] width 14 height 14
checkbox input "true"
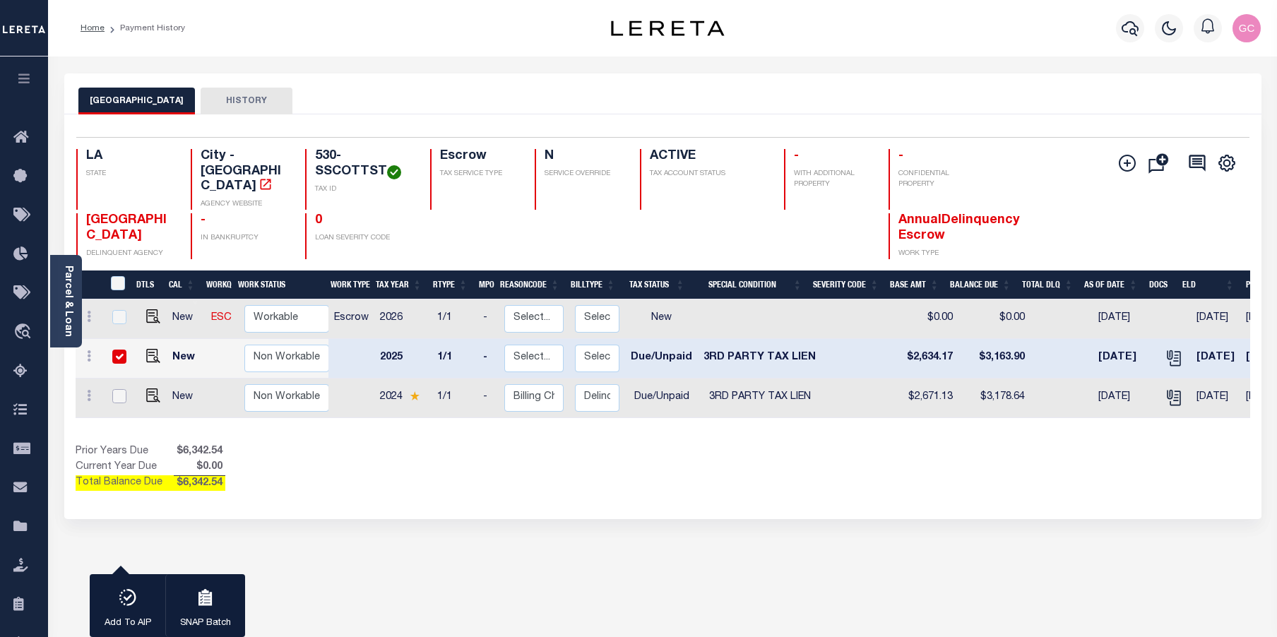
click at [114, 396] on input "checkbox" at bounding box center [119, 396] width 14 height 14
checkbox input "true"
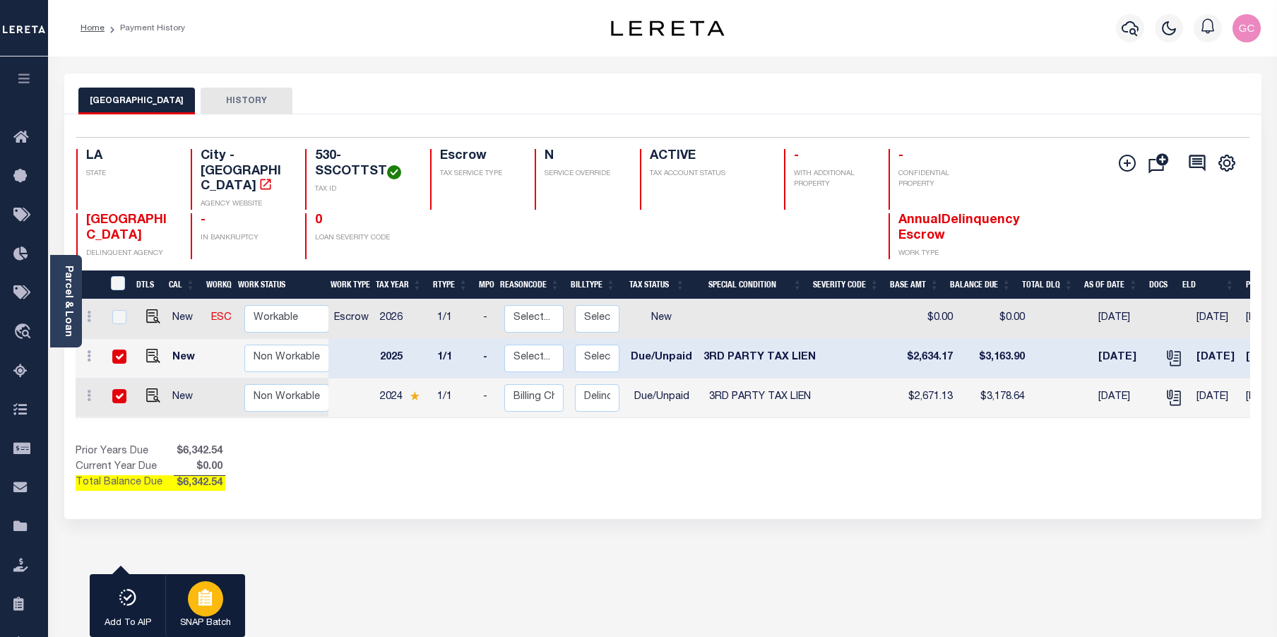
click at [209, 604] on icon "button" at bounding box center [206, 597] width 14 height 17
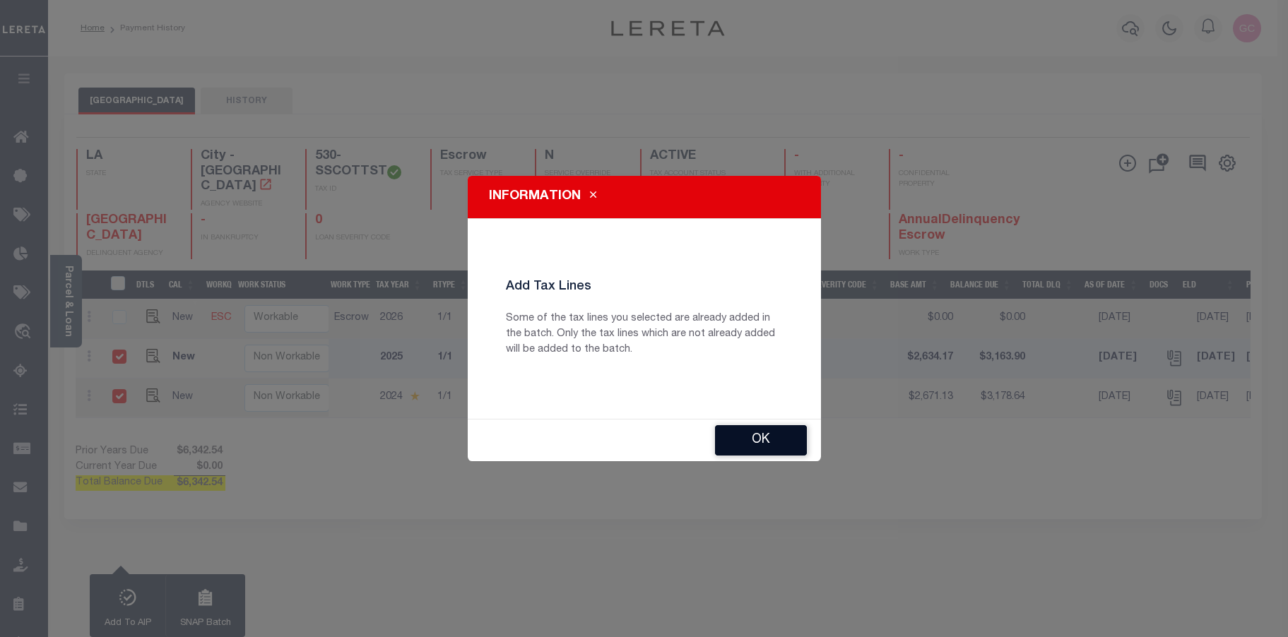
click at [760, 444] on button "Ok" at bounding box center [761, 440] width 92 height 30
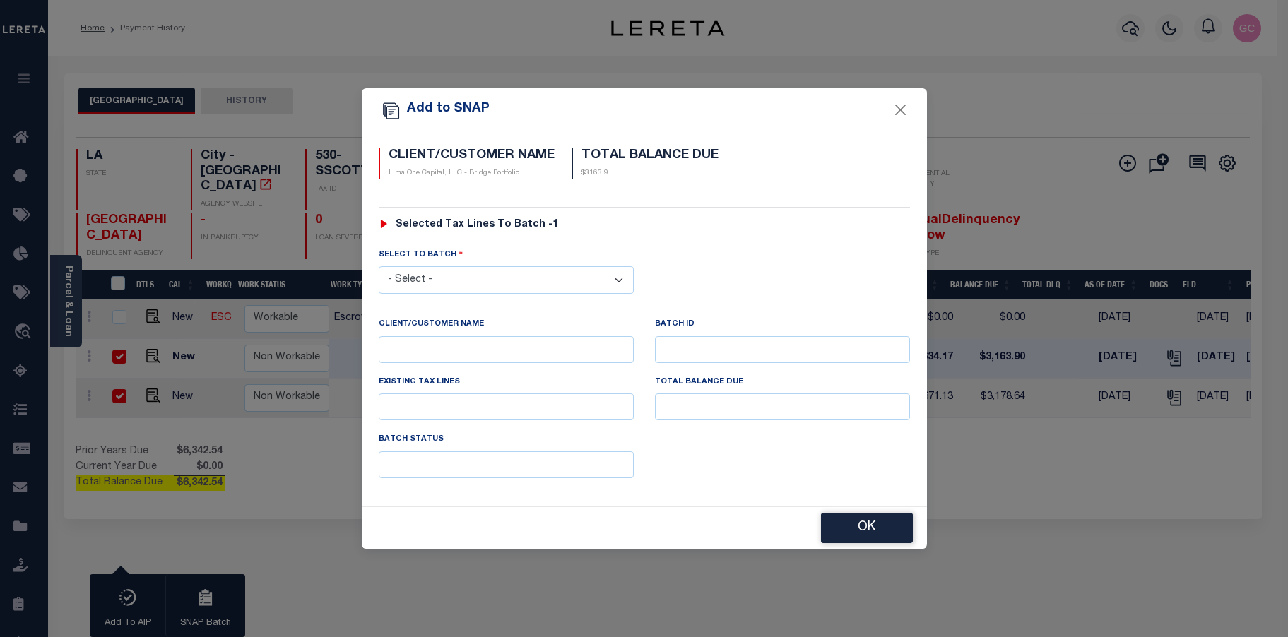
click at [619, 285] on select "- Select - 5833 5834 5843" at bounding box center [506, 280] width 255 height 28
select select "5843"
click at [379, 266] on select "- Select - 5833 5834 5843" at bounding box center [506, 280] width 255 height 28
click at [888, 526] on button "OK" at bounding box center [867, 529] width 92 height 30
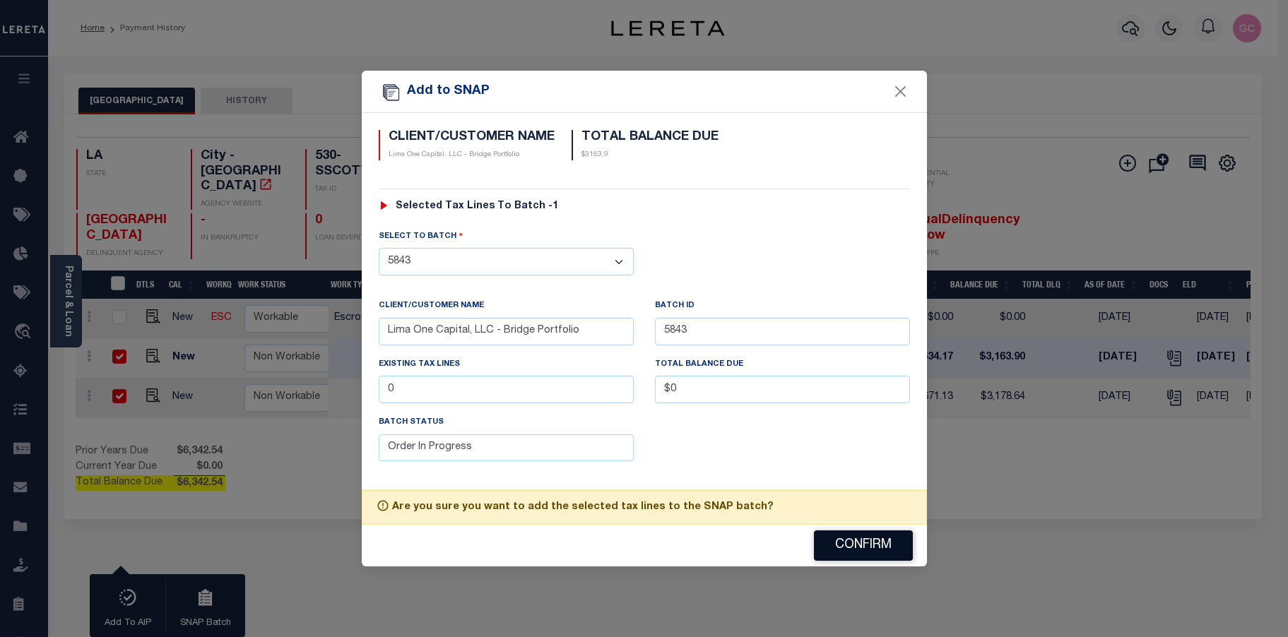
click at [872, 548] on button "Confirm" at bounding box center [863, 546] width 99 height 30
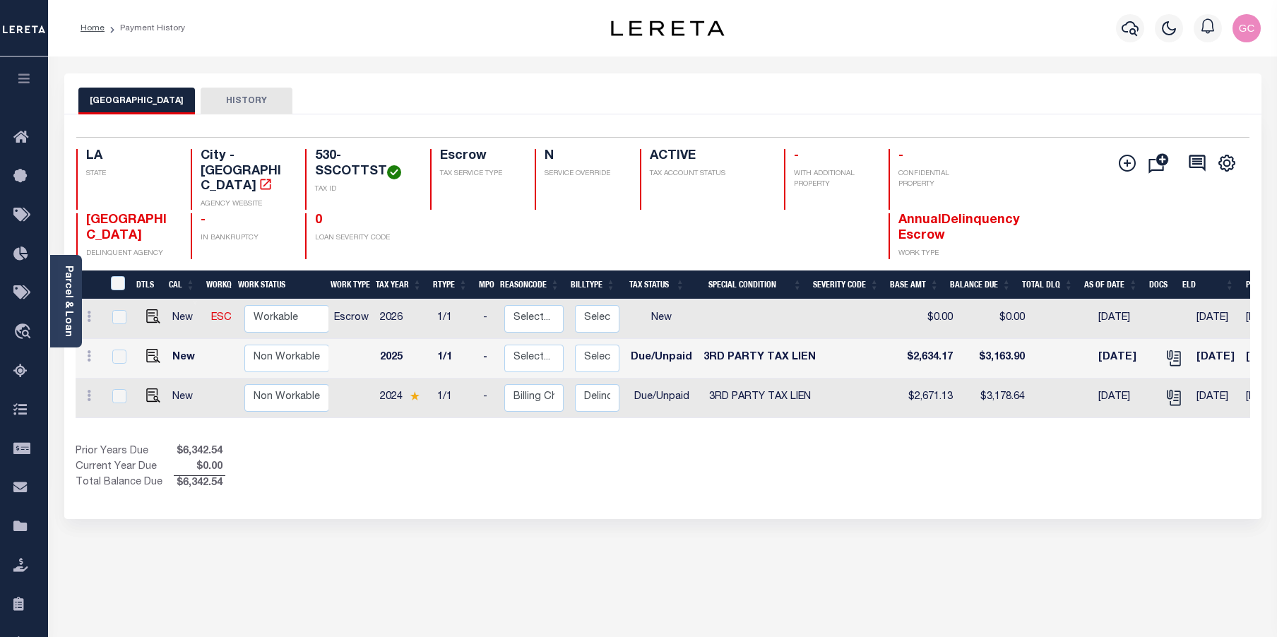
drag, startPoint x: 745, startPoint y: 430, endPoint x: 1108, endPoint y: 473, distance: 365.7
click at [1111, 473] on div "DTLS CAL WorkQ Work Status Work Type Tax Year RType MPO ReasonCode BillType Tax…" at bounding box center [663, 381] width 1175 height 221
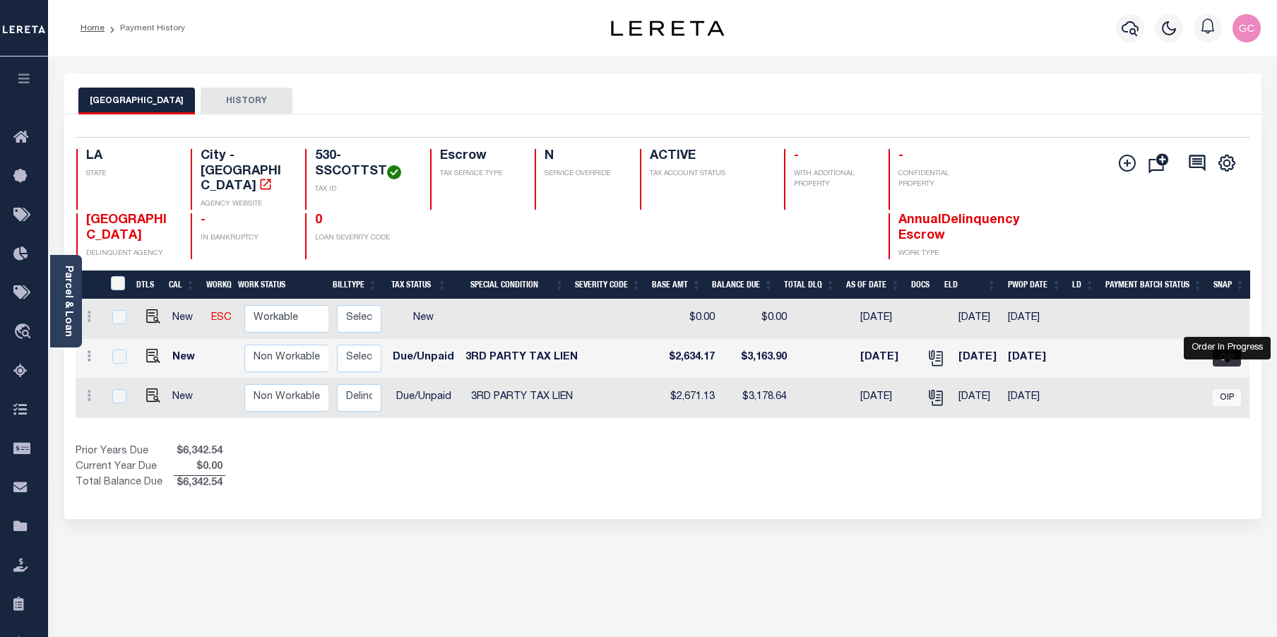
click at [1225, 358] on span "OIP" at bounding box center [1227, 358] width 28 height 17
checkbox input "true"
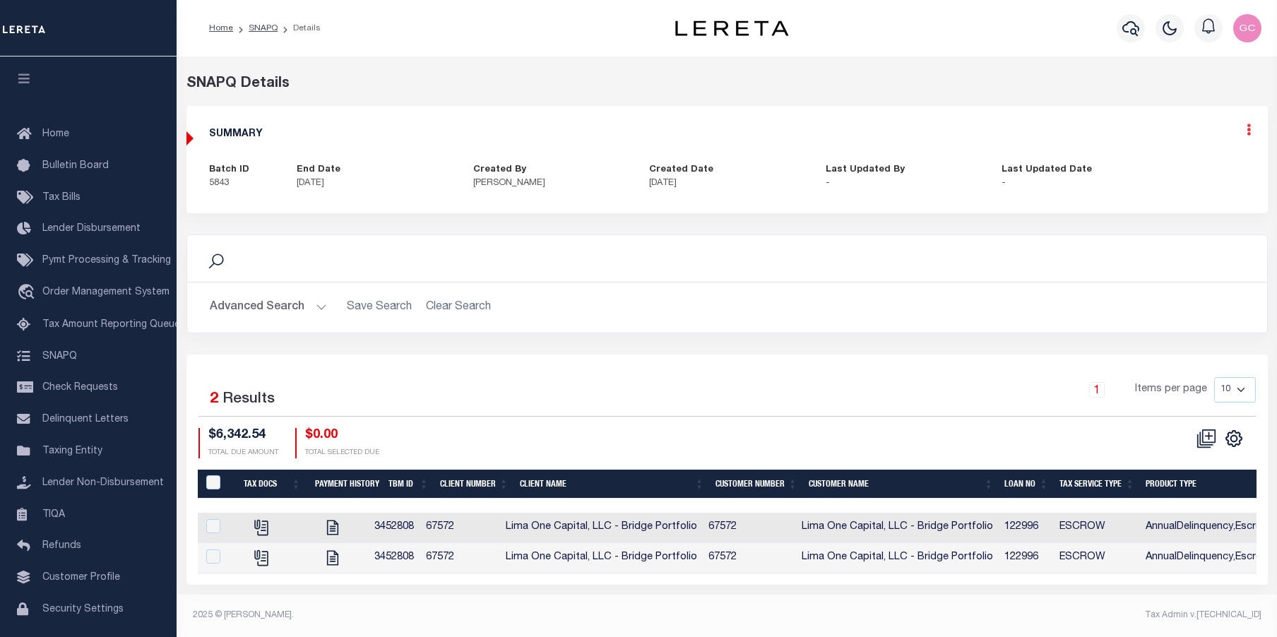
click at [1250, 132] on icon at bounding box center [1249, 130] width 4 height 12
click at [1188, 167] on link "Edit" at bounding box center [1212, 170] width 112 height 23
select select "OIP"
checkbox input "true"
type textarea "[DATE]- See Lender Batch #46586 /Funding date of [DATE]. Rec'd email from [PERS…"
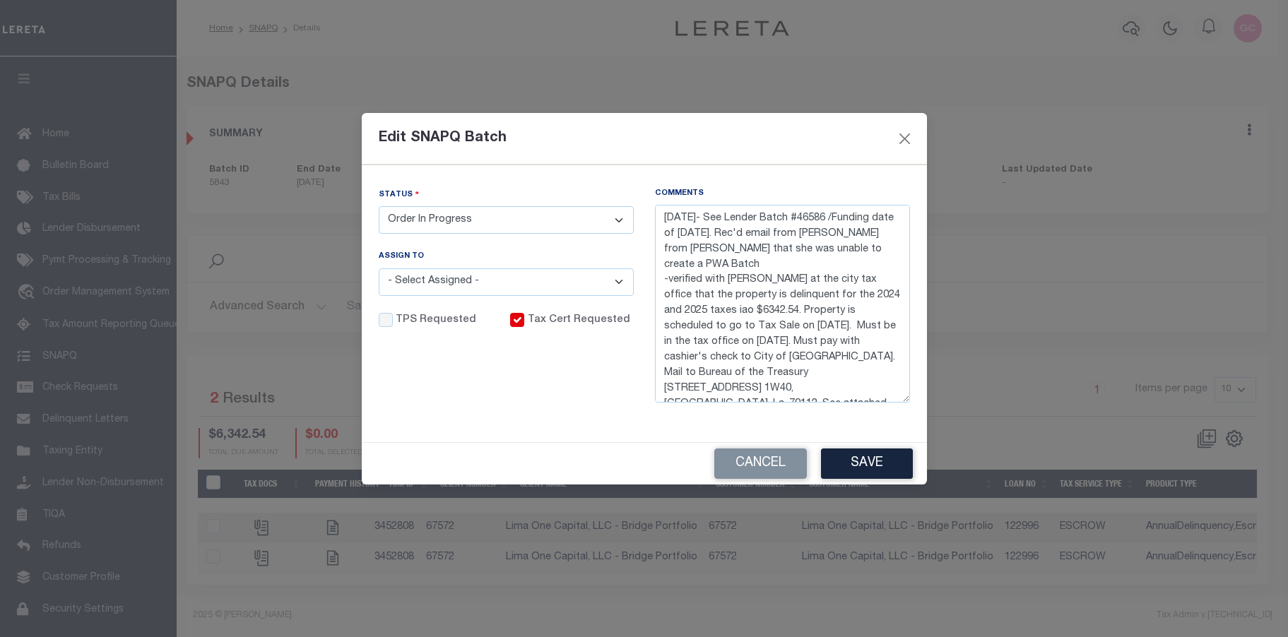
click at [618, 217] on select "- Select Status - Order In Progress Complete" at bounding box center [506, 220] width 255 height 28
select select "CPT"
click at [379, 206] on select "- Select Status - Order In Progress Complete" at bounding box center [506, 220] width 255 height 28
click at [719, 216] on textarea "10/8/2025- See Lender Batch #46586 /Funding date of 10/14/2025. Rec'd email fro…" at bounding box center [782, 304] width 255 height 198
type textarea "10/8/2025- RUSH******See Lender Batch #46586 /Funding date of 10/14/2025. Rec'd…"
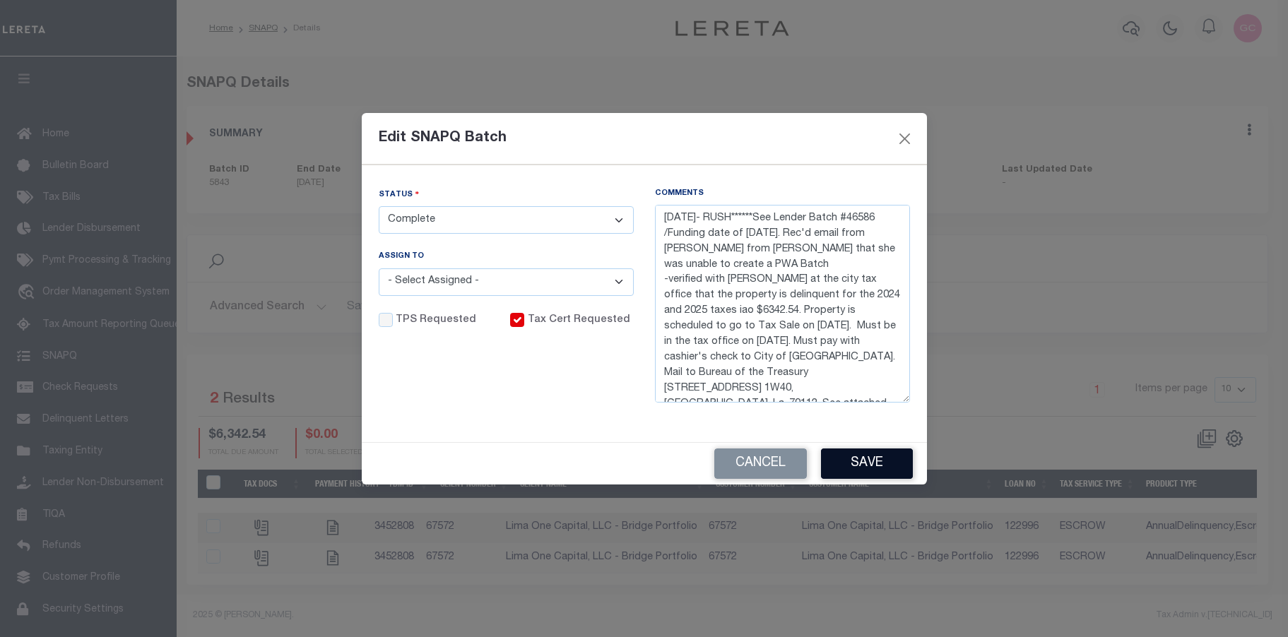
click at [887, 455] on button "Save" at bounding box center [867, 464] width 92 height 30
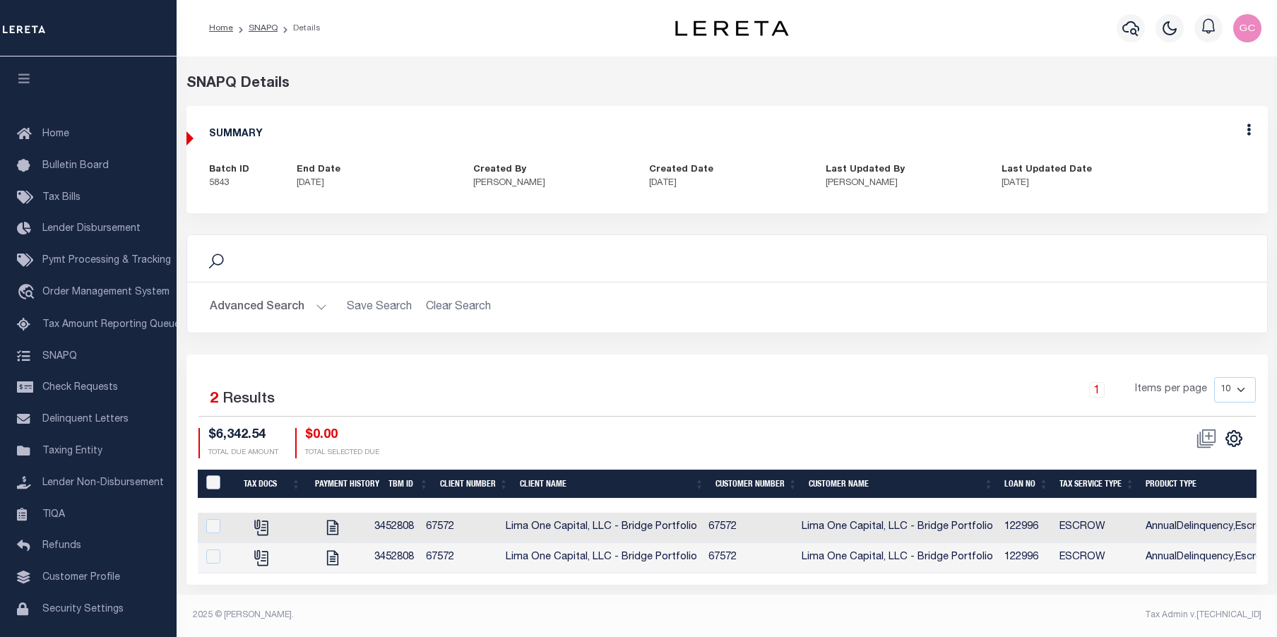
click at [220, 480] on input "QID" at bounding box center [213, 482] width 14 height 14
checkbox input "true"
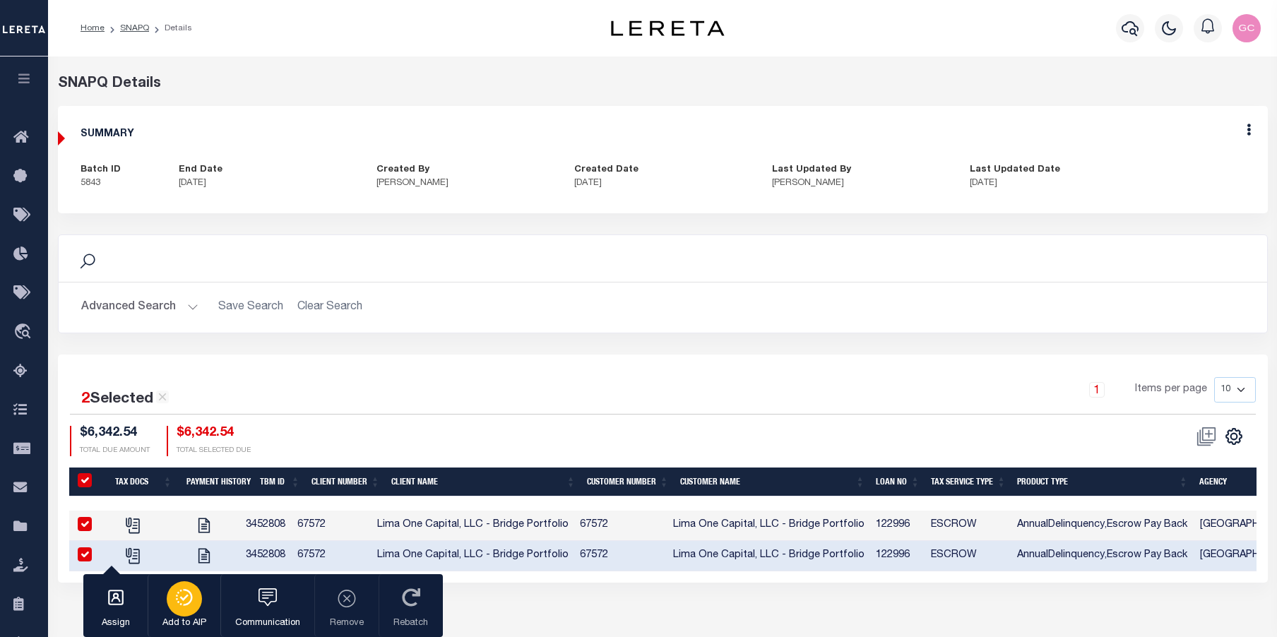
click at [176, 596] on icon "button" at bounding box center [185, 597] width 20 height 17
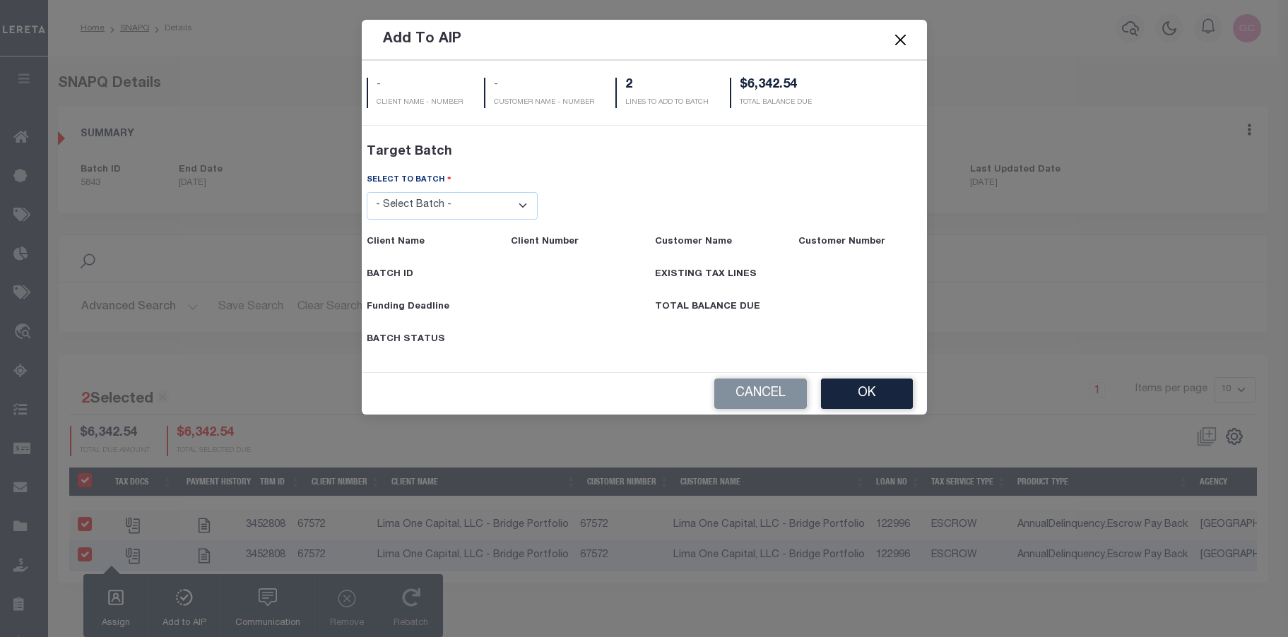
click at [533, 205] on select "- Select Batch - 45201 45890 45971 46120 46193 46413 46470 46486 46586" at bounding box center [452, 206] width 171 height 28
select select "46586"
click at [367, 220] on select "- Select Batch - 45201 45890 45971 46120 46193 46413 46470 46486 46586" at bounding box center [452, 206] width 171 height 28
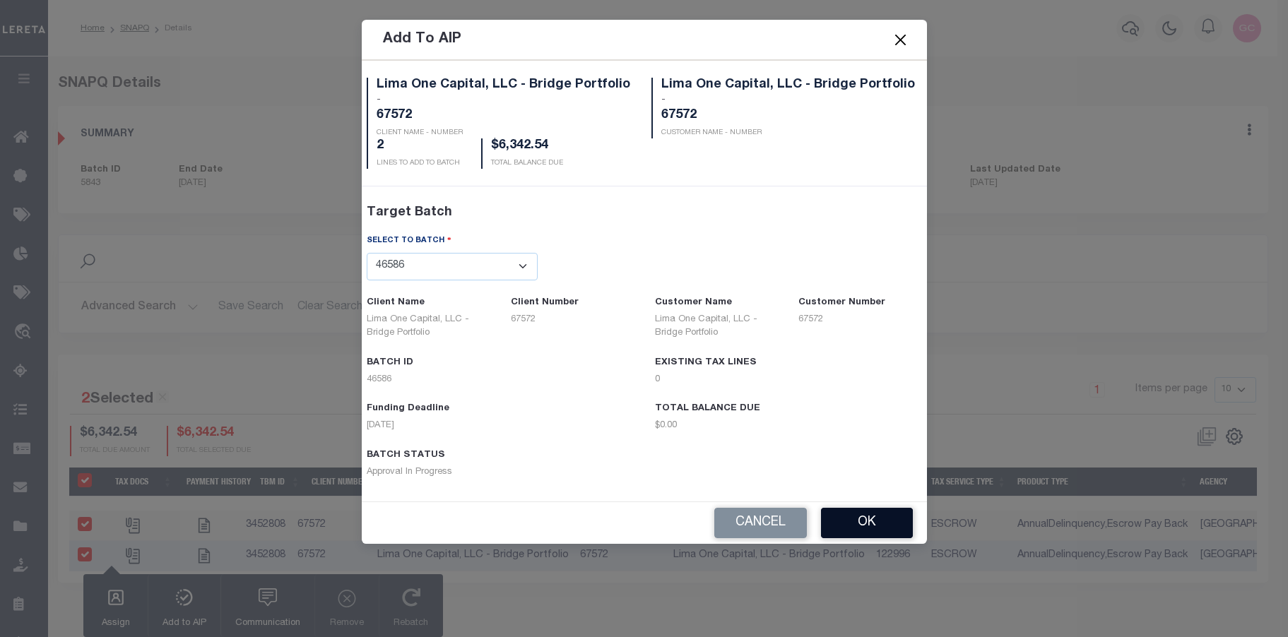
click at [890, 517] on button "OK" at bounding box center [867, 523] width 92 height 30
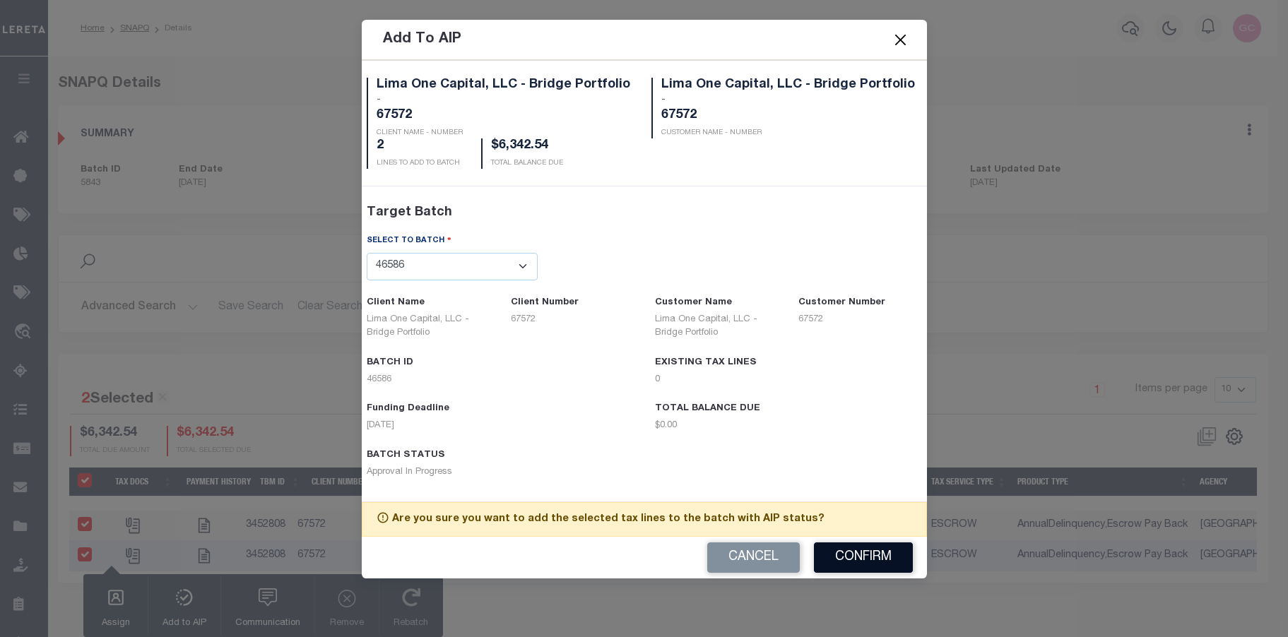
click at [874, 553] on button "Confirm" at bounding box center [863, 558] width 99 height 30
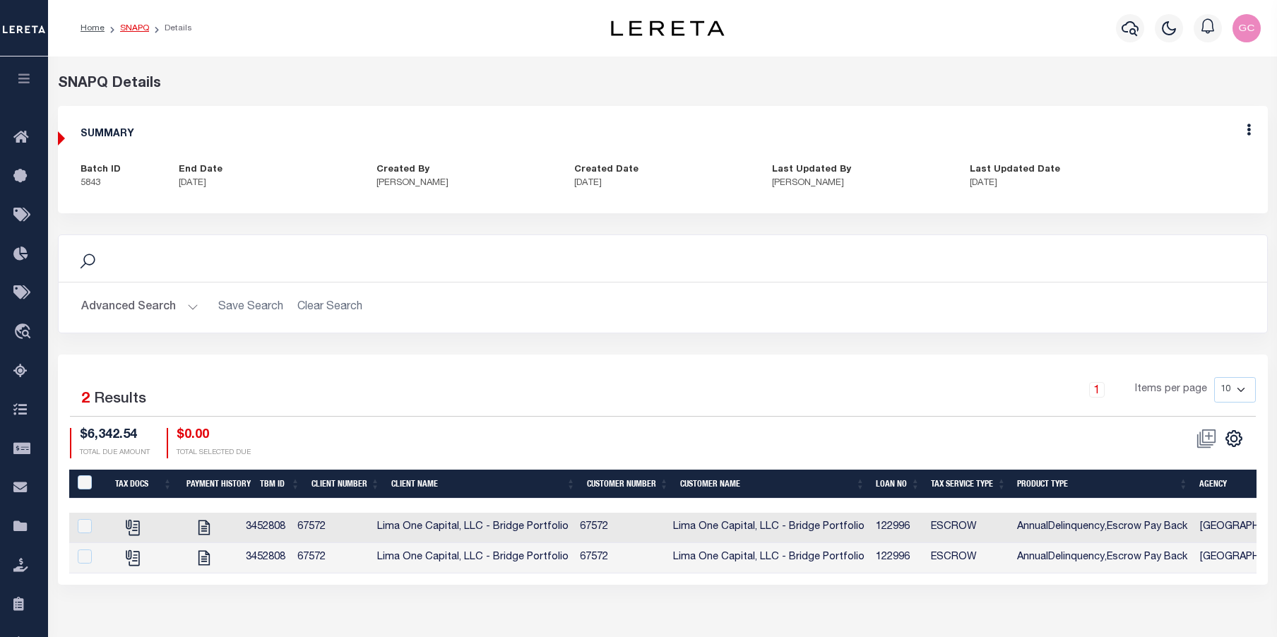
click at [125, 25] on link "SNAPQ" at bounding box center [134, 28] width 29 height 8
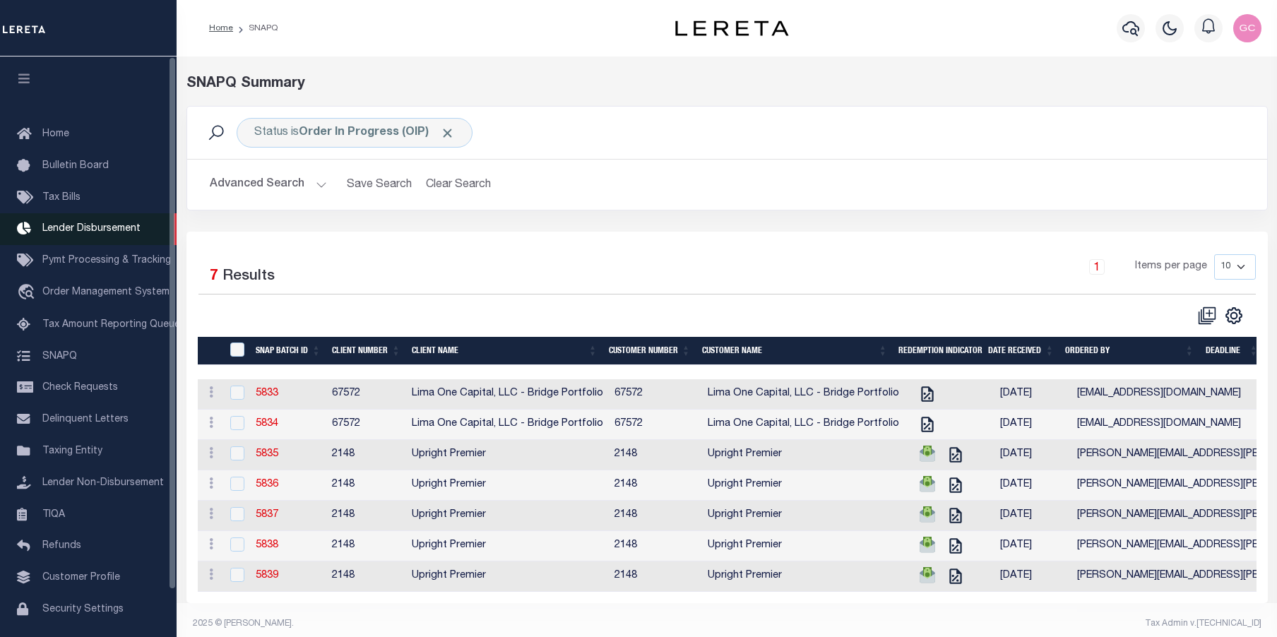
click at [64, 234] on span "Lender Disbursement" at bounding box center [91, 229] width 98 height 10
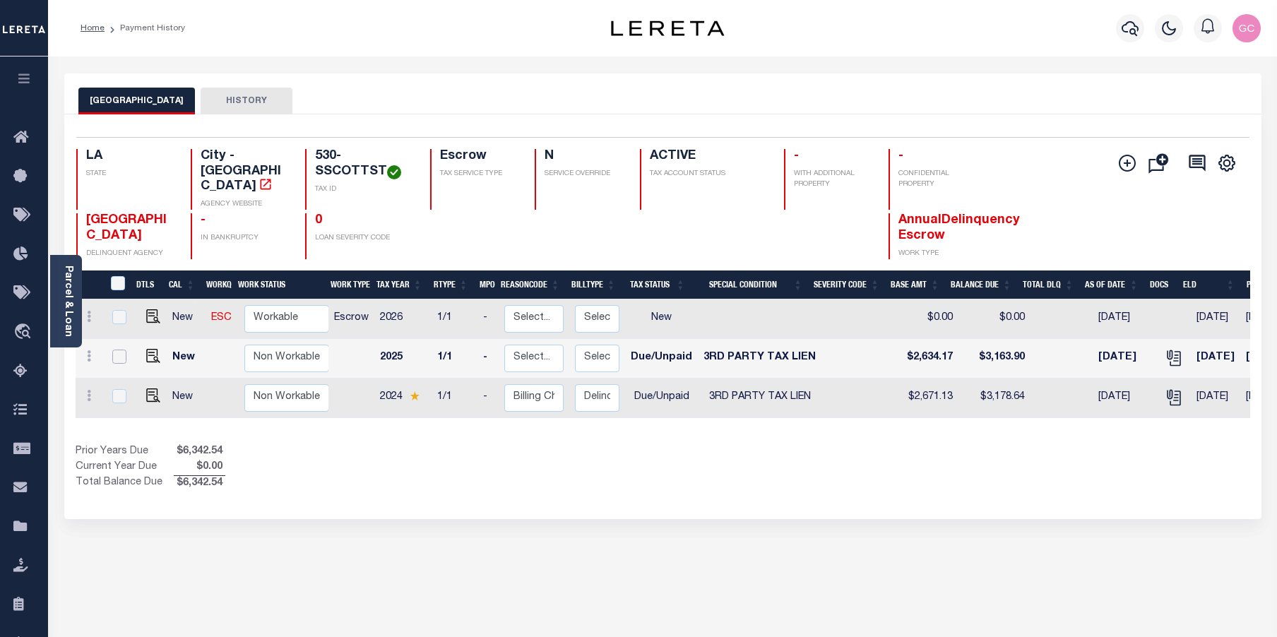
click at [119, 362] on input "checkbox" at bounding box center [119, 357] width 14 height 14
checkbox input "true"
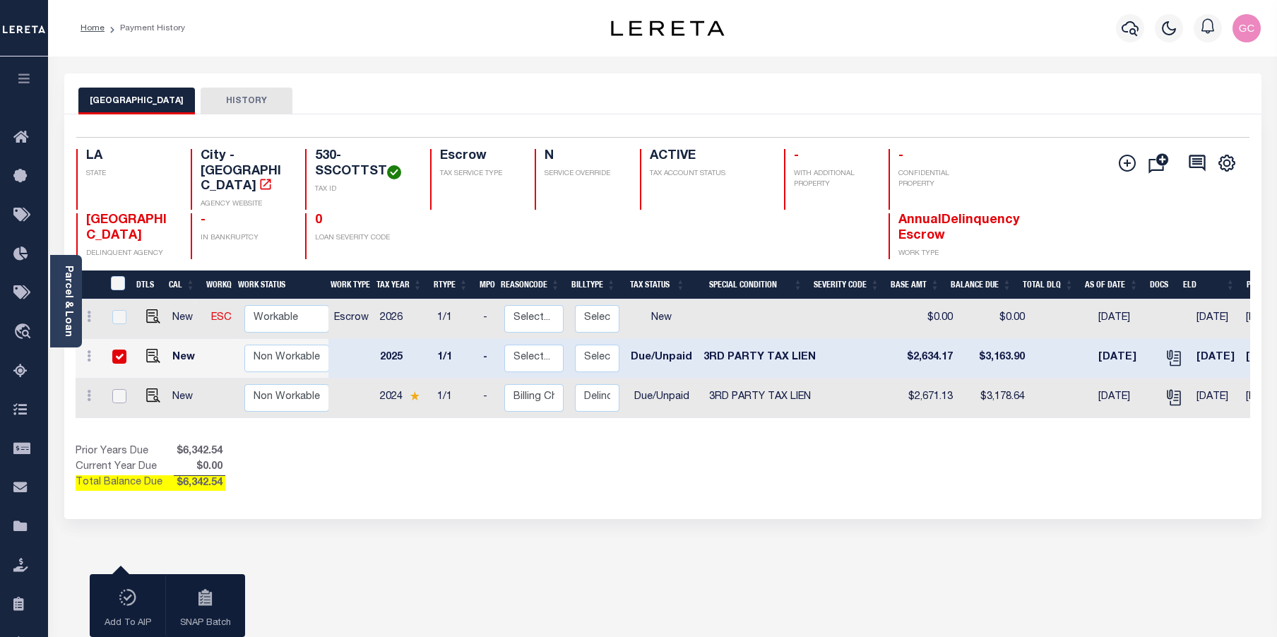
click at [119, 397] on input "checkbox" at bounding box center [119, 396] width 14 height 14
checkbox input "true"
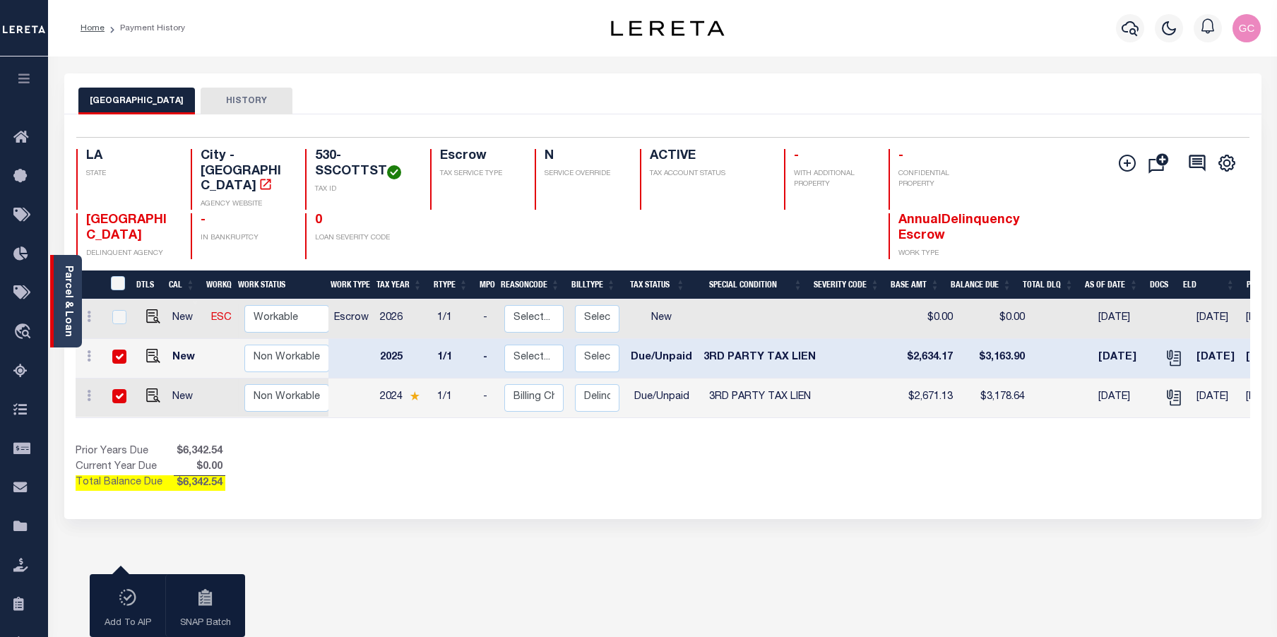
click at [63, 302] on link "Parcel & Loan" at bounding box center [68, 301] width 10 height 71
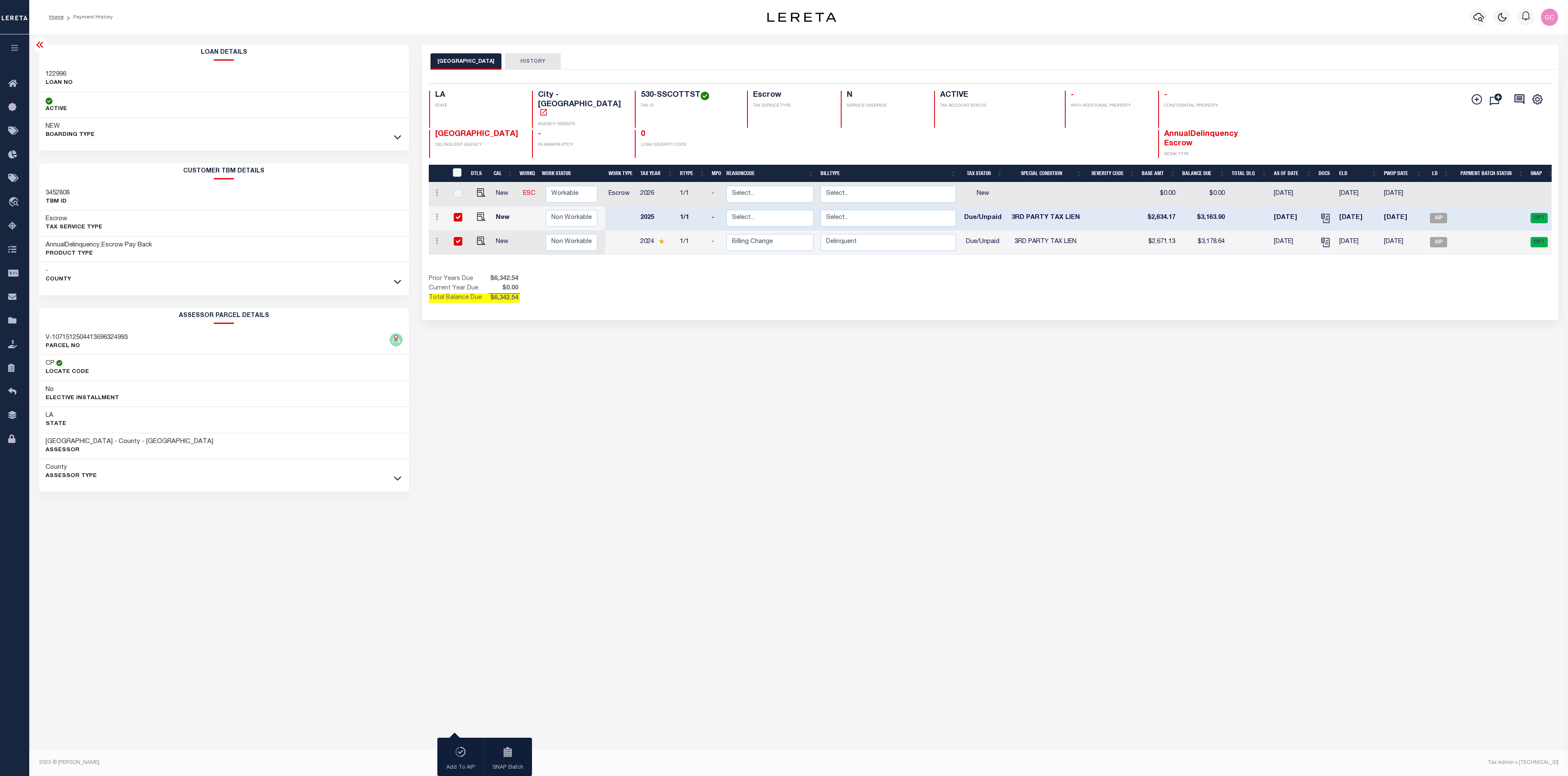
drag, startPoint x: 762, startPoint y: 321, endPoint x: 968, endPoint y: 439, distance: 237.4
click at [777, 388] on div "NEW ORLEANS CITY HISTORY 2 Selected 3 1" at bounding box center [990, 287] width 1149 height 486
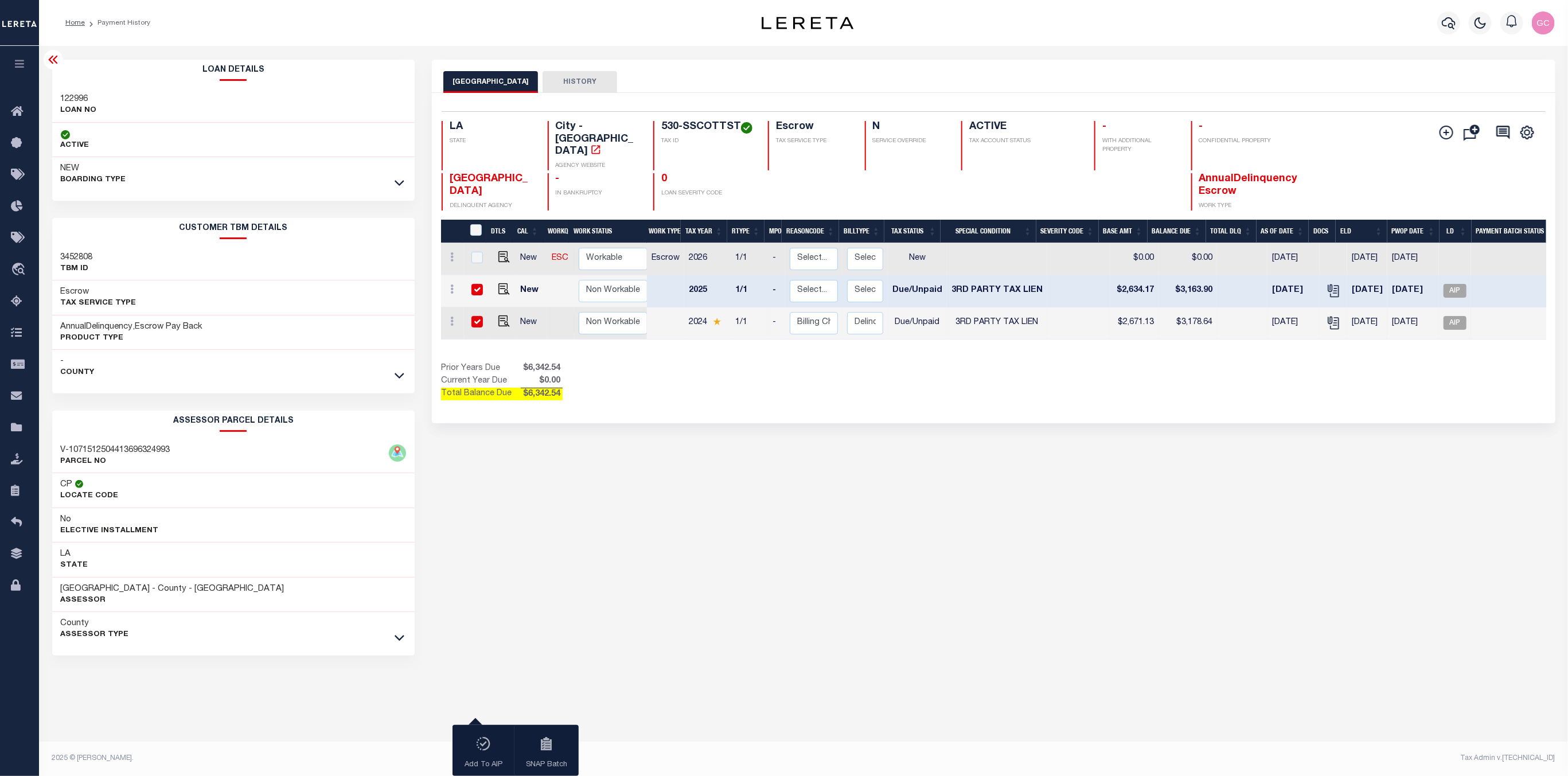
drag, startPoint x: 2074, startPoint y: 3, endPoint x: 989, endPoint y: 441, distance: 1170.1
click at [989, 441] on div "NEW ORLEANS CITY HISTORY 2 Selected 3 1" at bounding box center [993, 383] width 1140 height 648
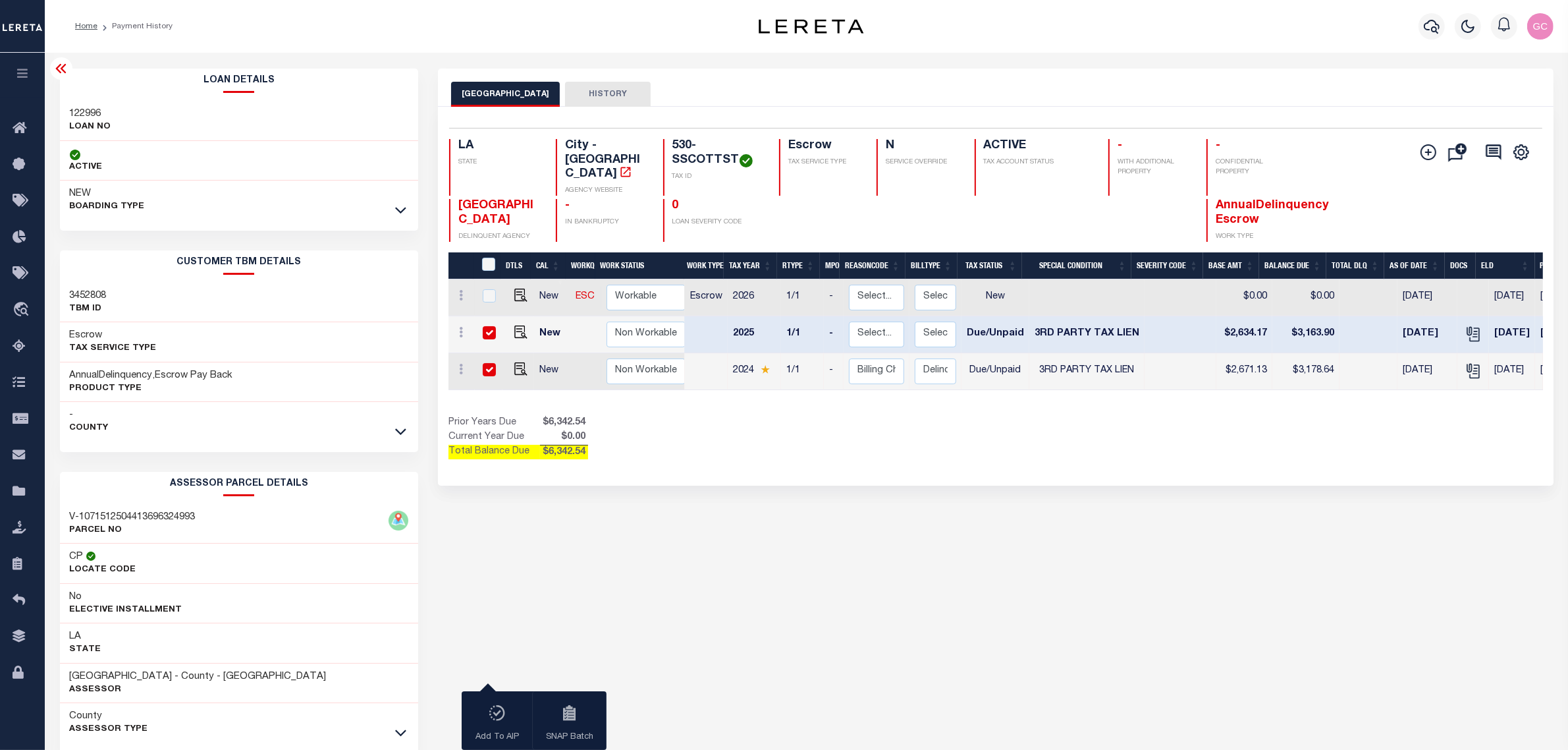
drag, startPoint x: 1822, startPoint y: 2, endPoint x: 616, endPoint y: 416, distance: 1275.1
click at [863, 541] on div "NEW ORLEANS CITY HISTORY 2 Selected 3 1" at bounding box center [996, 440] width 1135 height 744
click at [19, 75] on icon "button" at bounding box center [22, 73] width 15 height 12
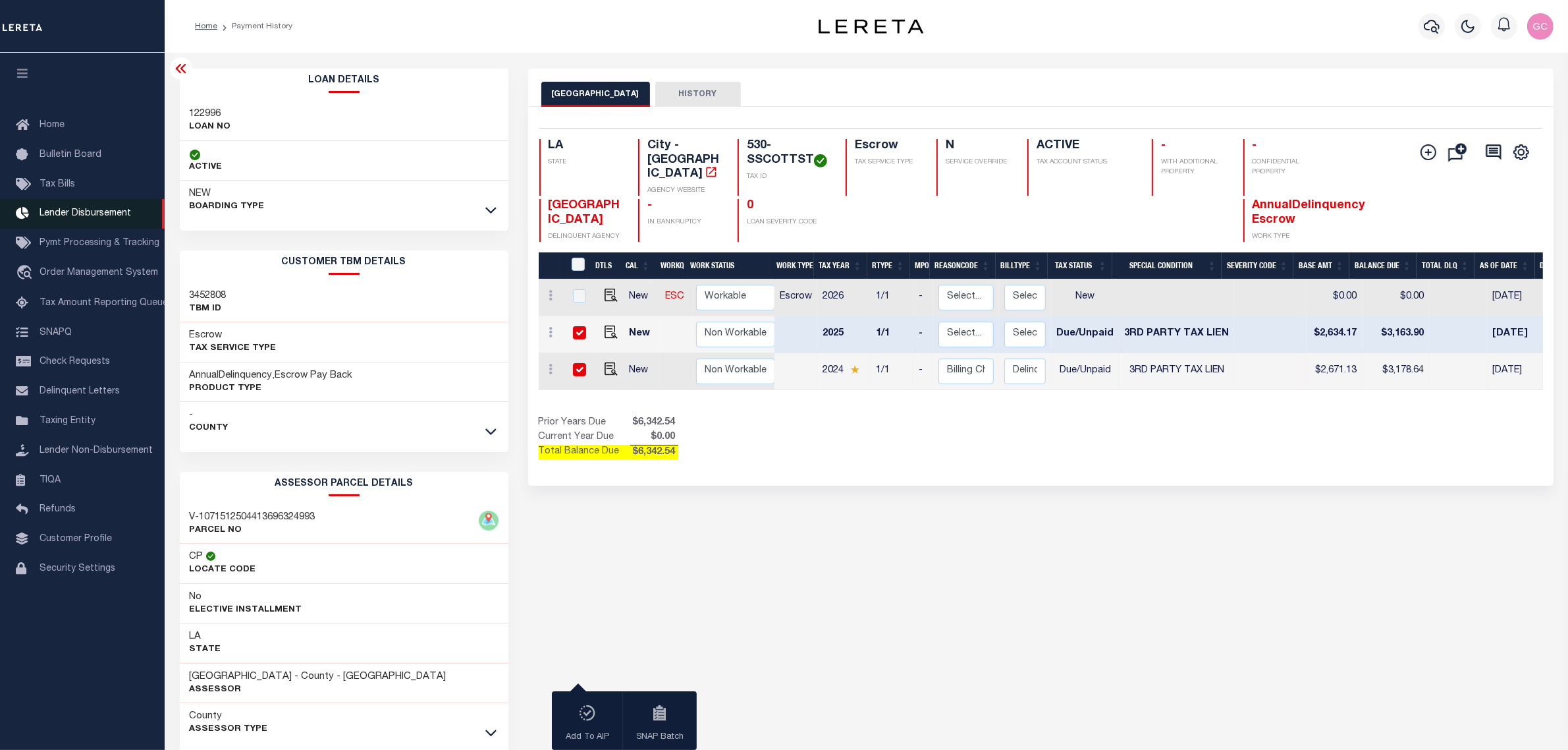
click at [62, 215] on span "Lender Disbursement" at bounding box center [85, 214] width 91 height 9
